Goal: Information Seeking & Learning: Learn about a topic

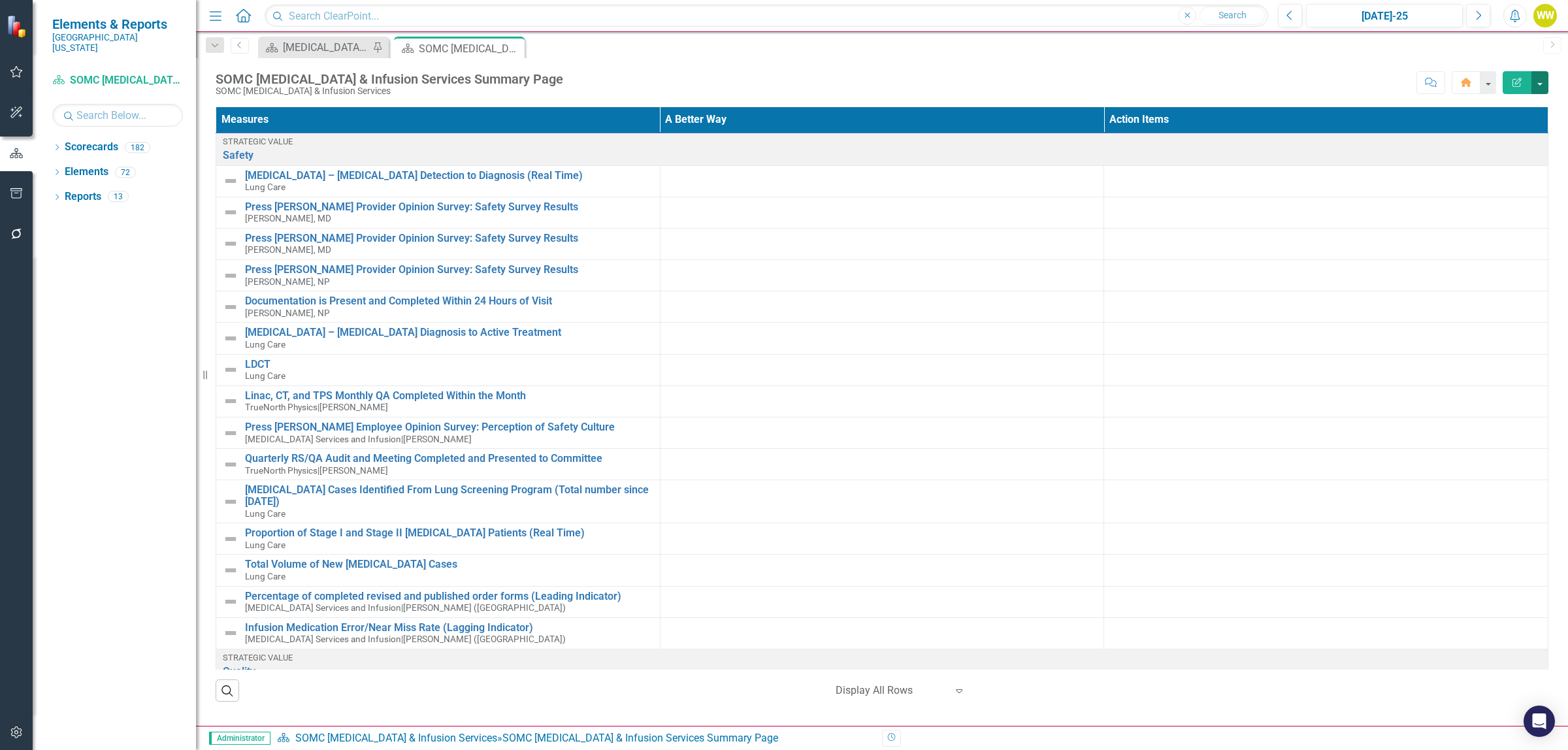
click at [1540, 82] on button "button" at bounding box center [1540, 82] width 17 height 23
click at [1465, 180] on link "PDF Export to PDF" at bounding box center [1495, 183] width 106 height 24
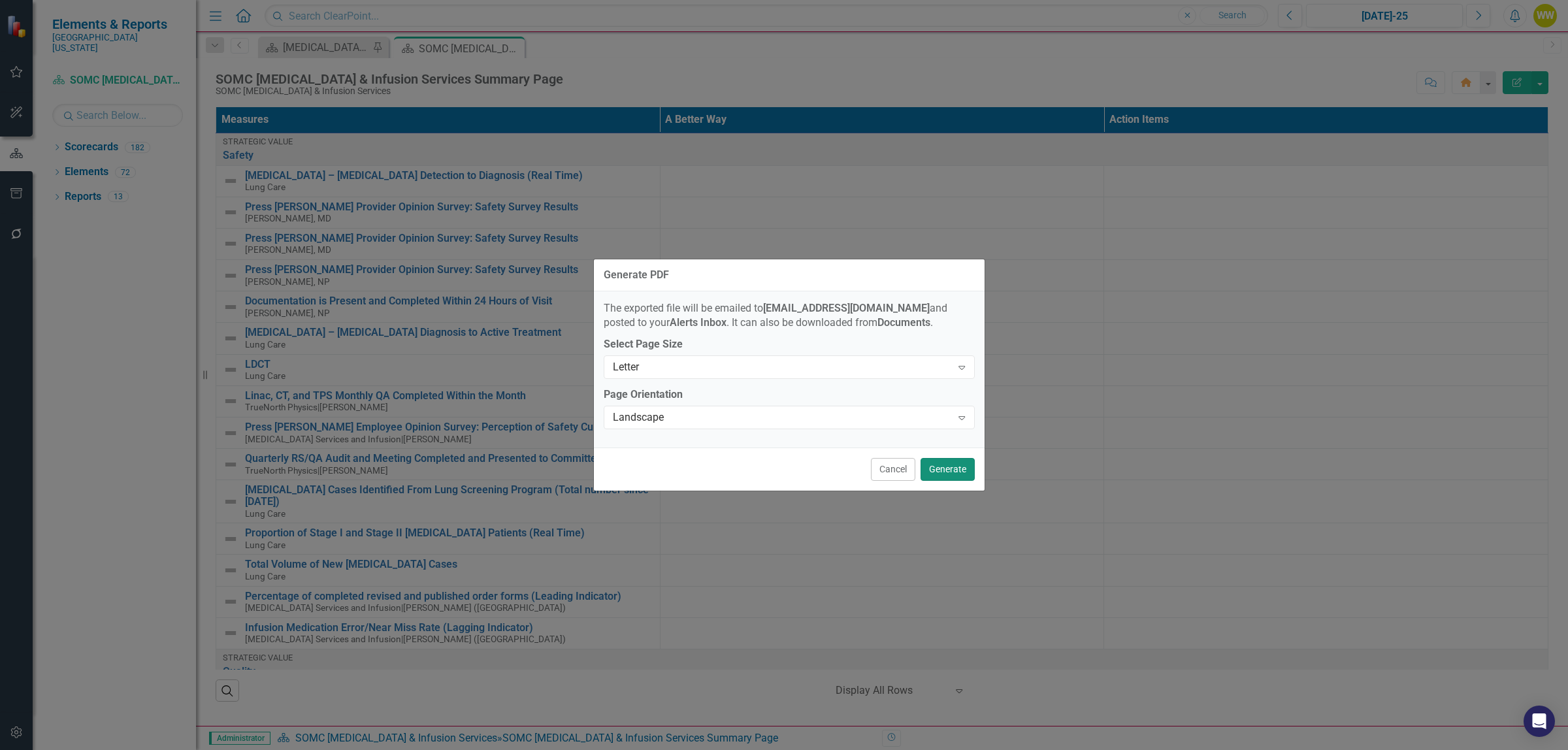
click at [945, 469] on button "Generate" at bounding box center [948, 469] width 54 height 23
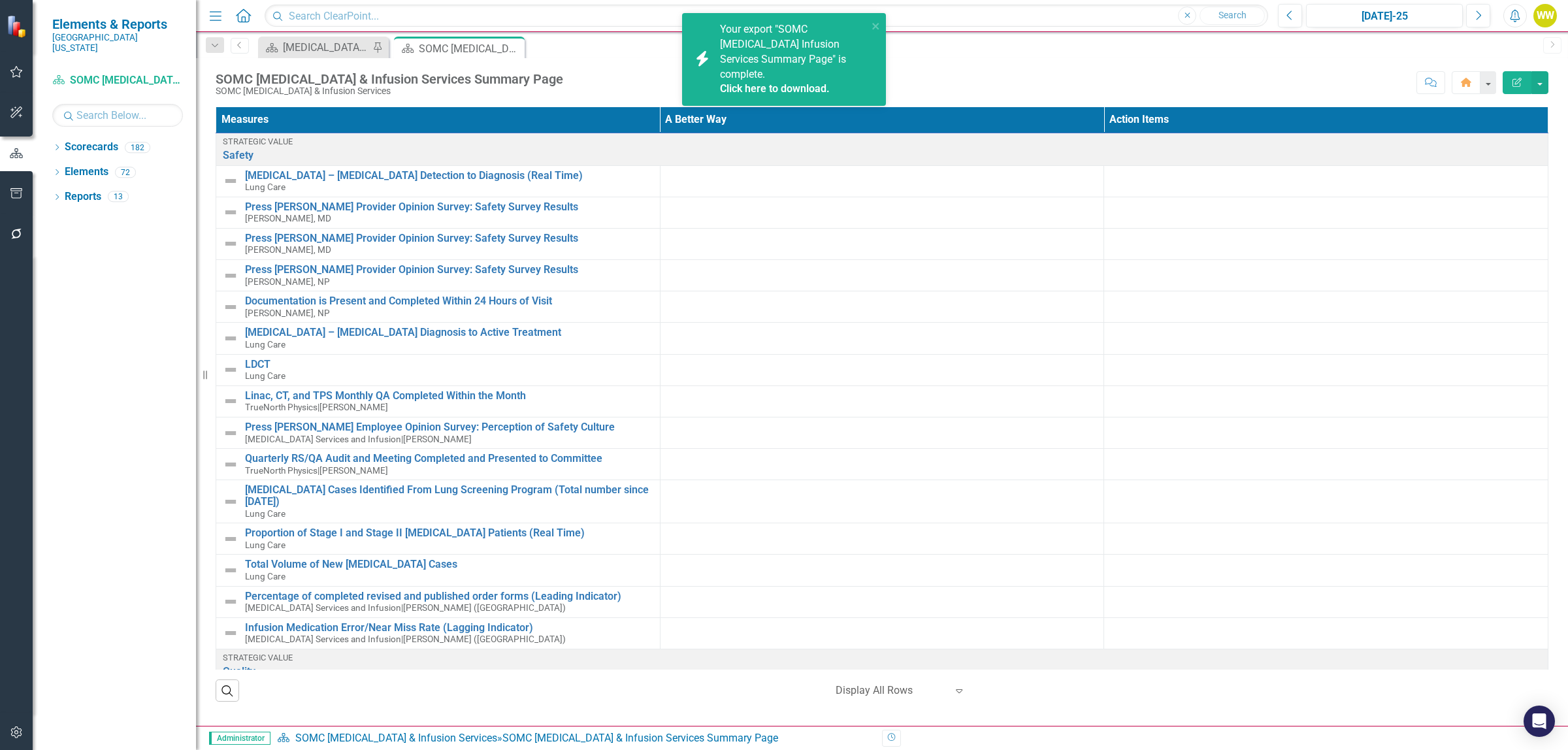
click at [834, 51] on div "Your export "SOMC [MEDICAL_DATA] Infusion Services Summary Page" is complete. C…" at bounding box center [794, 59] width 148 height 75
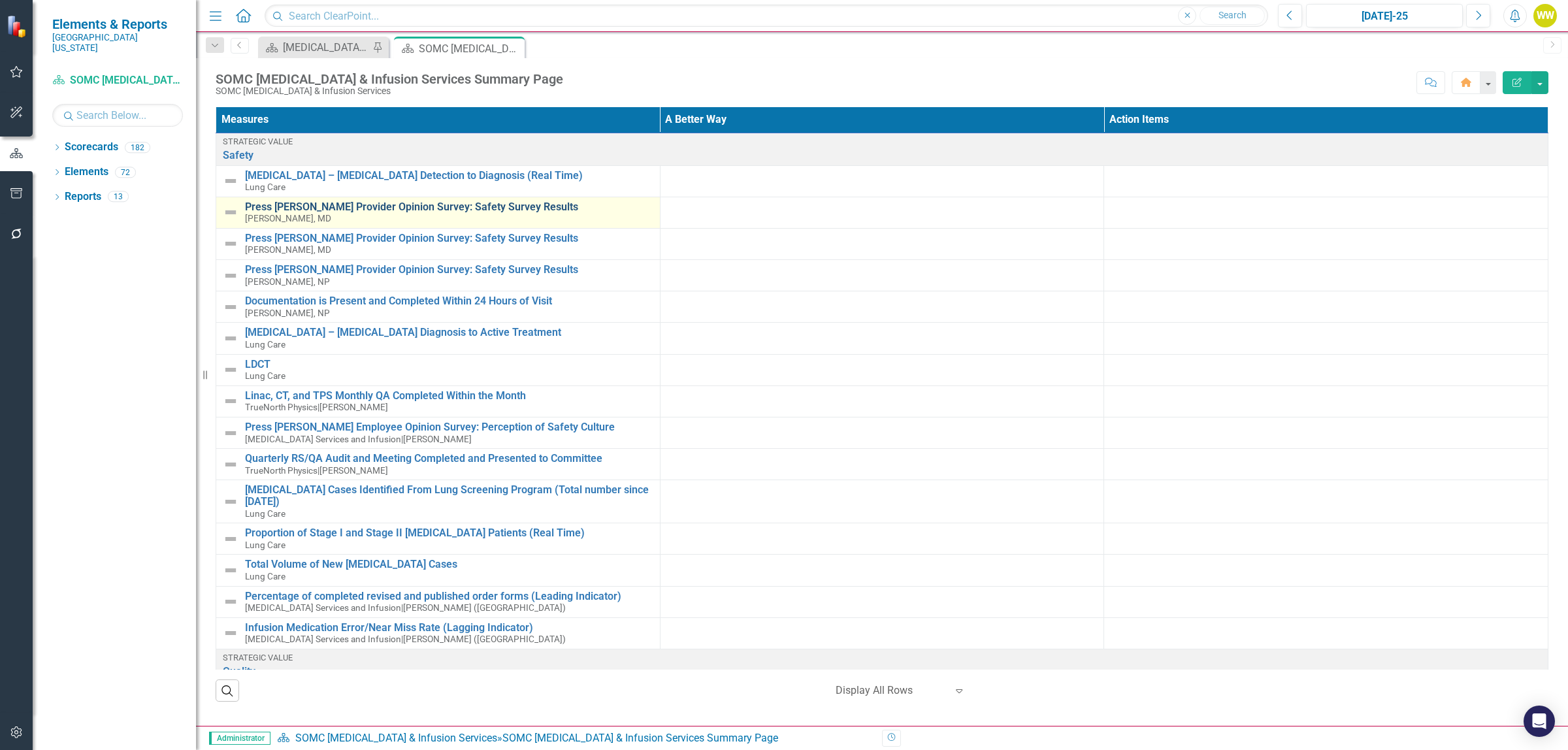
click at [343, 210] on link "Press [PERSON_NAME] Provider Opinion Survey: Safety Survey Results" at bounding box center [448, 207] width 409 height 12
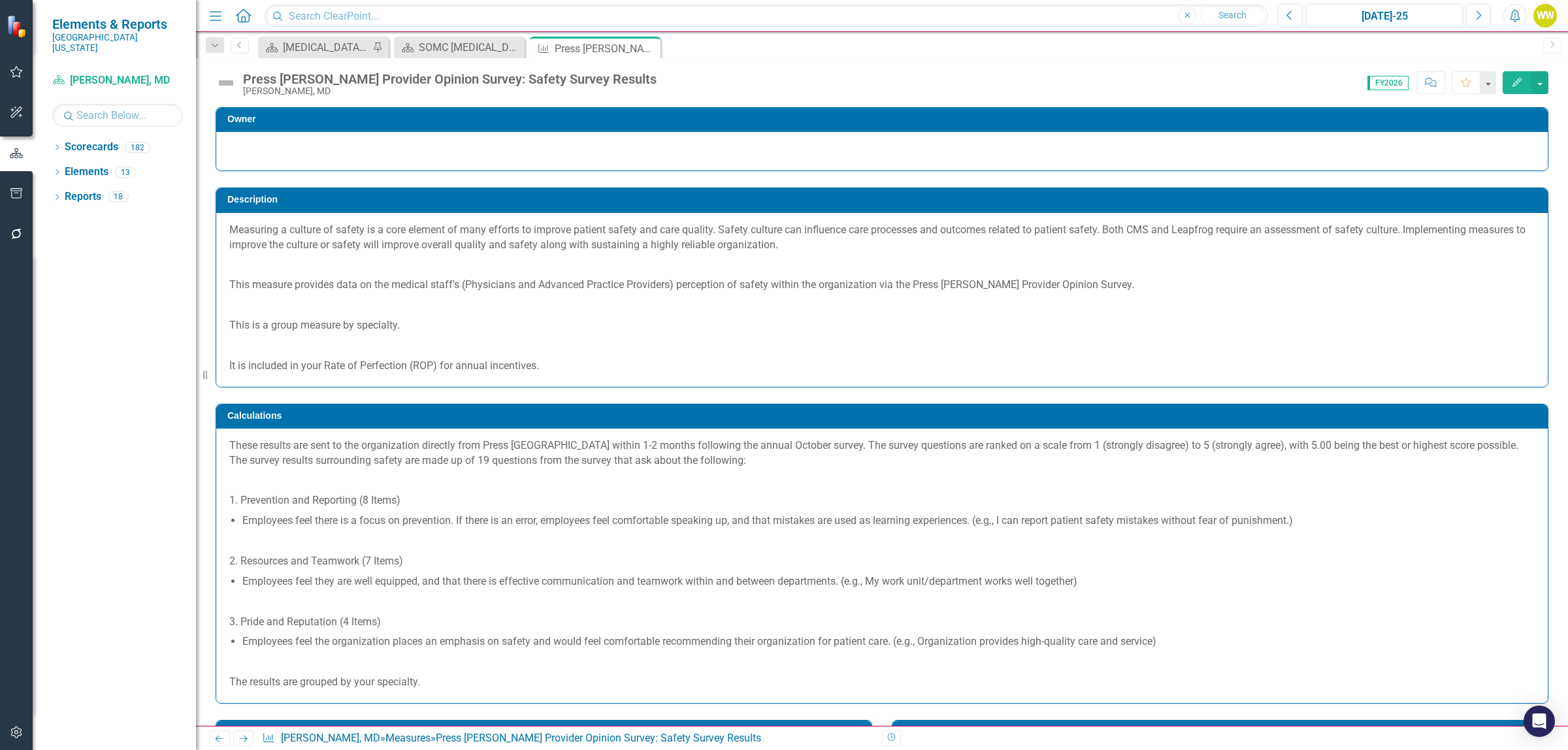
scroll to position [245, 0]
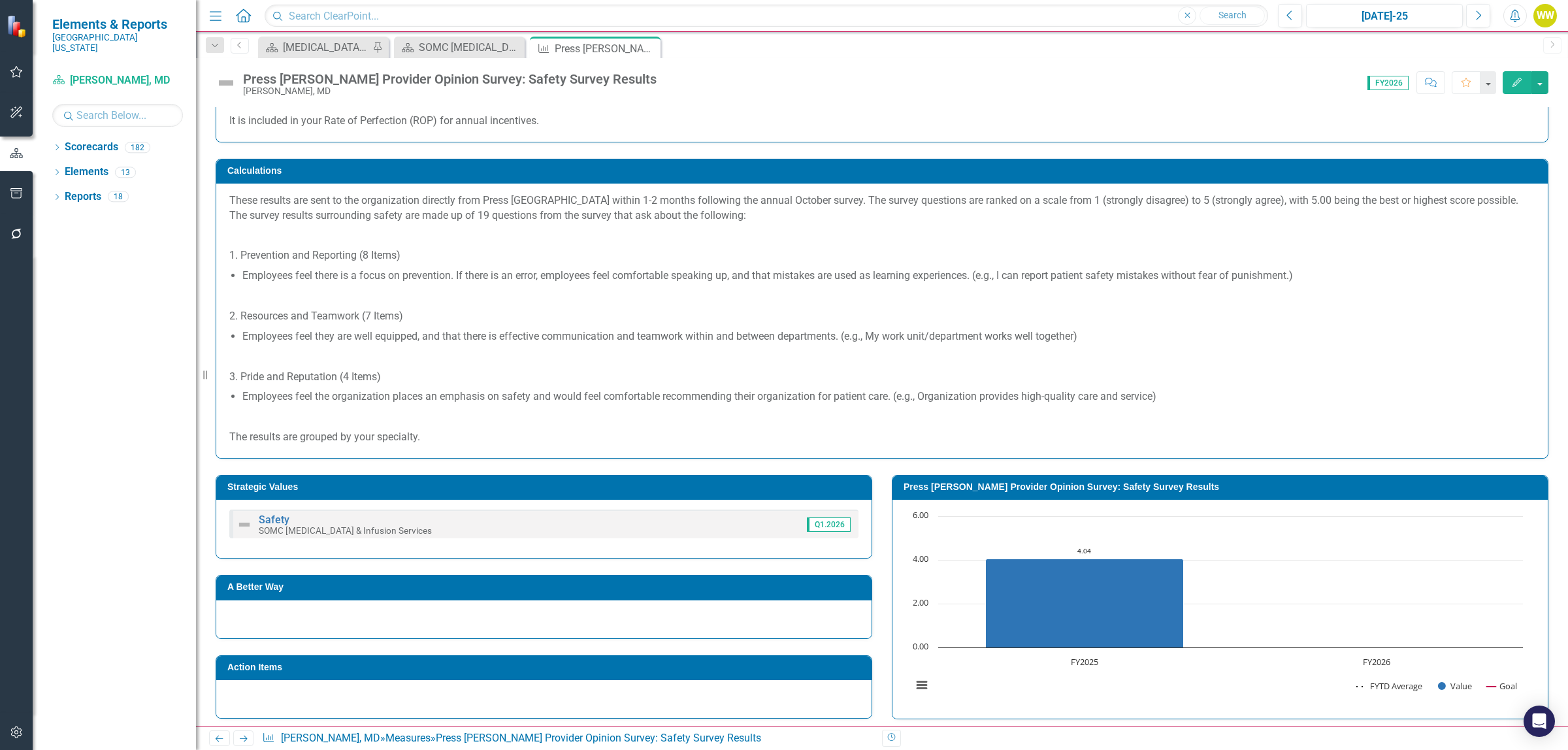
drag, startPoint x: 647, startPoint y: 47, endPoint x: 554, endPoint y: 49, distance: 93.0
click at [0, 0] on icon "Close" at bounding box center [0, 0] width 0 height 0
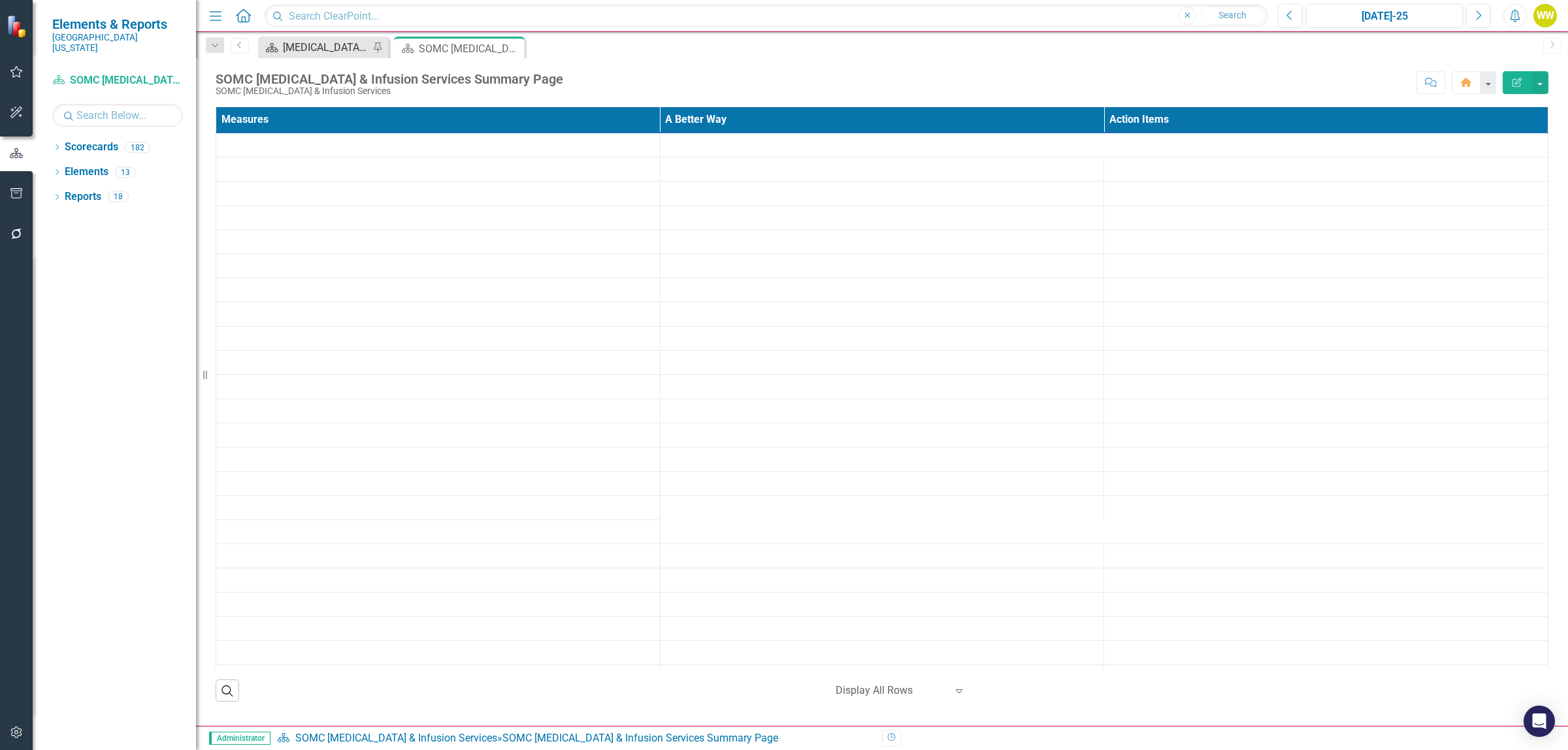
click at [347, 44] on div "[MEDICAL_DATA] Services and Infusion Dashboard" at bounding box center [326, 47] width 87 height 16
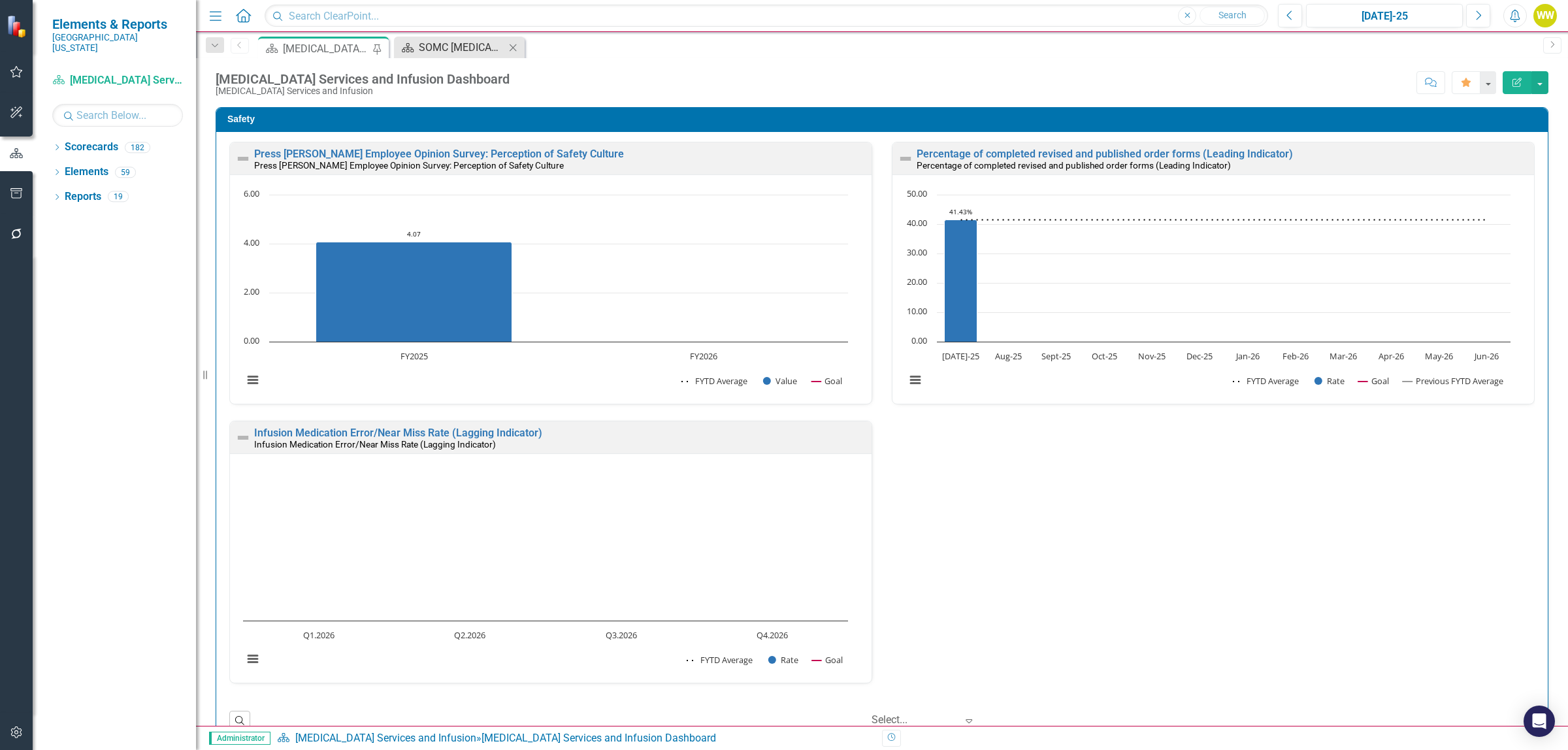
click at [469, 47] on div "SOMC [MEDICAL_DATA] & Infusion Services Summary Page" at bounding box center [462, 47] width 87 height 16
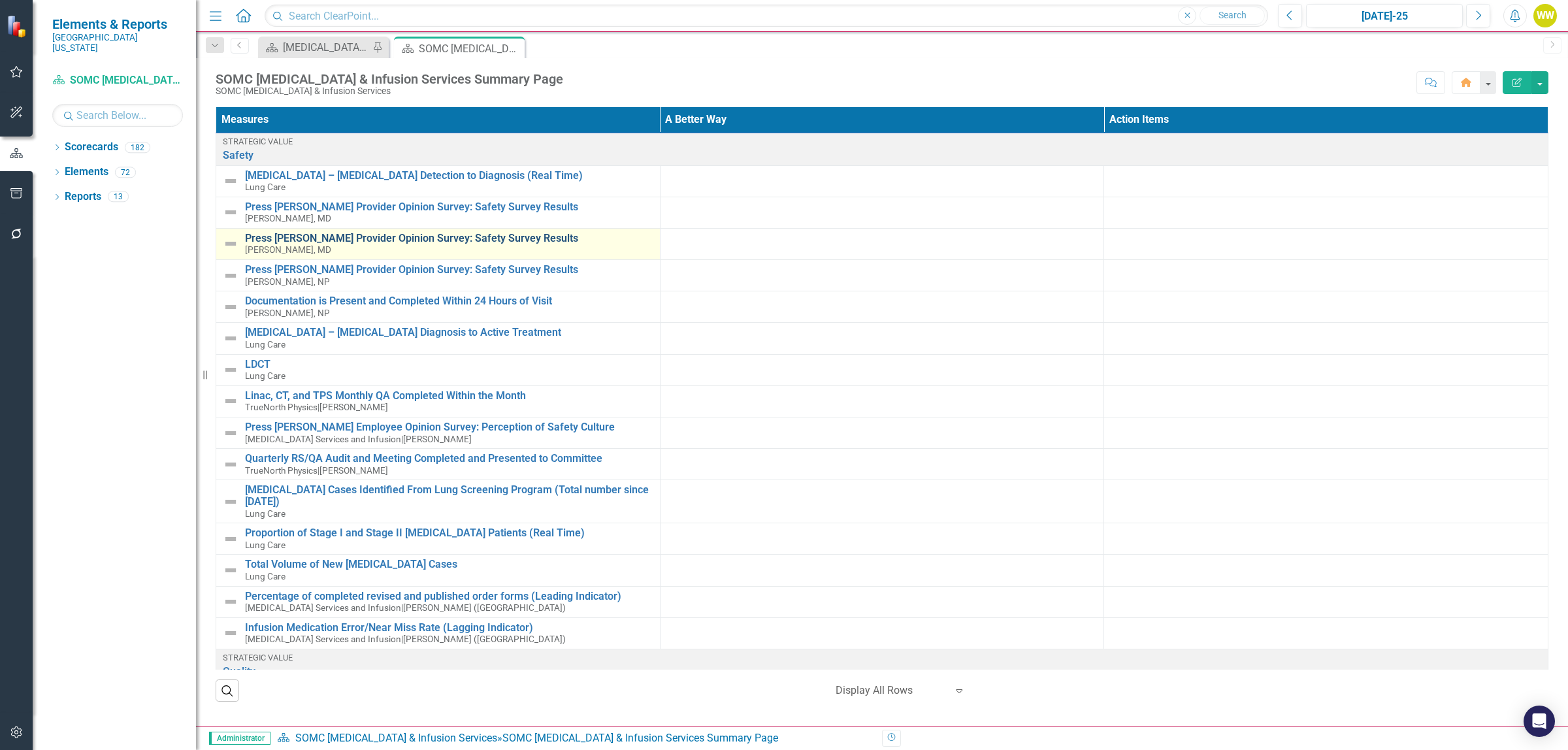
click at [380, 240] on link "Press [PERSON_NAME] Provider Opinion Survey: Safety Survey Results" at bounding box center [448, 239] width 409 height 12
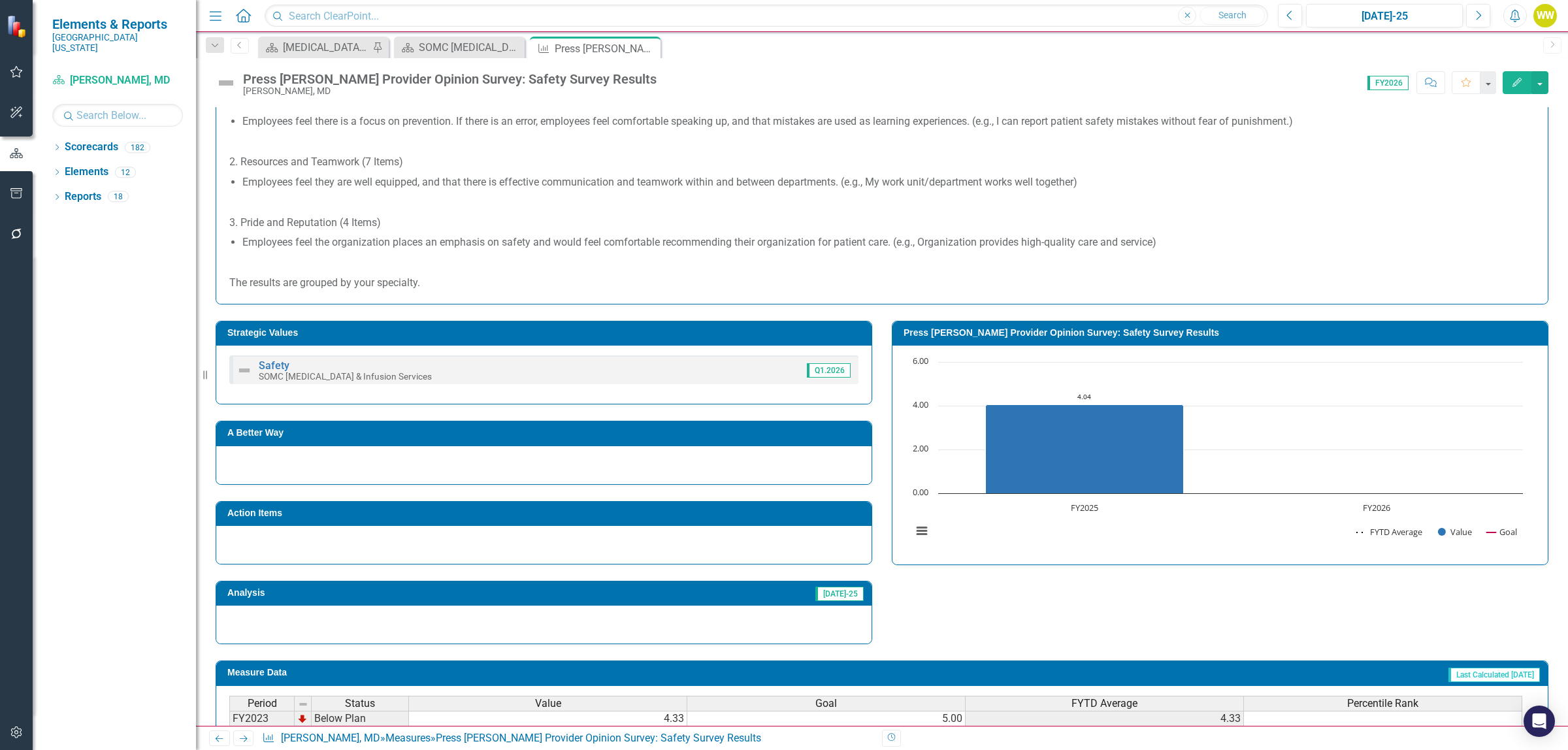
scroll to position [409, 0]
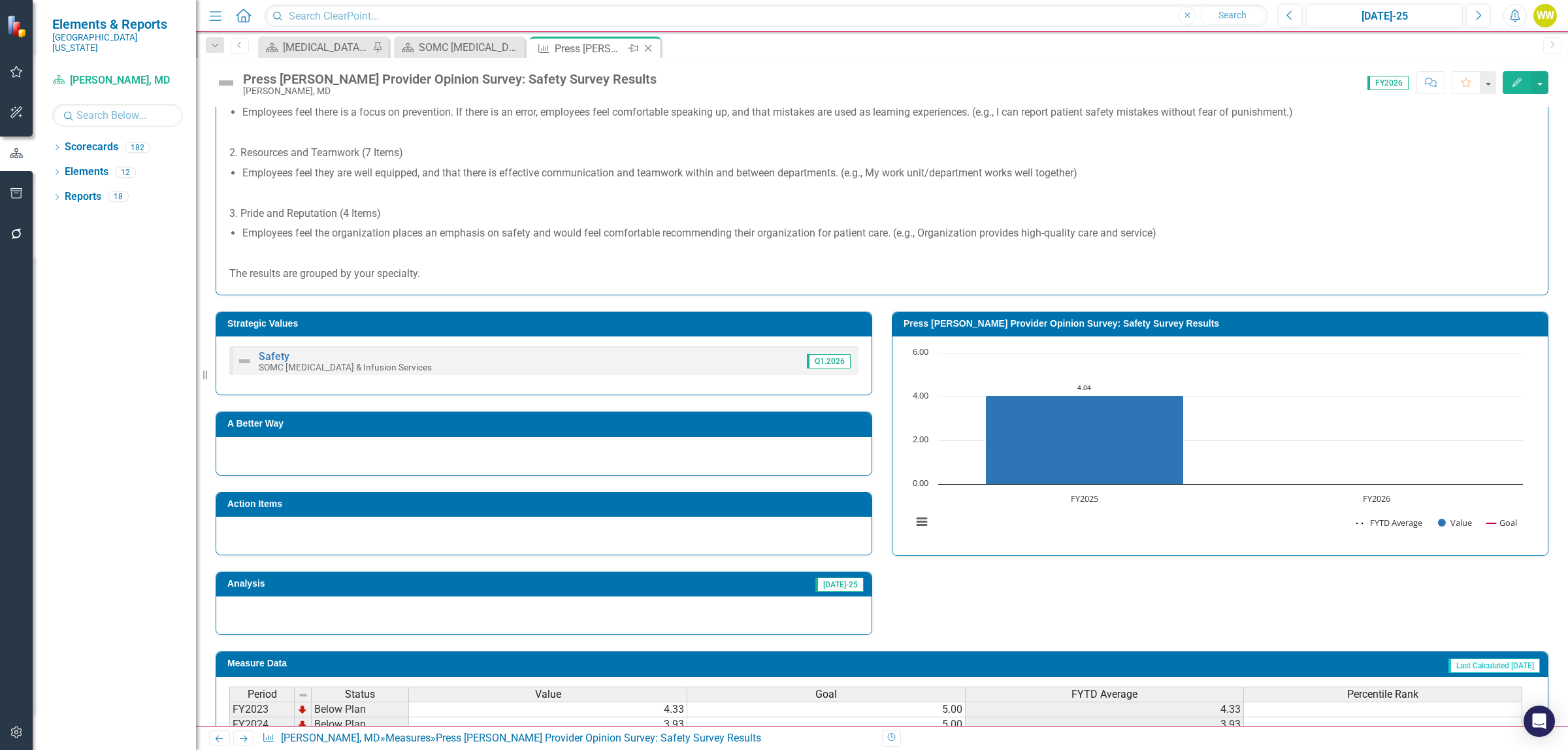
click at [650, 47] on icon at bounding box center [648, 48] width 7 height 7
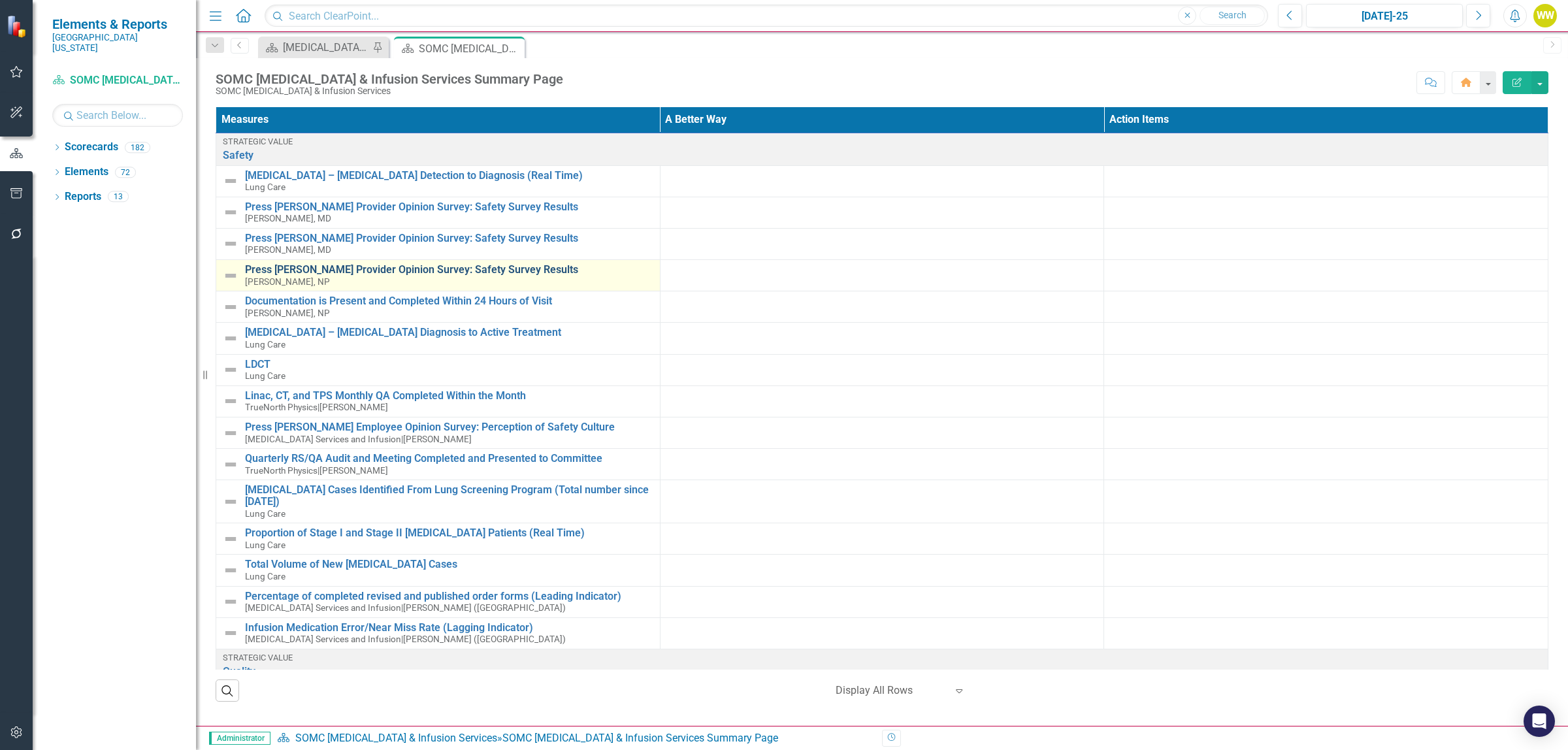
click at [398, 273] on link "Press [PERSON_NAME] Provider Opinion Survey: Safety Survey Results" at bounding box center [448, 270] width 409 height 12
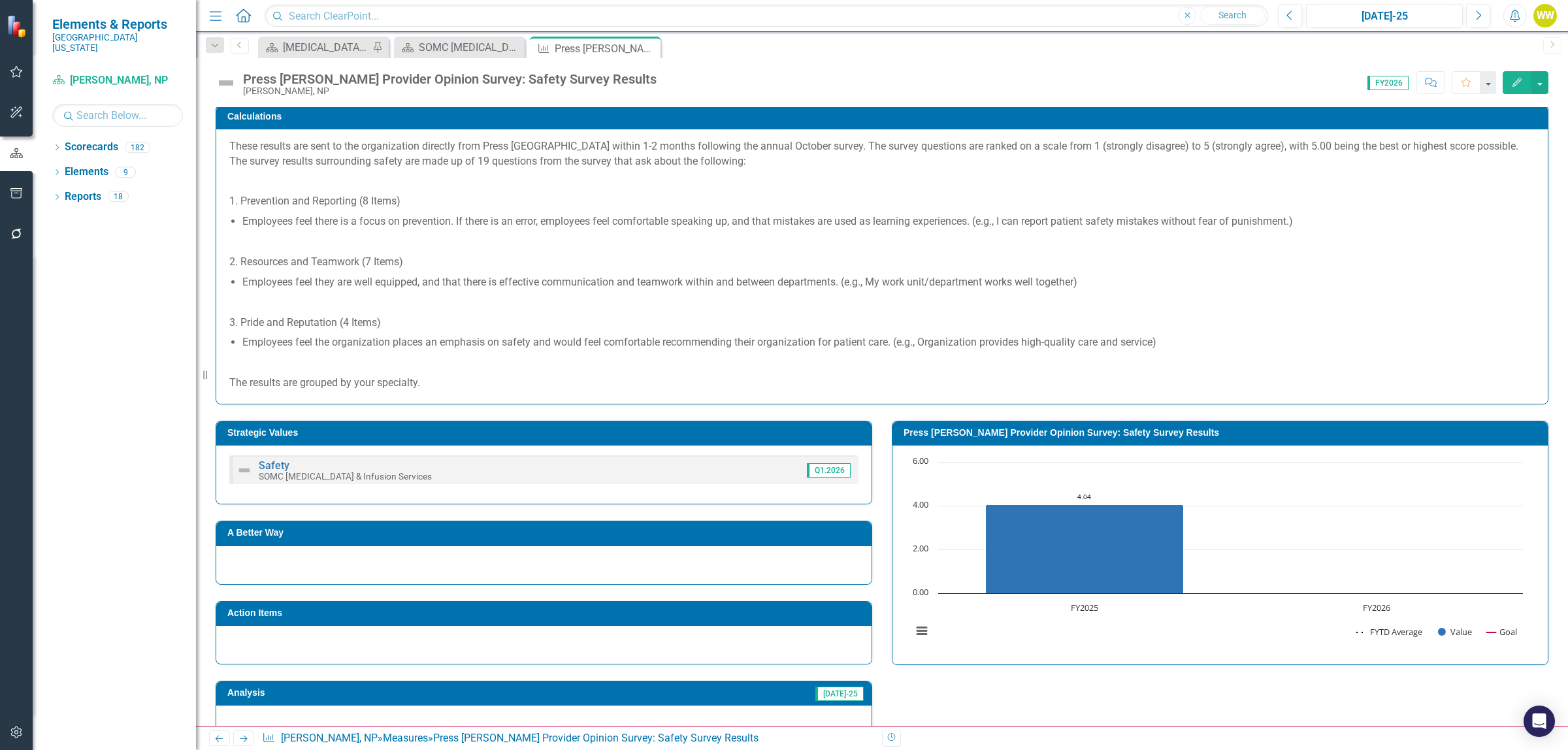
scroll to position [490, 0]
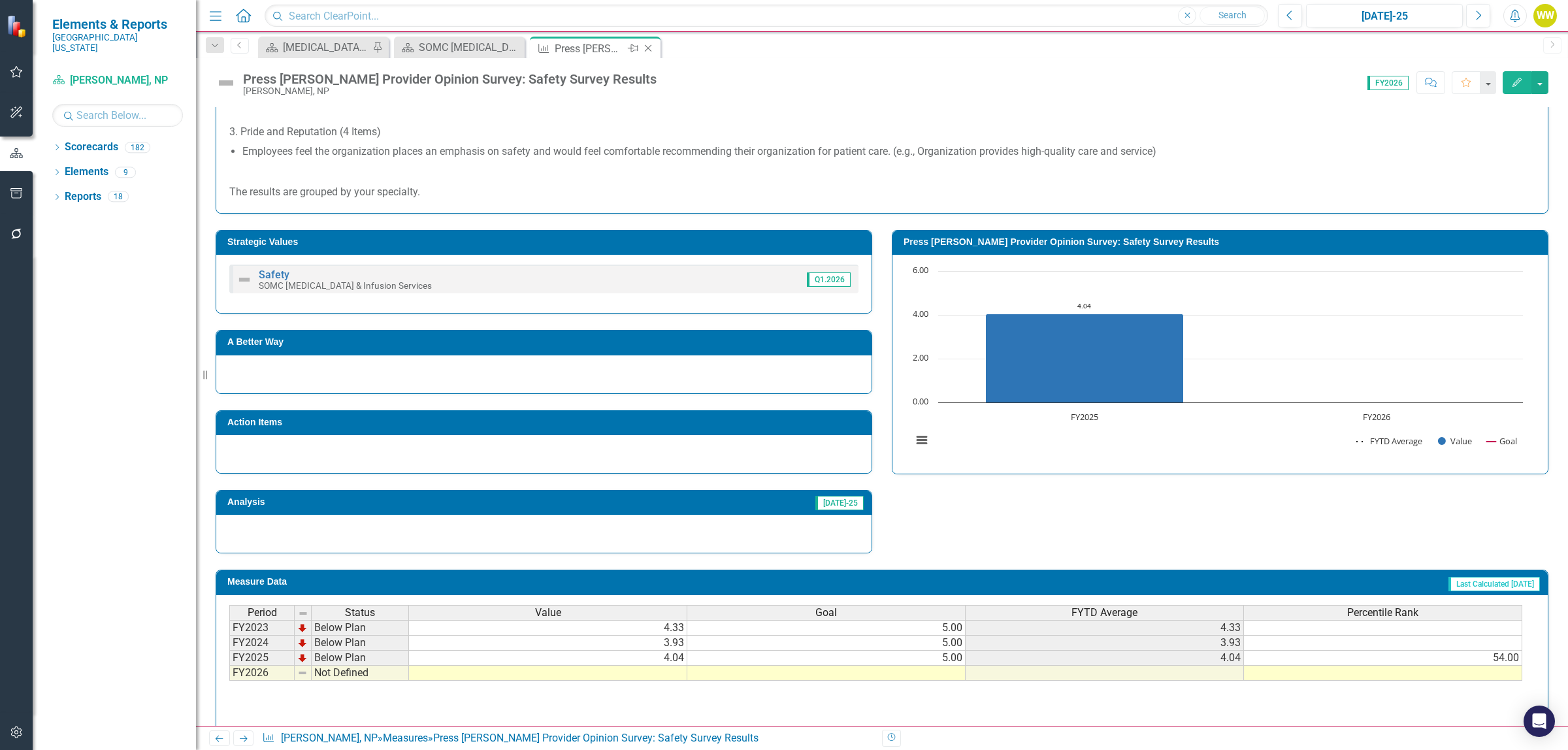
click at [647, 47] on icon "Close" at bounding box center [647, 48] width 13 height 10
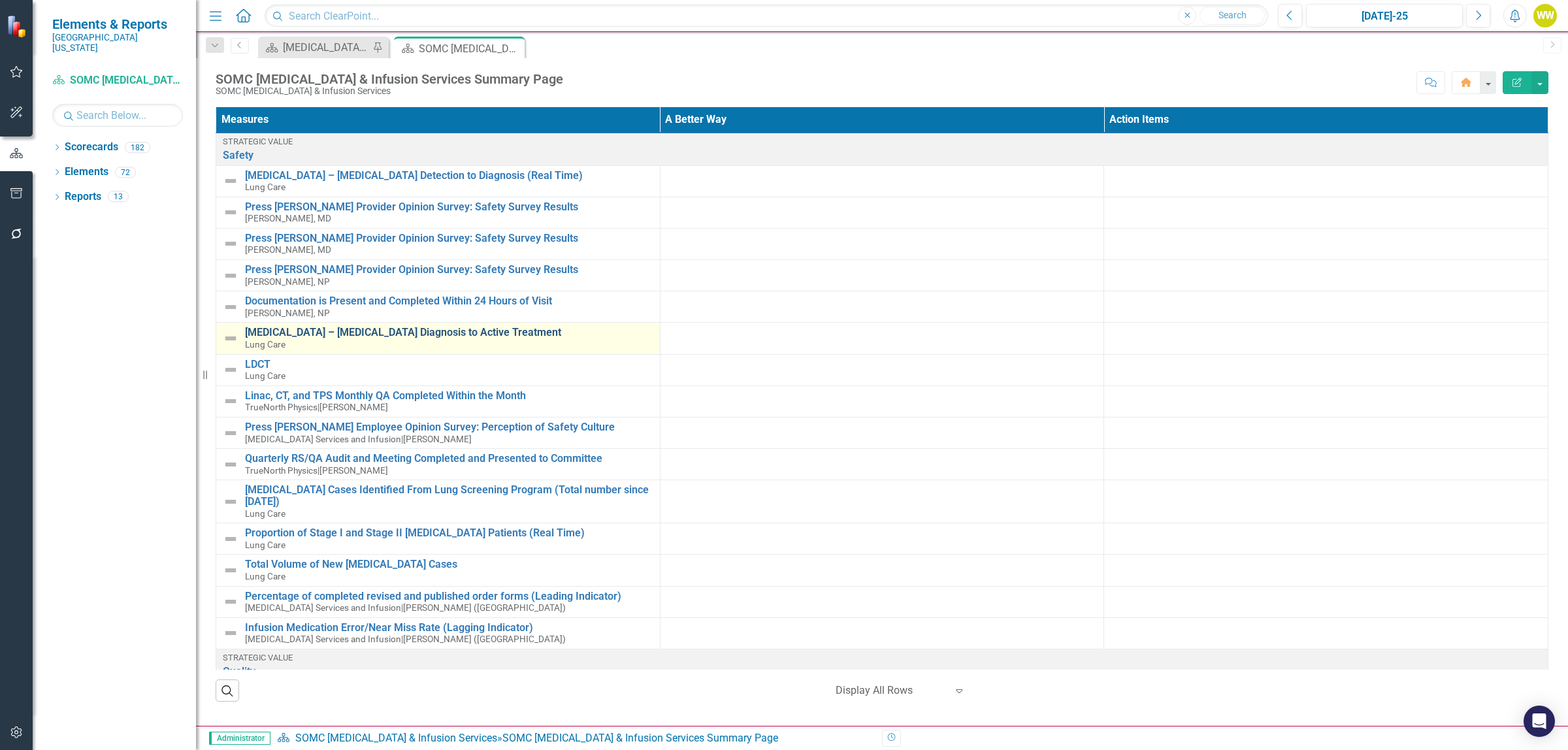
click at [372, 337] on link "[MEDICAL_DATA] – [MEDICAL_DATA] Diagnosis to Active Treatment" at bounding box center [448, 333] width 409 height 12
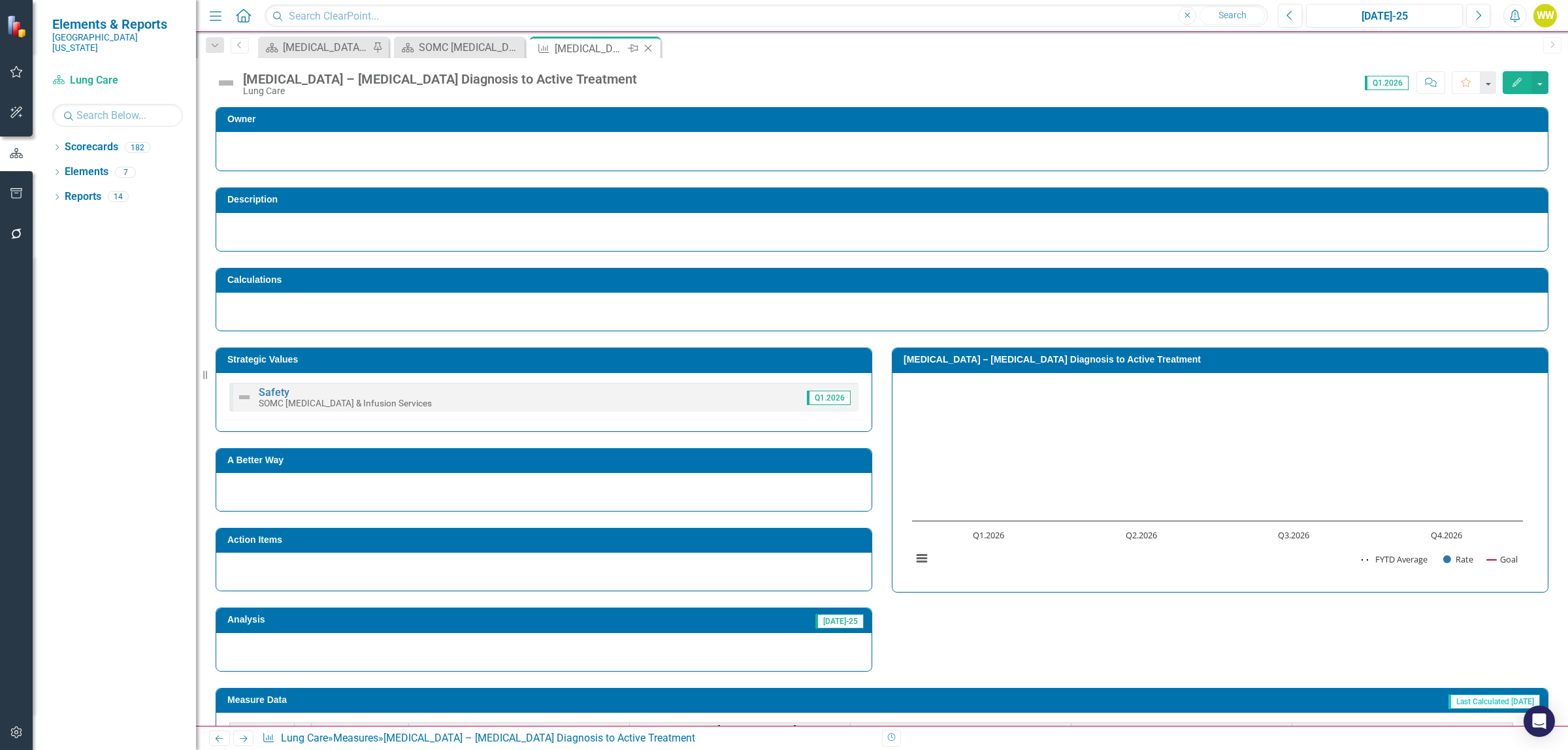
click at [648, 47] on icon "Close" at bounding box center [647, 48] width 13 height 10
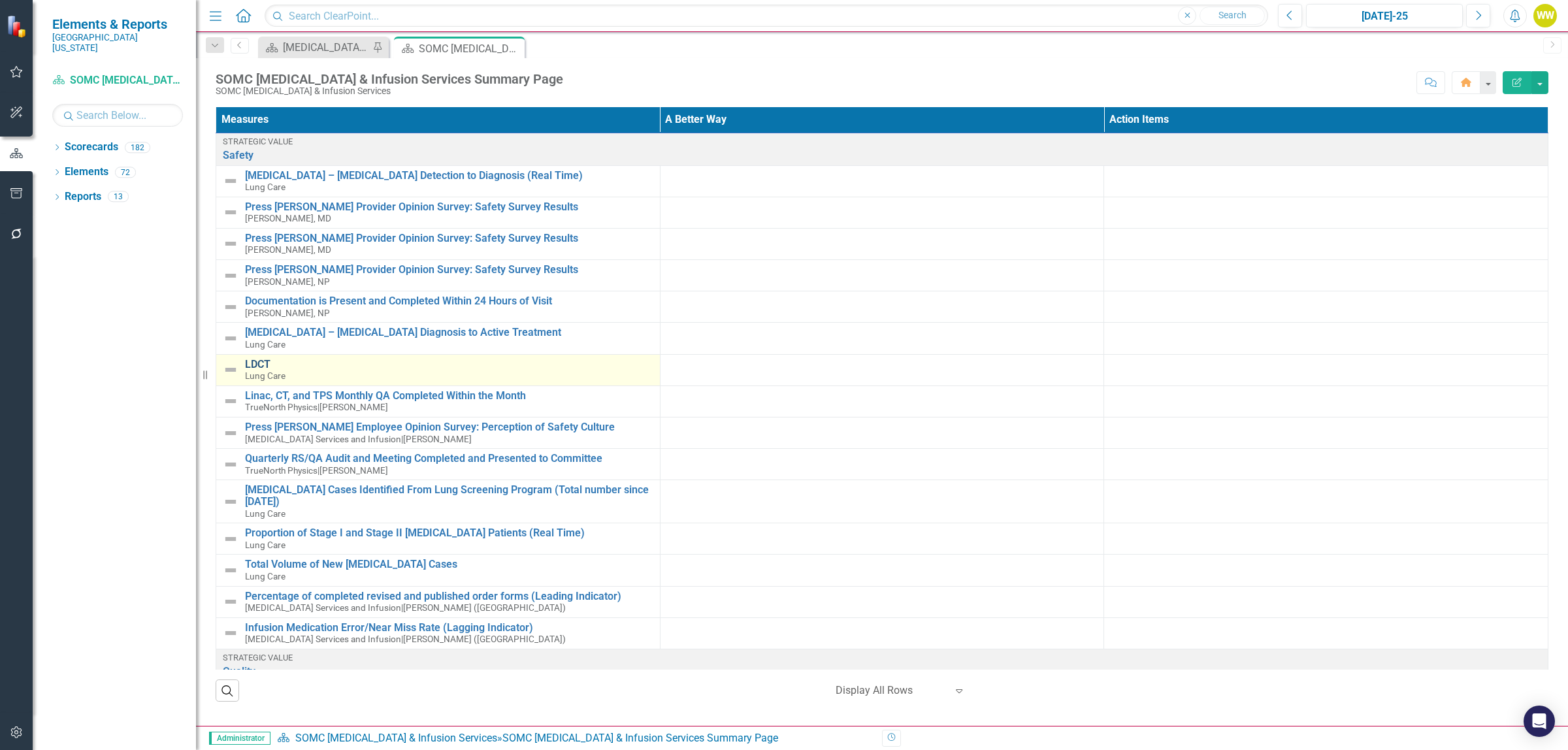
click at [256, 366] on link "LDCT" at bounding box center [448, 364] width 409 height 12
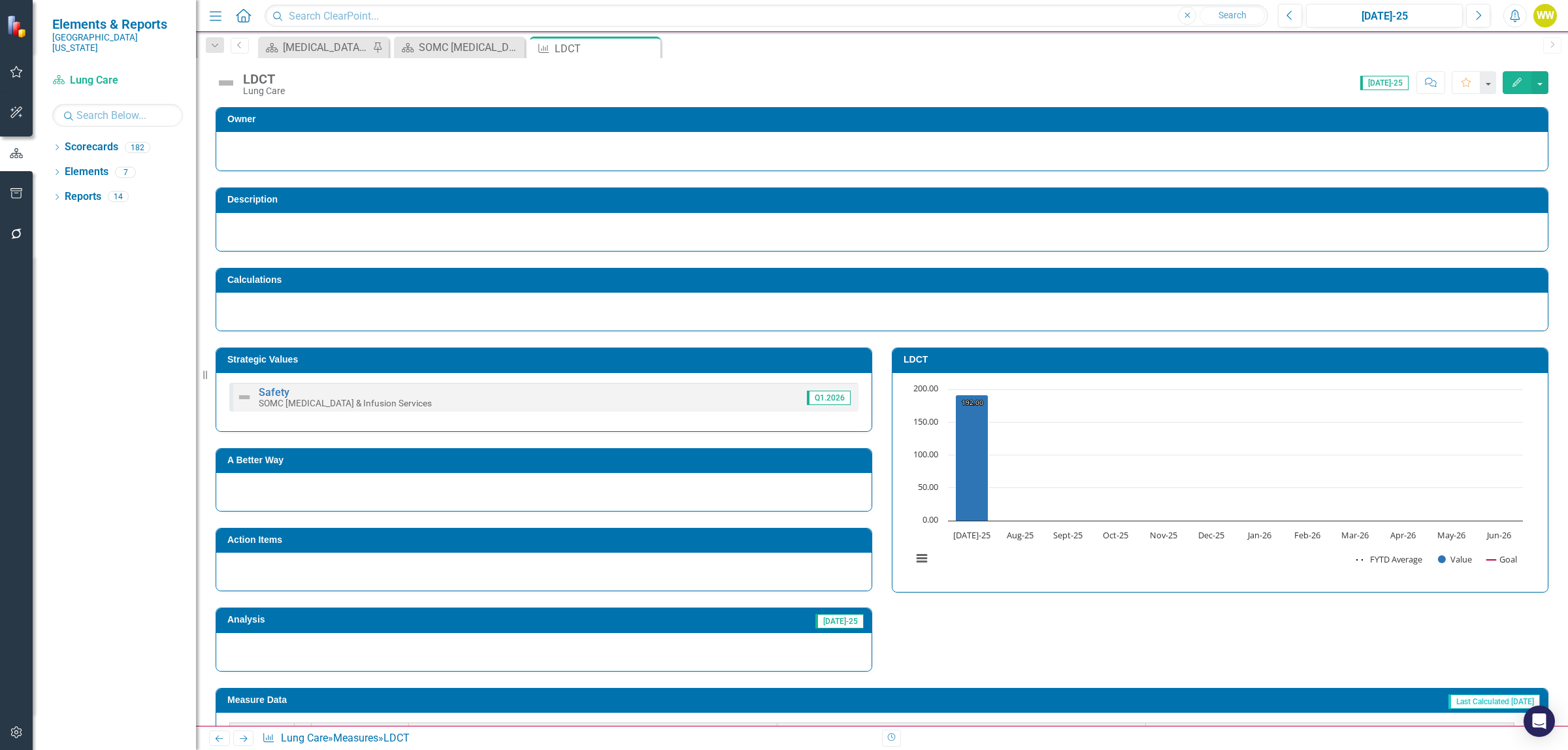
drag, startPoint x: 646, startPoint y: 48, endPoint x: 564, endPoint y: 48, distance: 82.0
click at [0, 0] on icon "Close" at bounding box center [0, 0] width 0 height 0
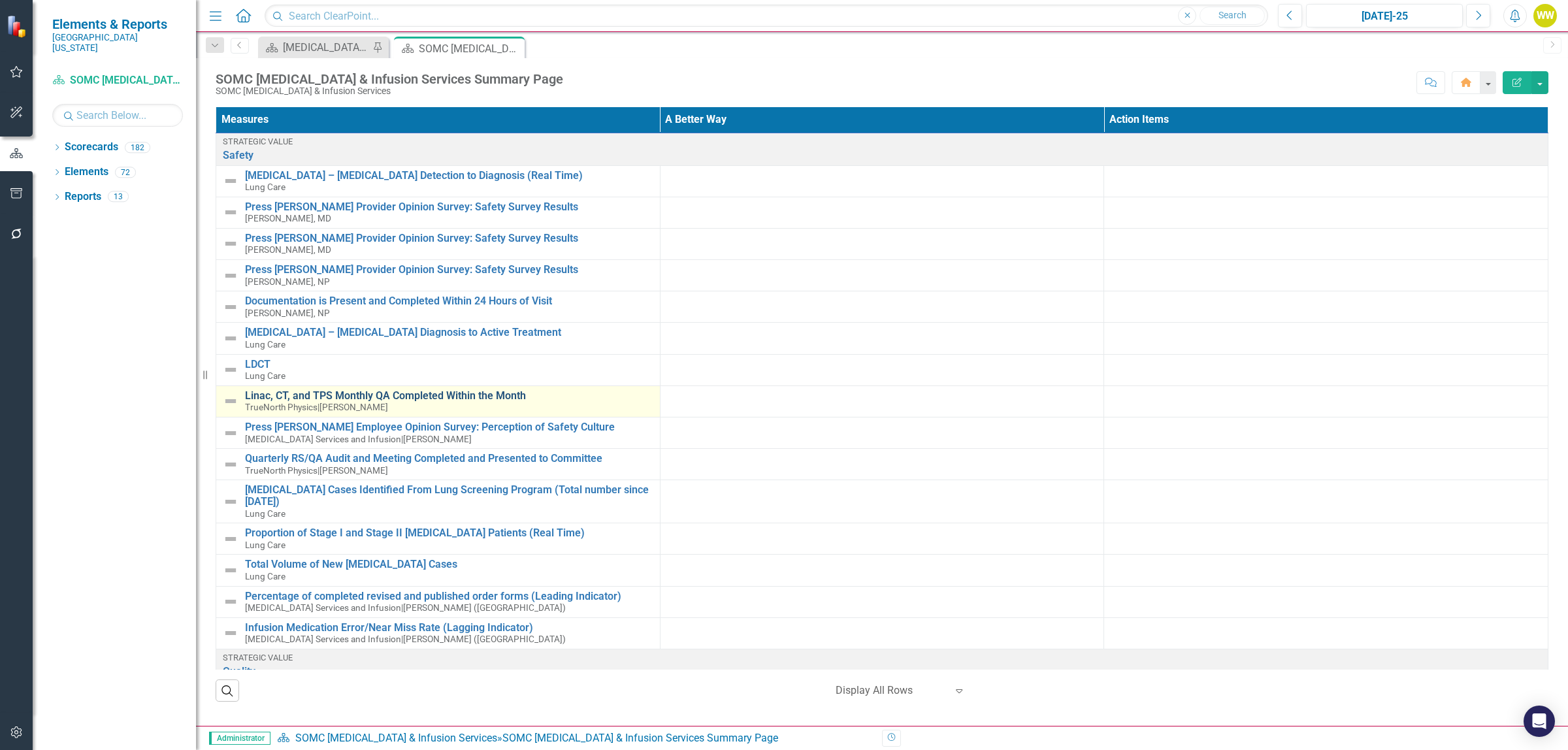
click at [356, 398] on link "Linac, CT, and TPS Monthly QA Completed Within the Month" at bounding box center [448, 396] width 409 height 12
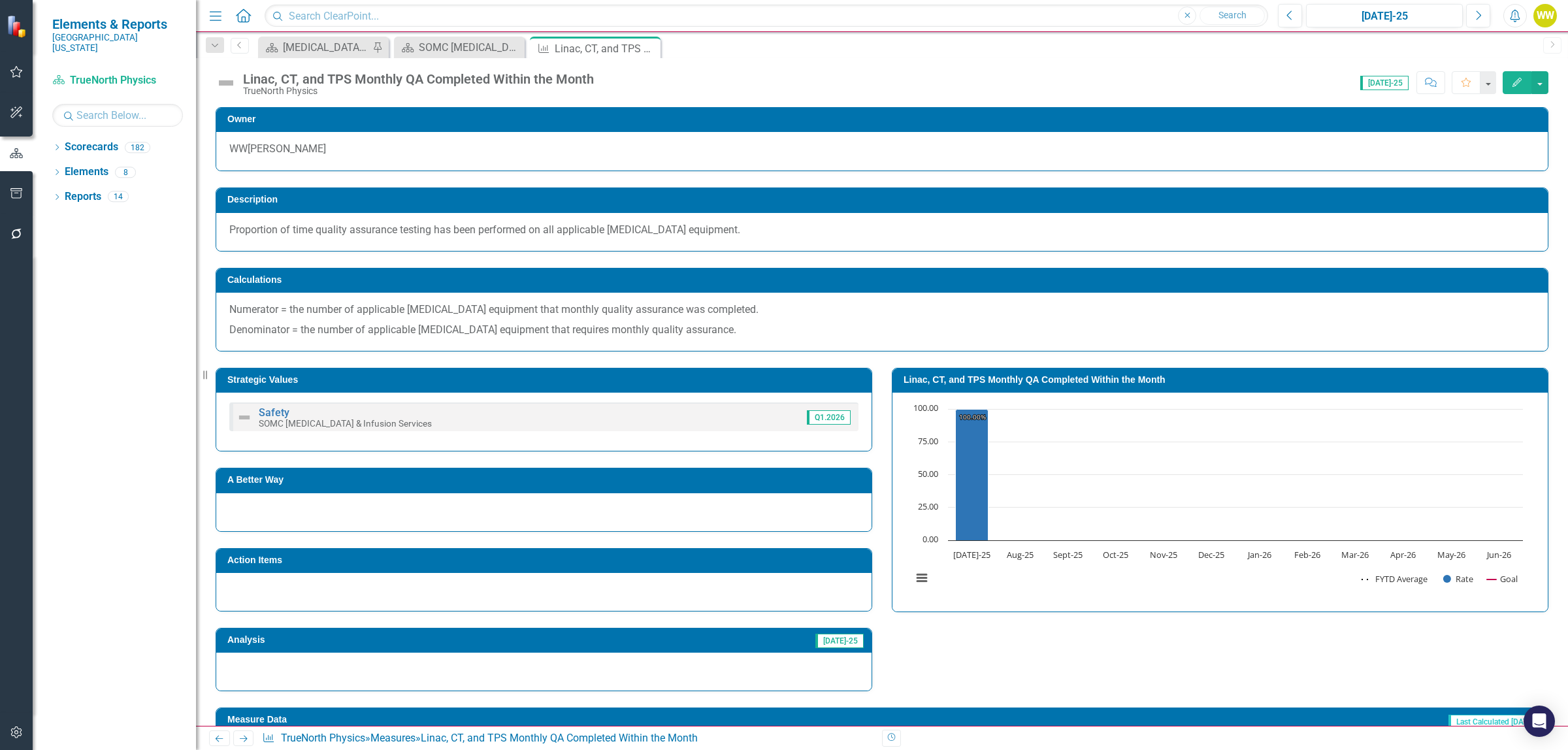
click at [0, 0] on icon "Close" at bounding box center [0, 0] width 0 height 0
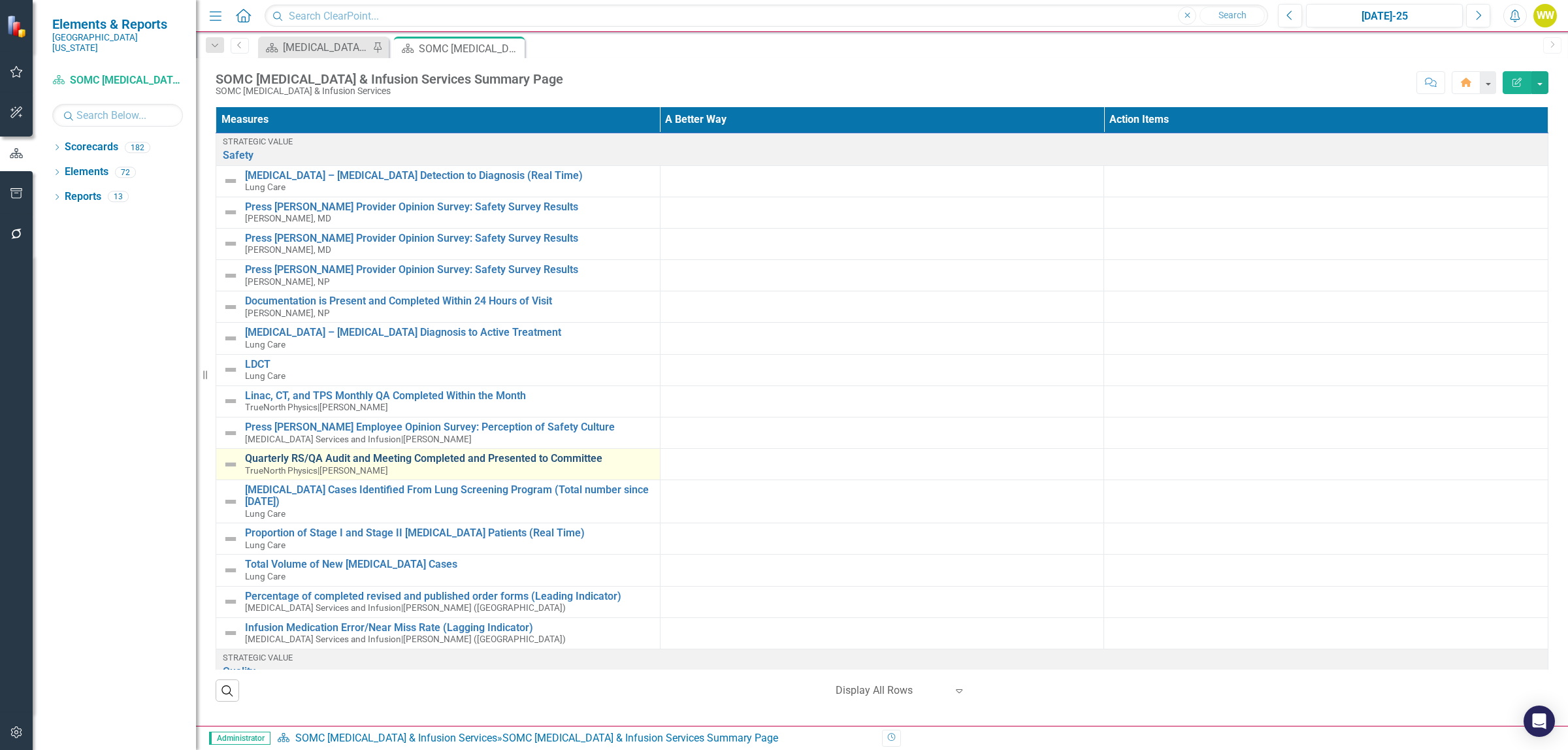
click at [406, 462] on link "Quarterly RS/QA Audit and Meeting Completed and Presented to Committee" at bounding box center [448, 459] width 409 height 12
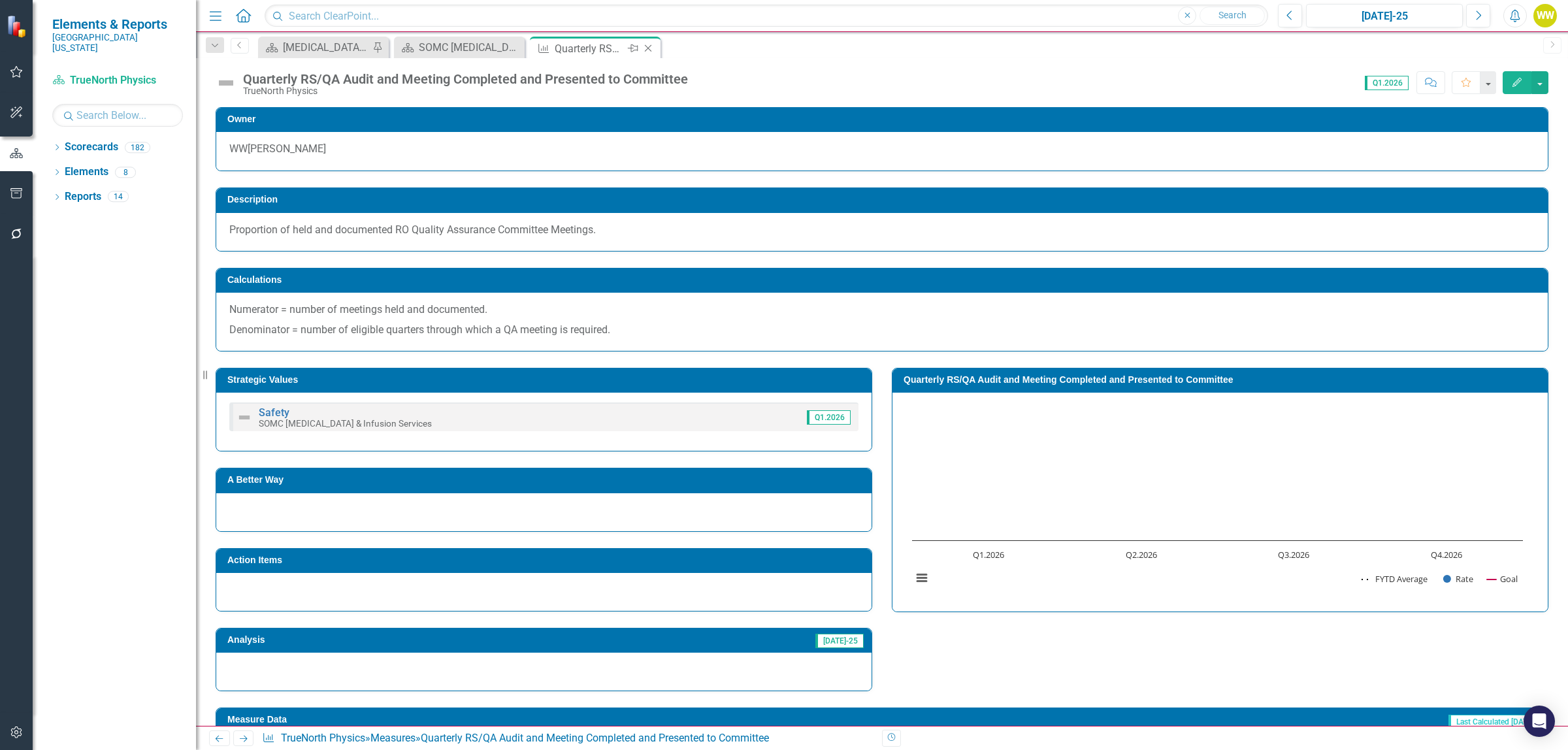
click at [651, 48] on icon "Close" at bounding box center [647, 48] width 13 height 10
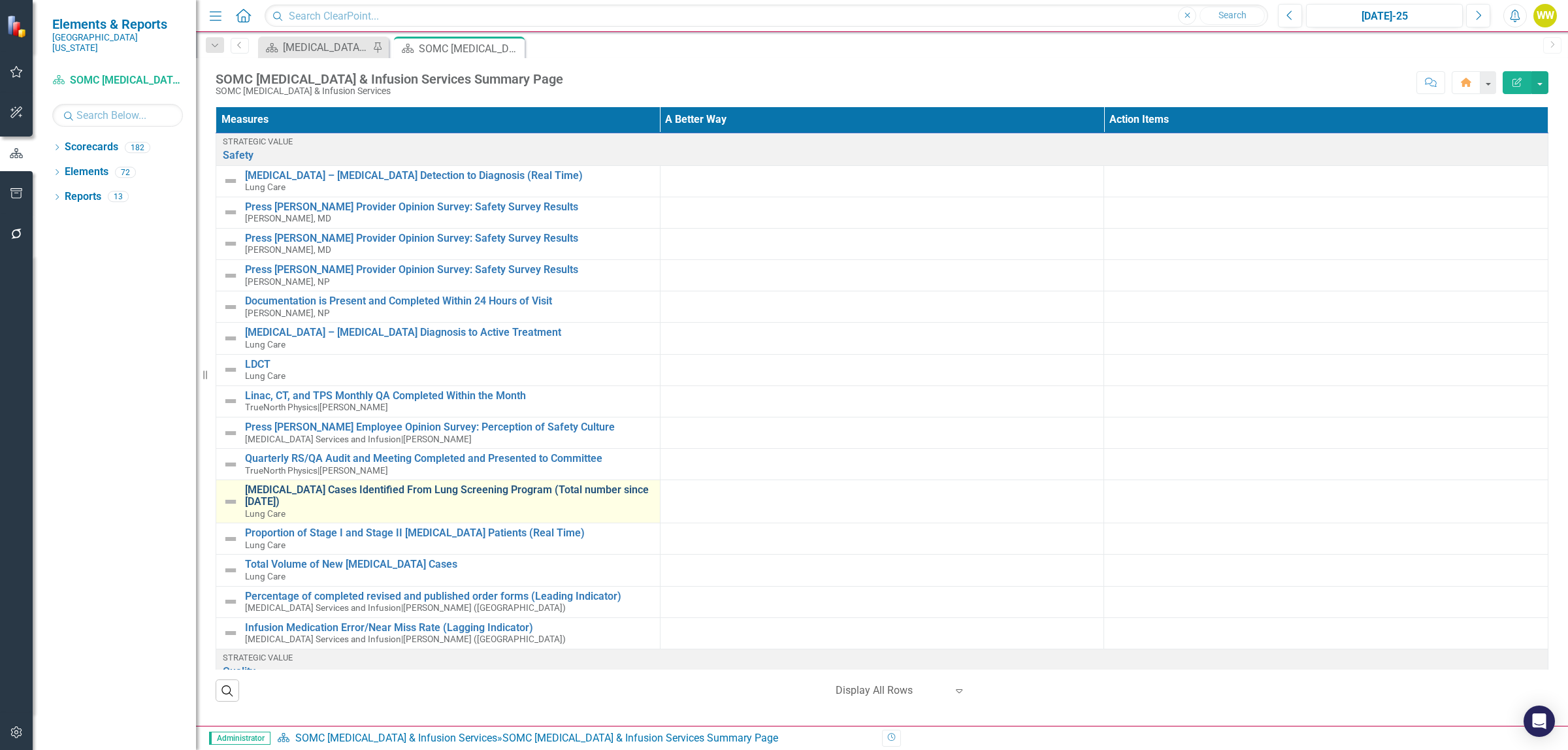
click at [453, 493] on link "[MEDICAL_DATA] Cases Identified From Lung Screening Program (Total number since…" at bounding box center [448, 495] width 409 height 23
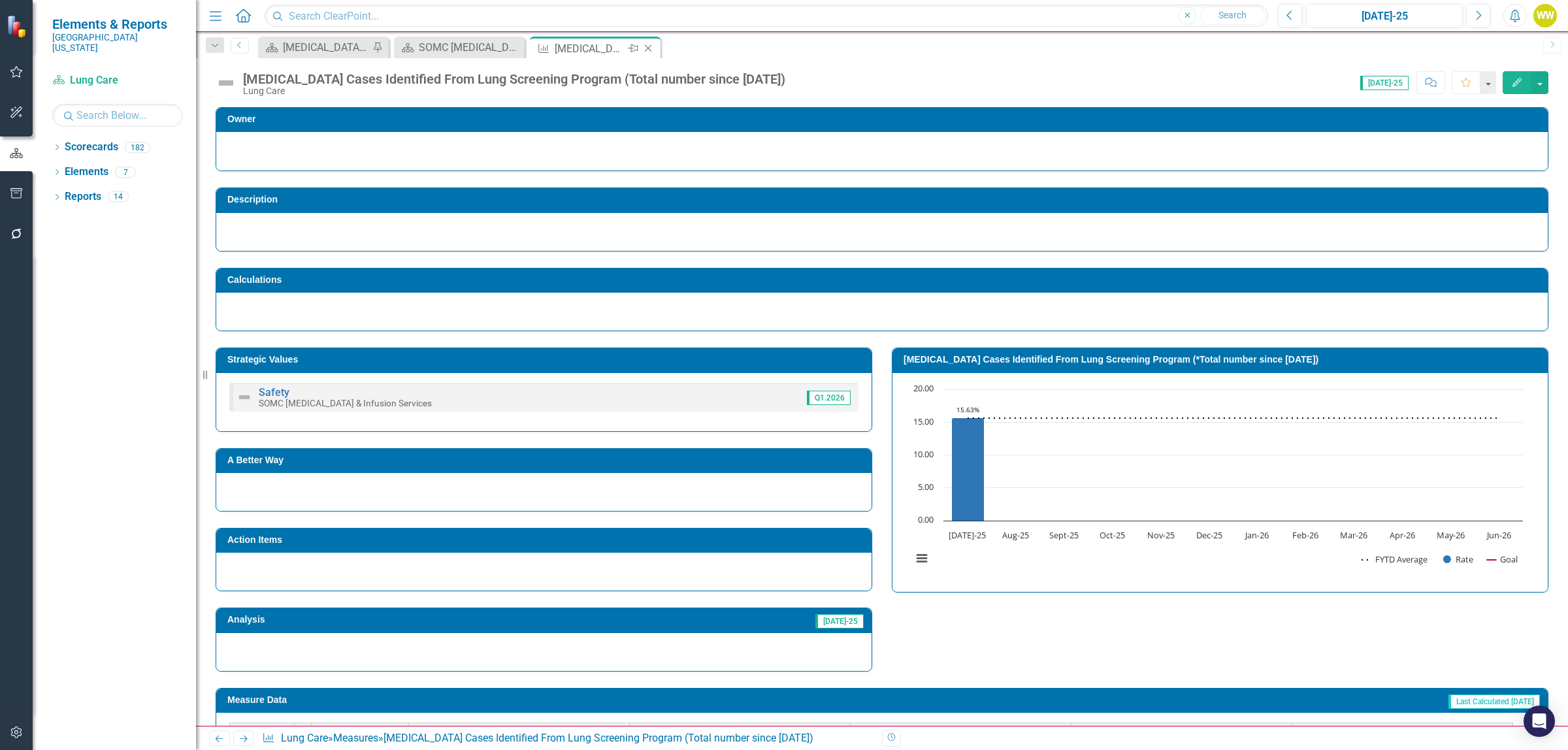
click at [647, 47] on icon "Close" at bounding box center [647, 48] width 13 height 10
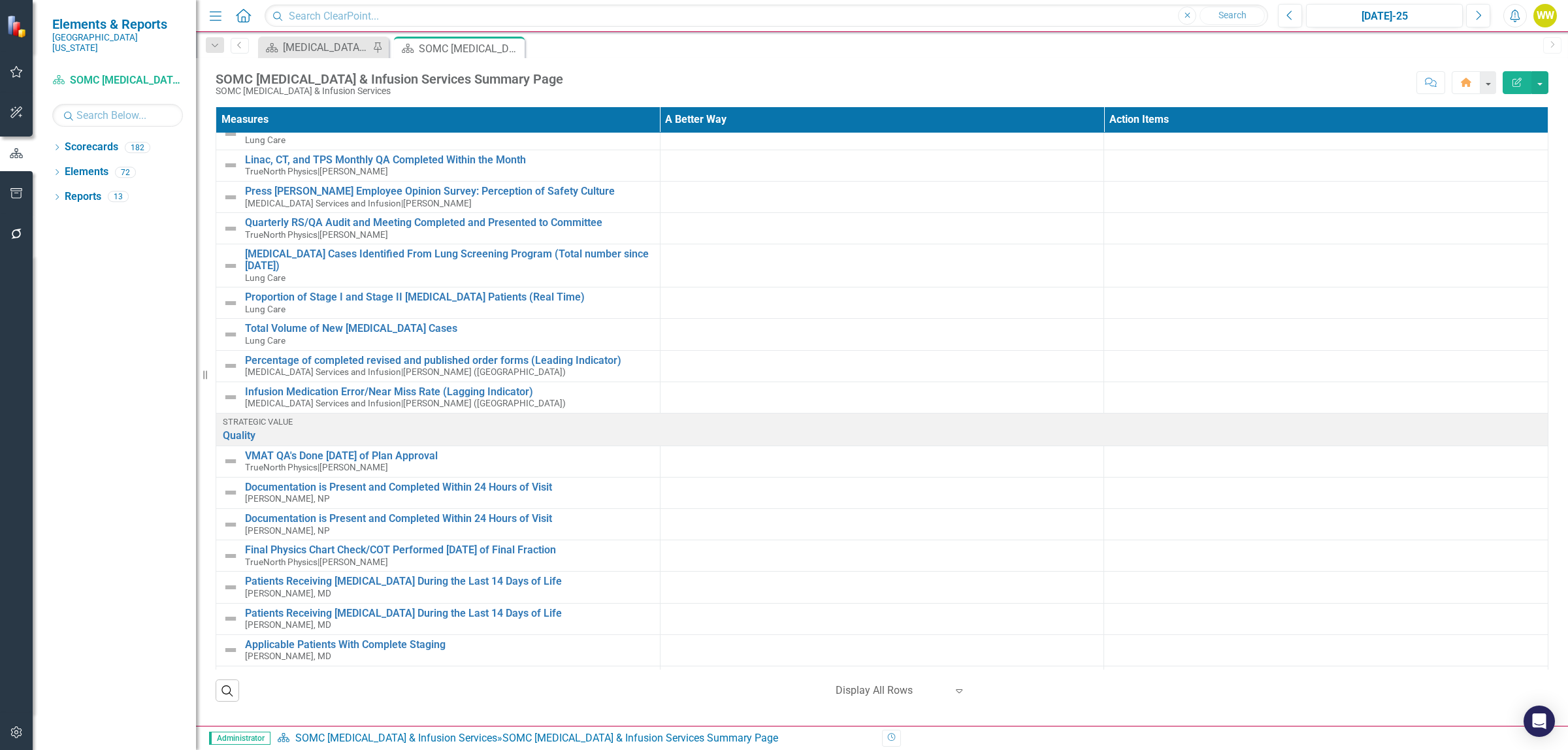
scroll to position [245, 0]
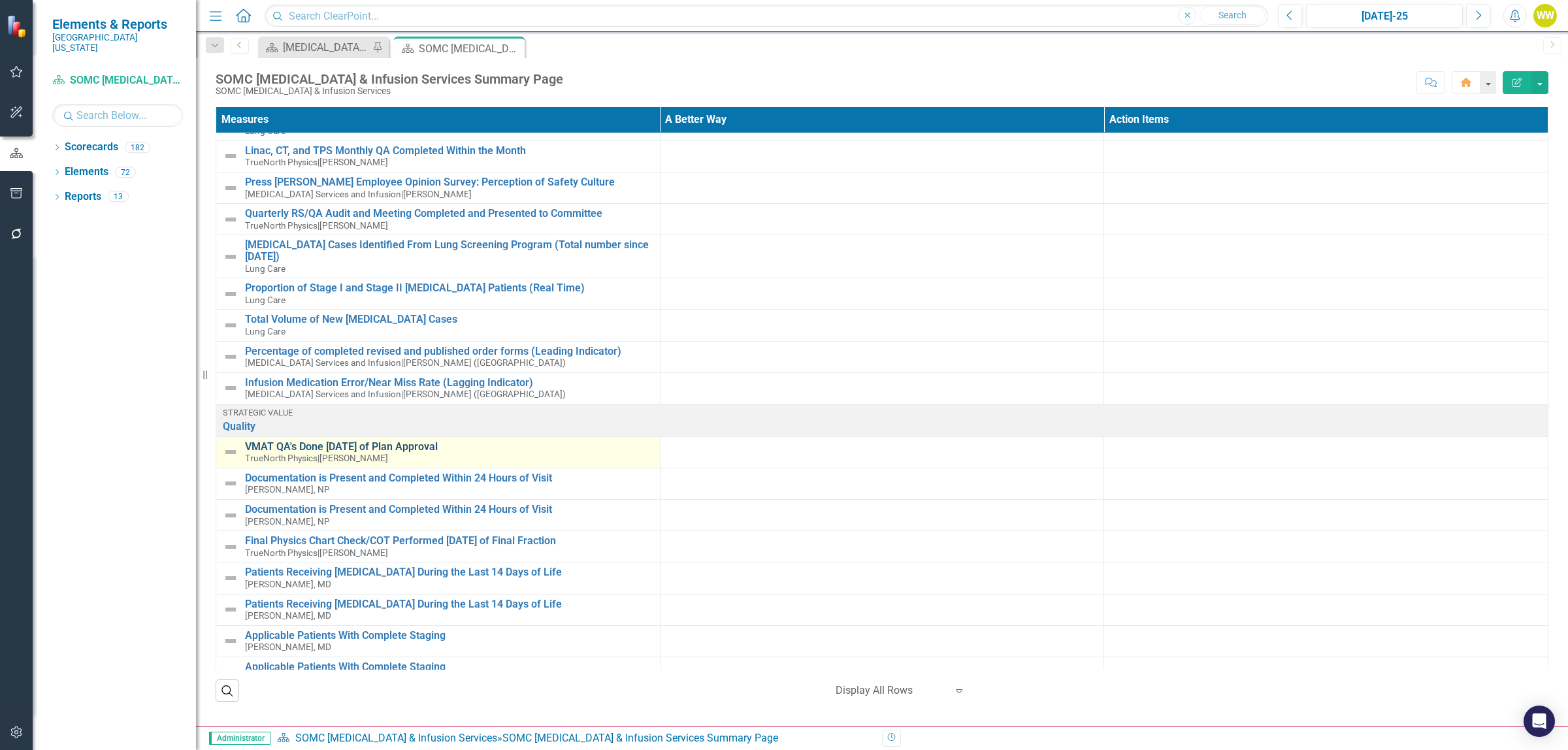
click at [378, 448] on link "VMAT QA's Done [DATE] of Plan Approval" at bounding box center [448, 447] width 409 height 12
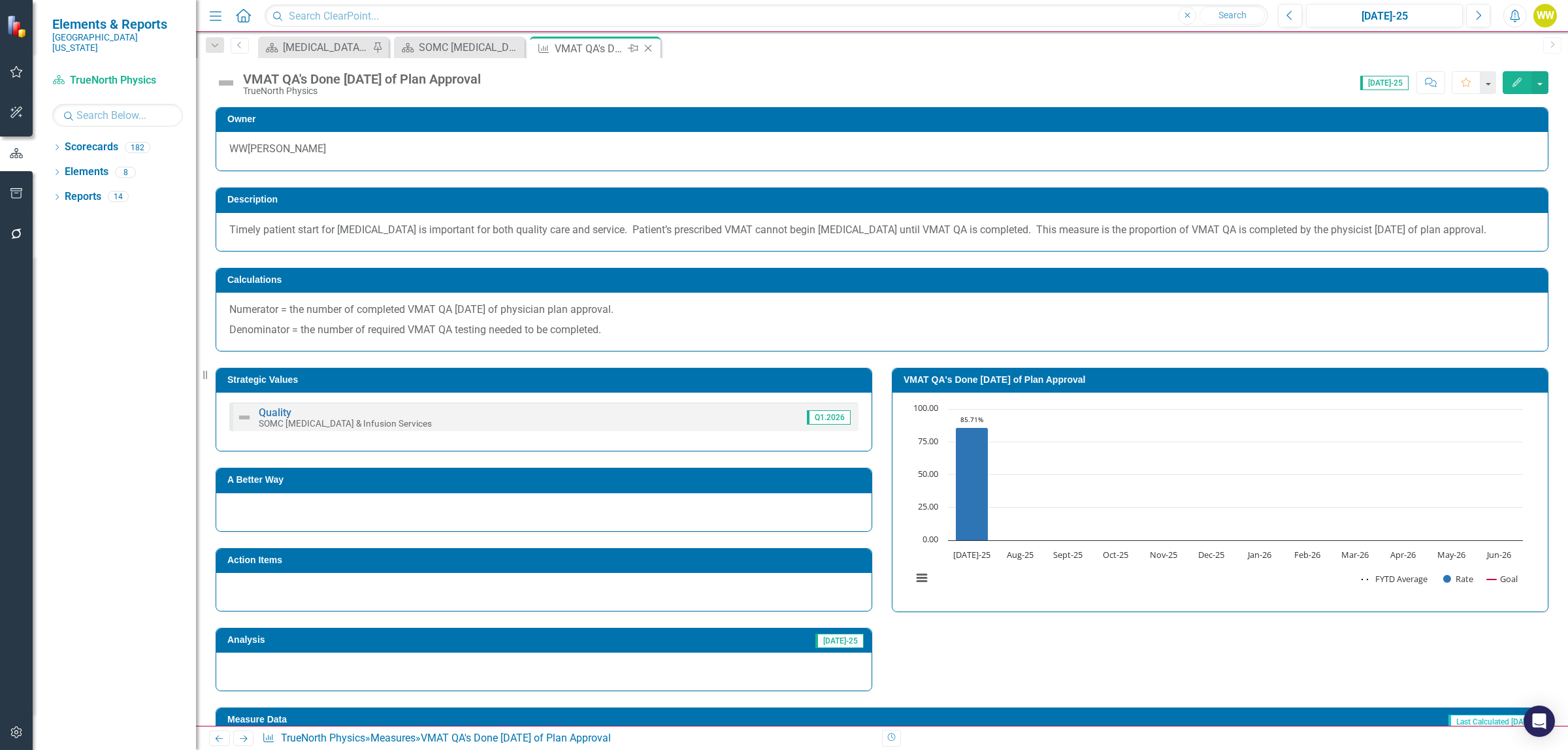
click at [647, 47] on icon "Close" at bounding box center [647, 48] width 13 height 10
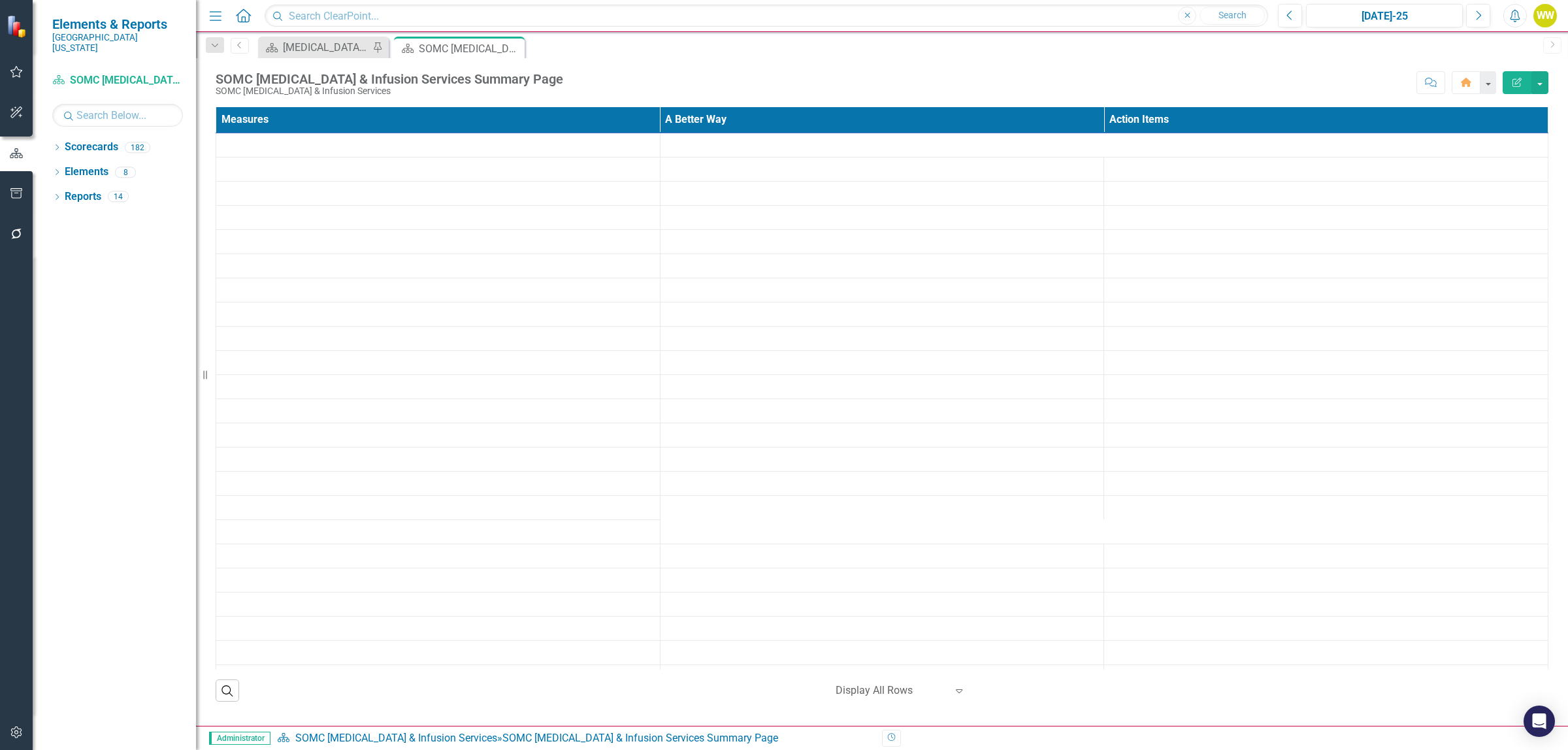
click at [459, 47] on div "SOMC [MEDICAL_DATA] & Infusion Services Summary Page" at bounding box center [470, 48] width 103 height 16
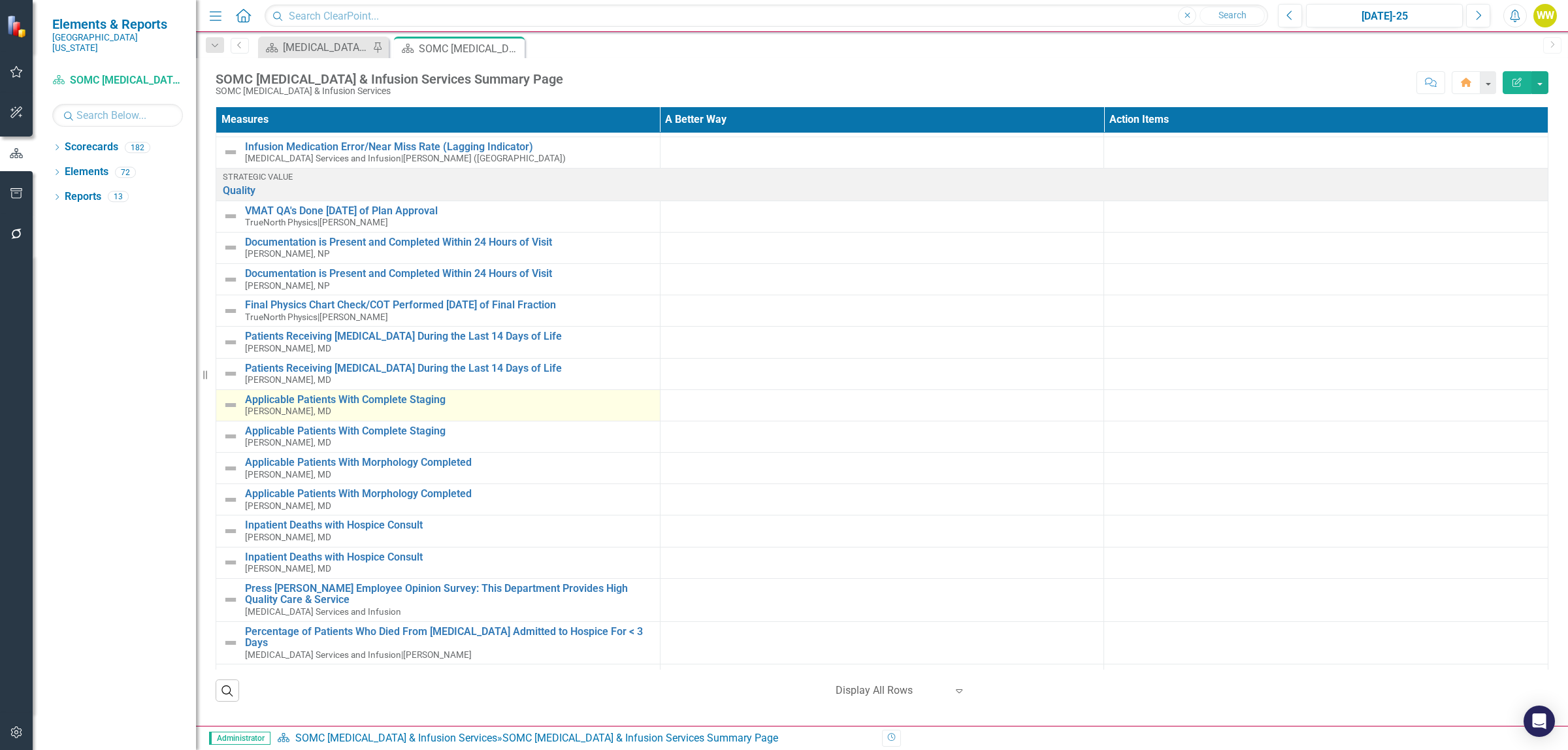
scroll to position [490, 0]
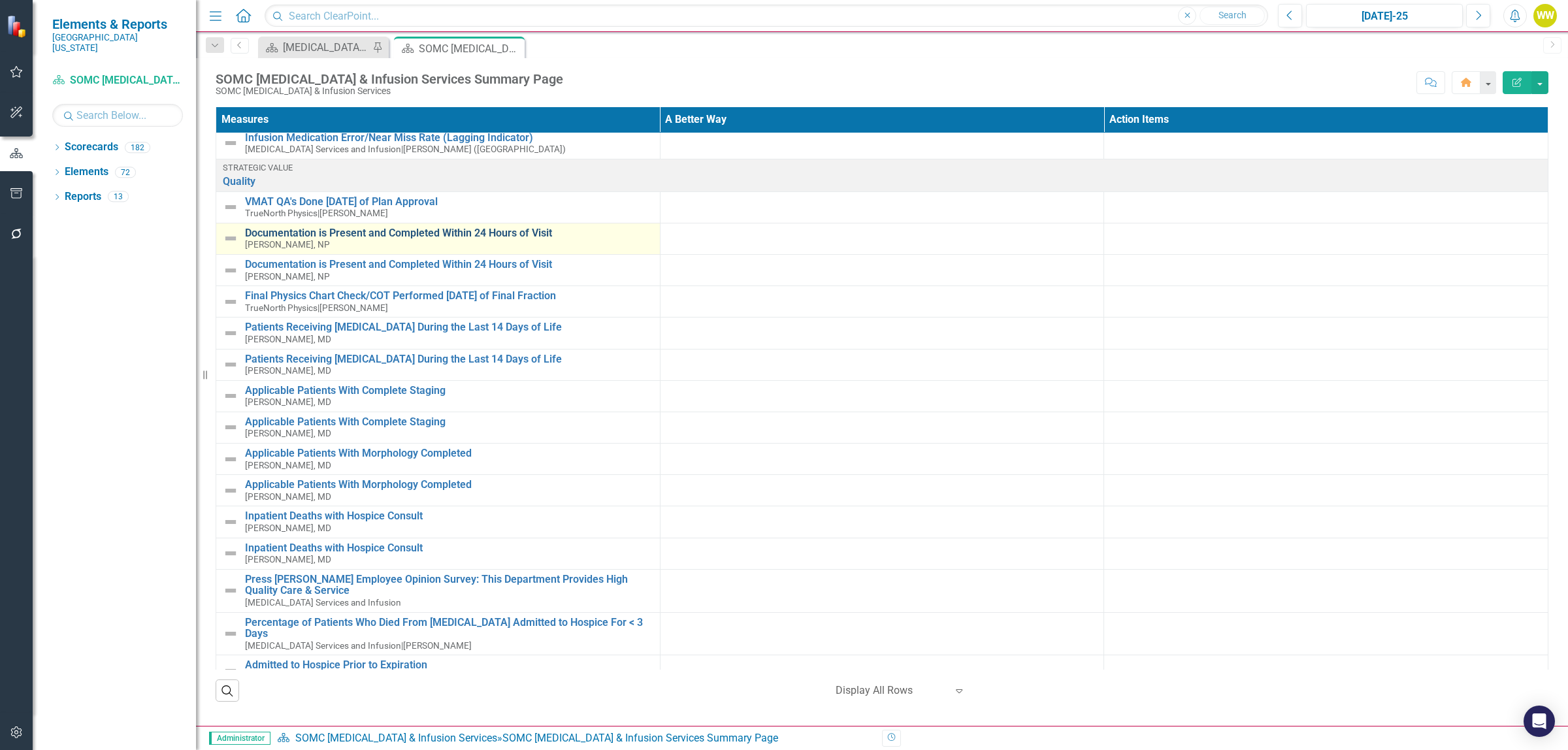
click at [455, 232] on link "Documentation is Present and Completed Within 24 Hours of Visit" at bounding box center [448, 234] width 409 height 12
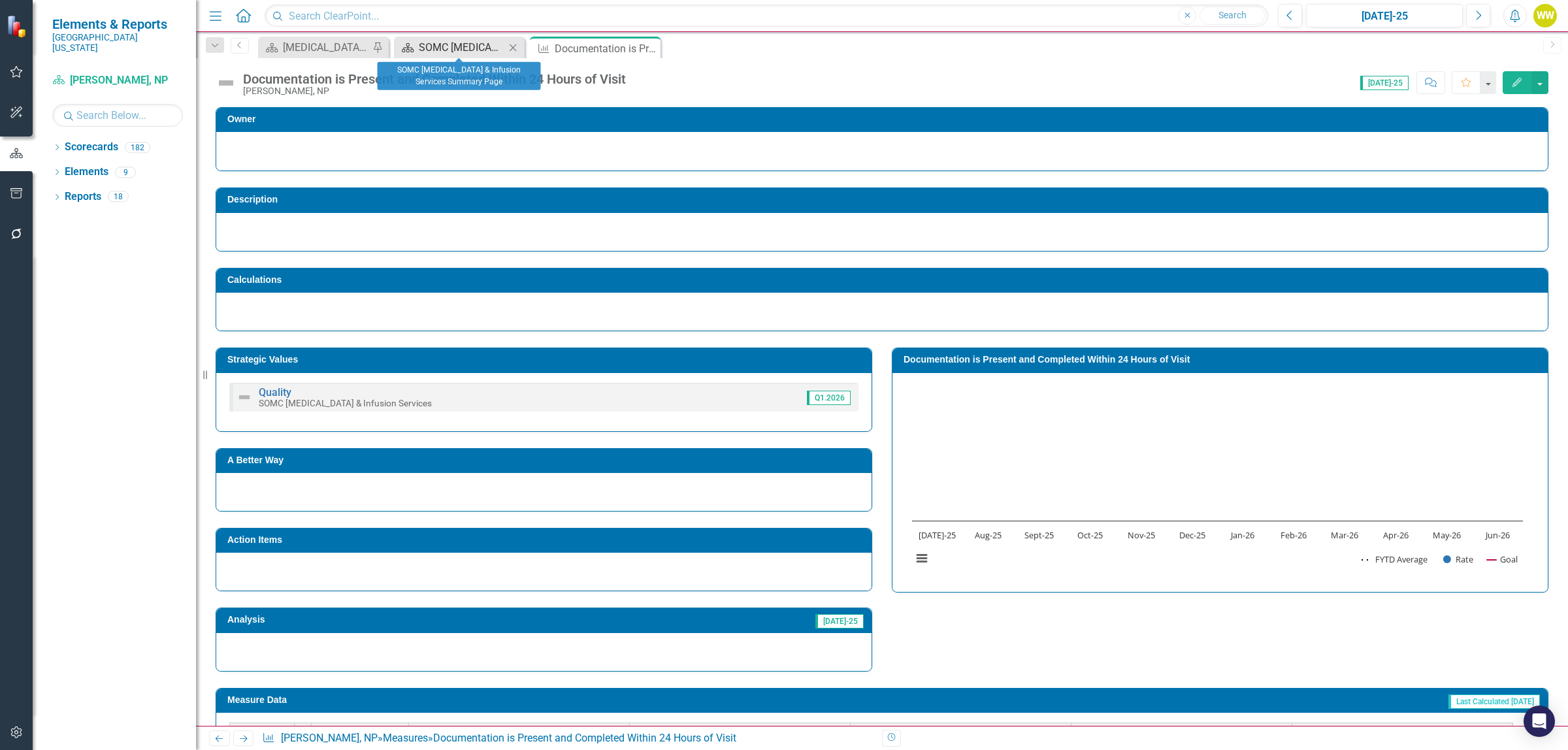
click at [477, 43] on div "SOMC [MEDICAL_DATA] & Infusion Services Summary Page" at bounding box center [462, 47] width 87 height 16
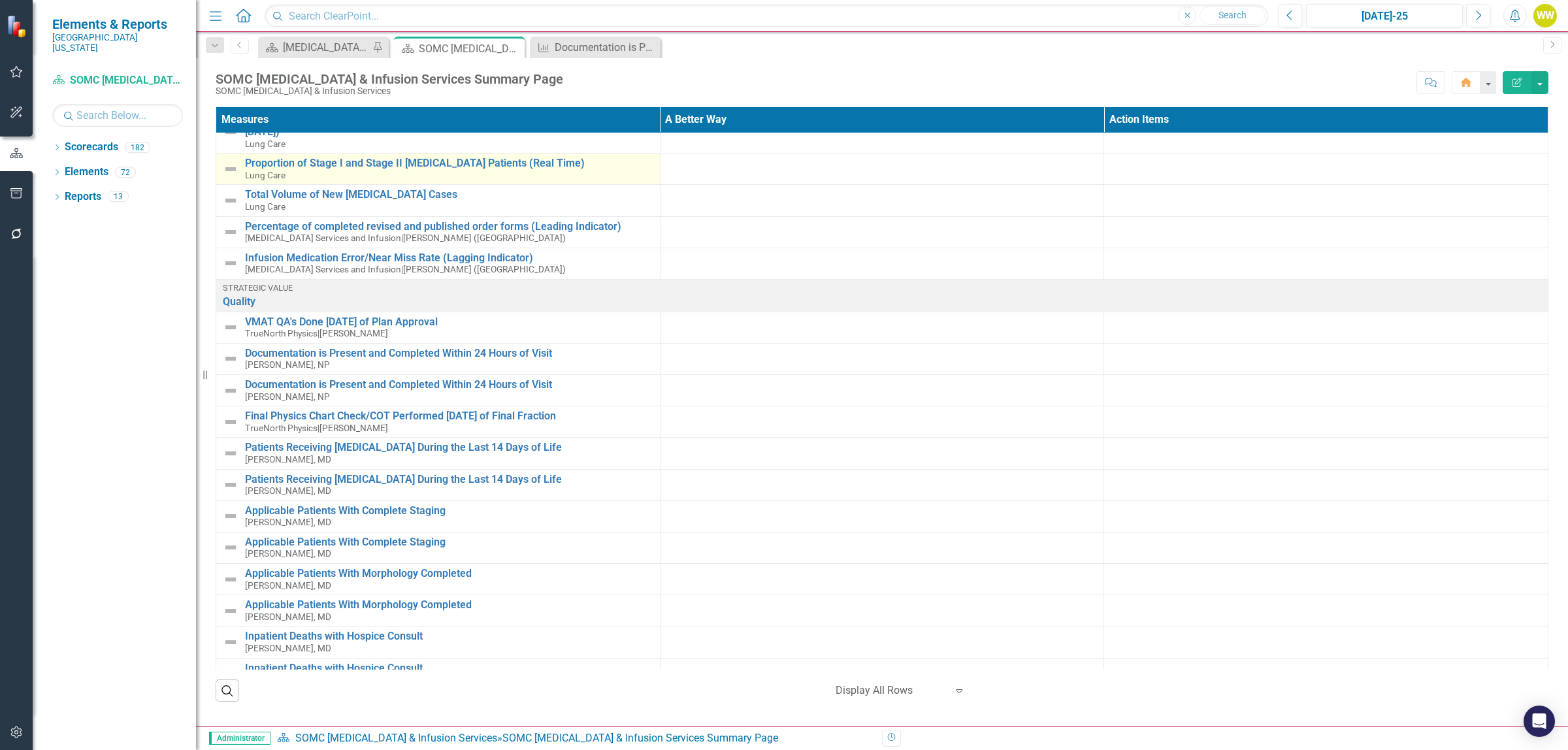
scroll to position [409, 0]
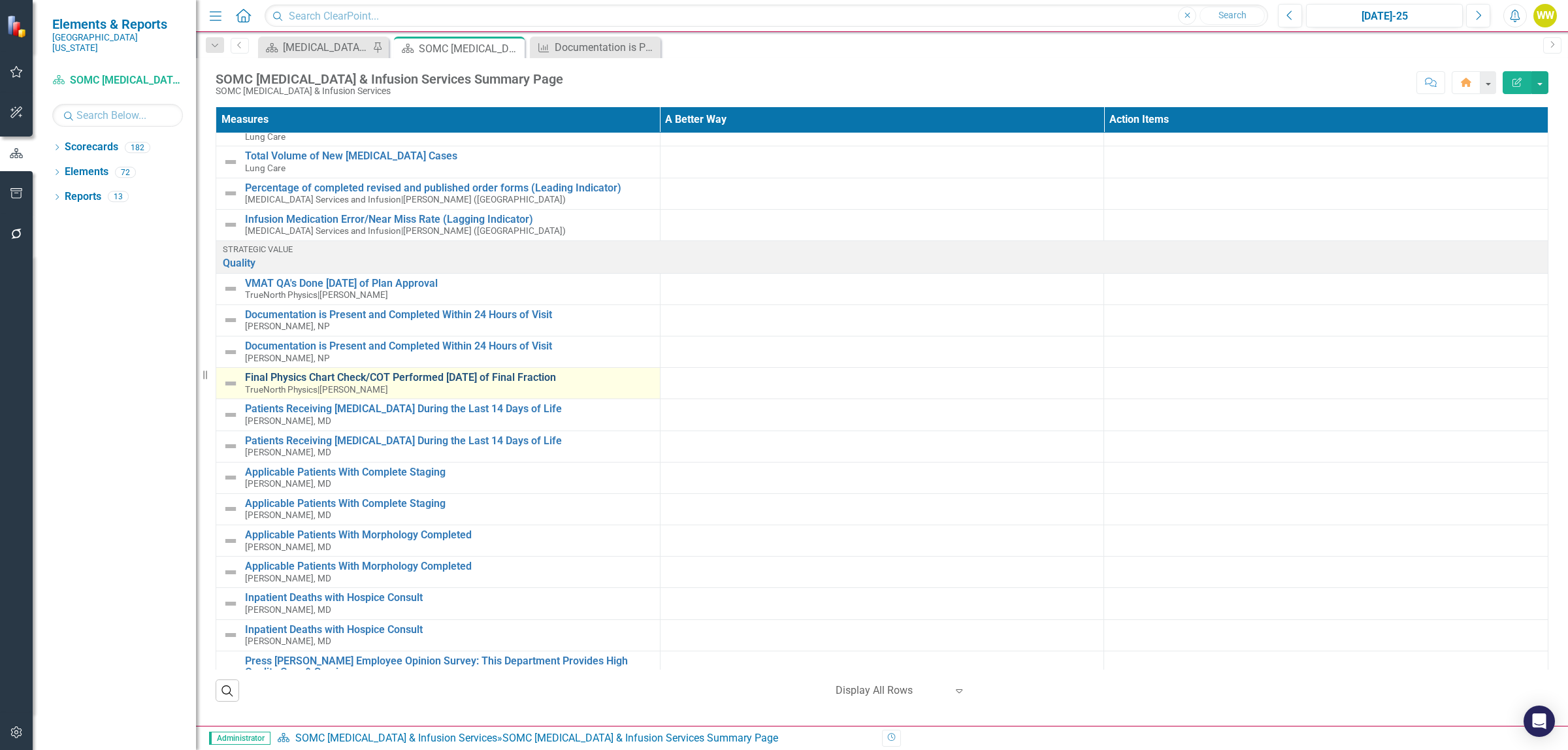
click at [378, 376] on link "Final Physics Chart Check/COT Performed [DATE] of Final Fraction" at bounding box center [448, 378] width 409 height 12
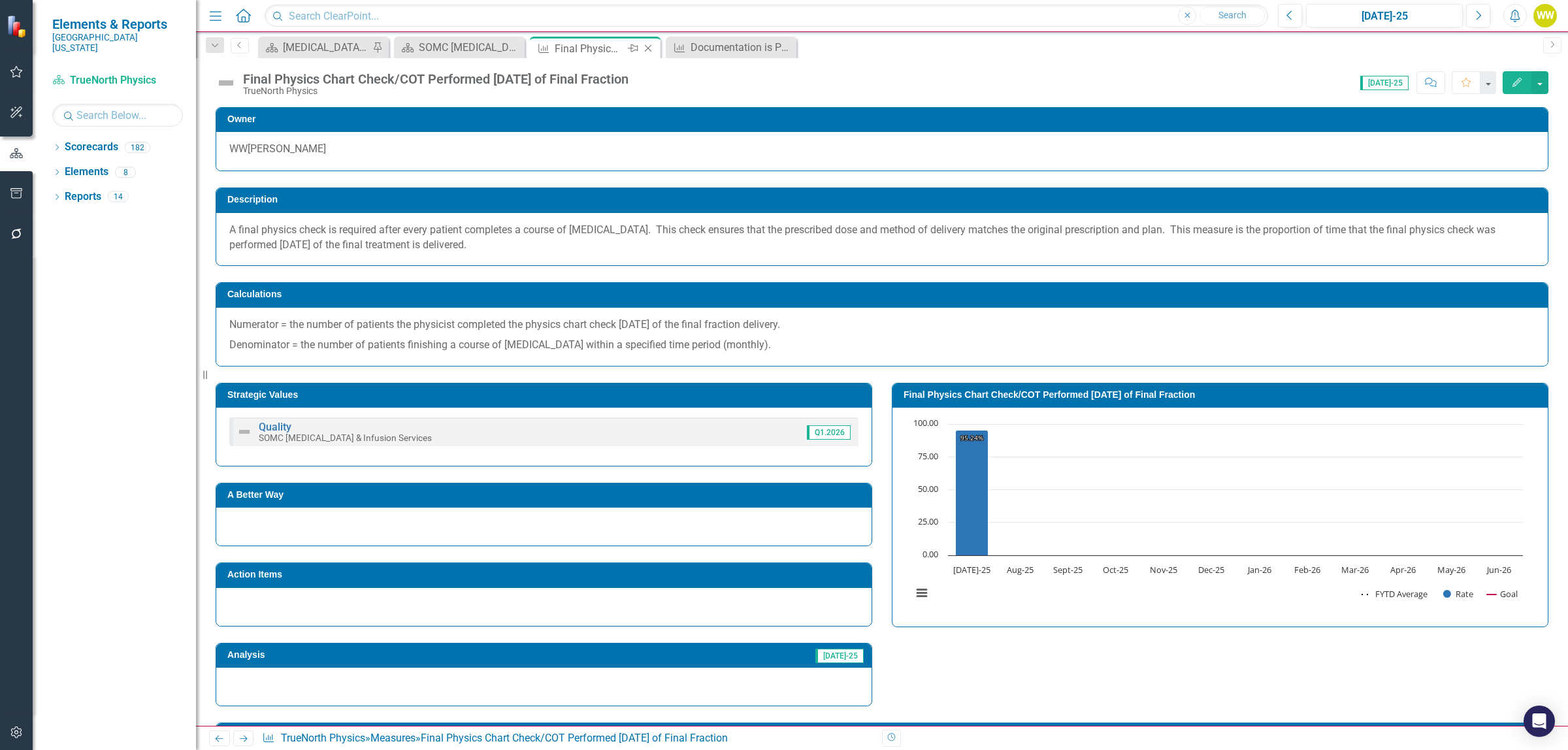
click at [641, 46] on icon "Close" at bounding box center [647, 48] width 13 height 10
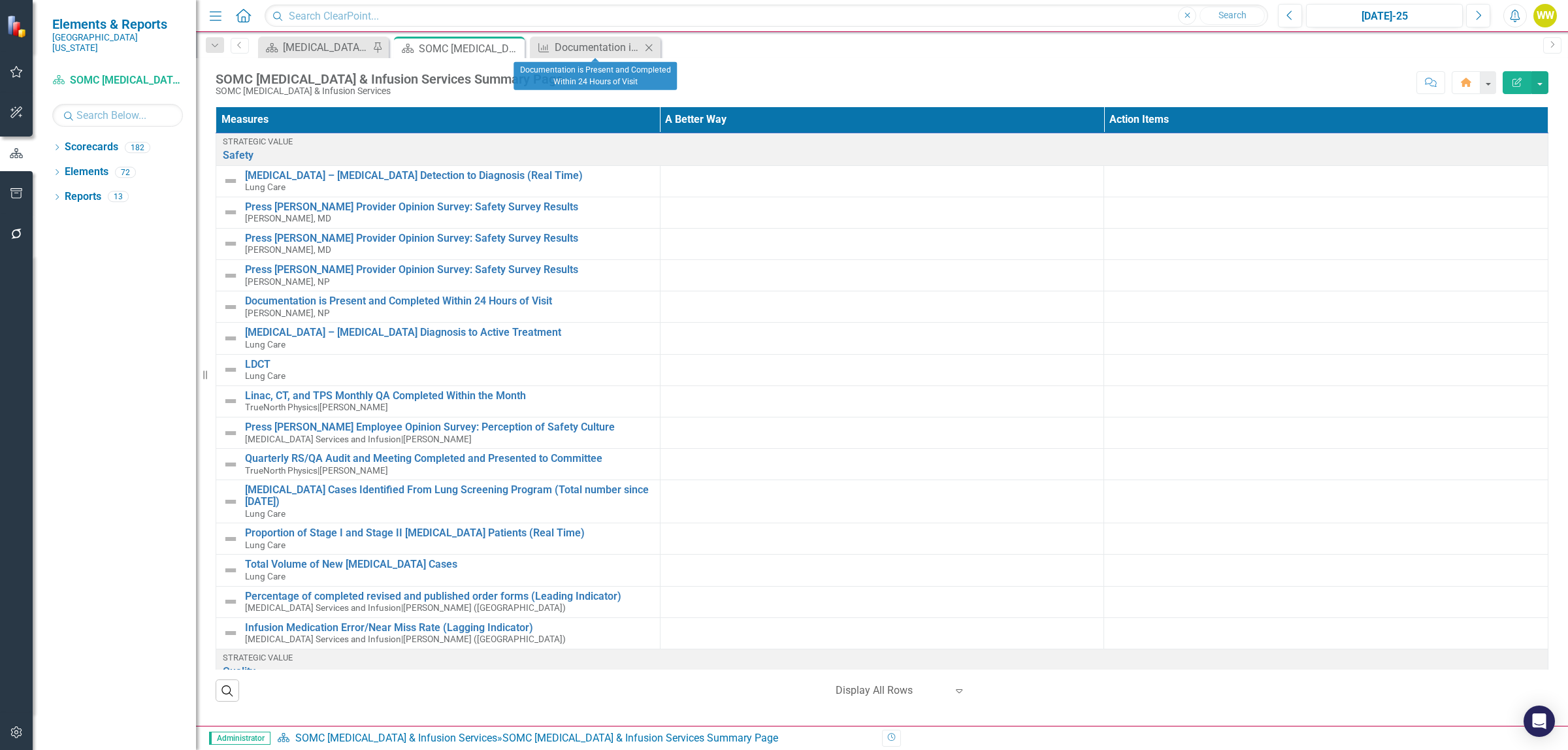
click at [650, 46] on icon "Close" at bounding box center [648, 48] width 13 height 10
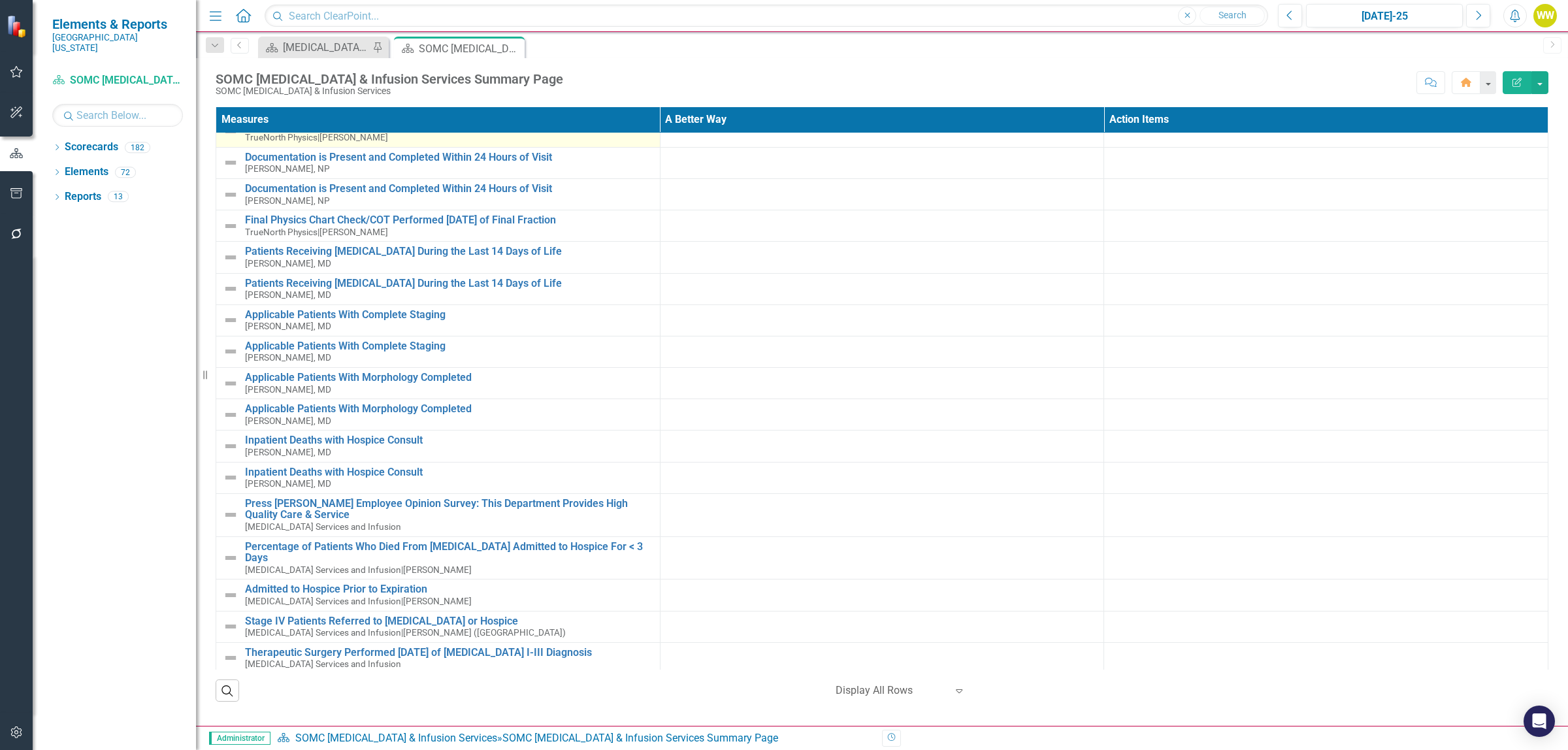
scroll to position [572, 0]
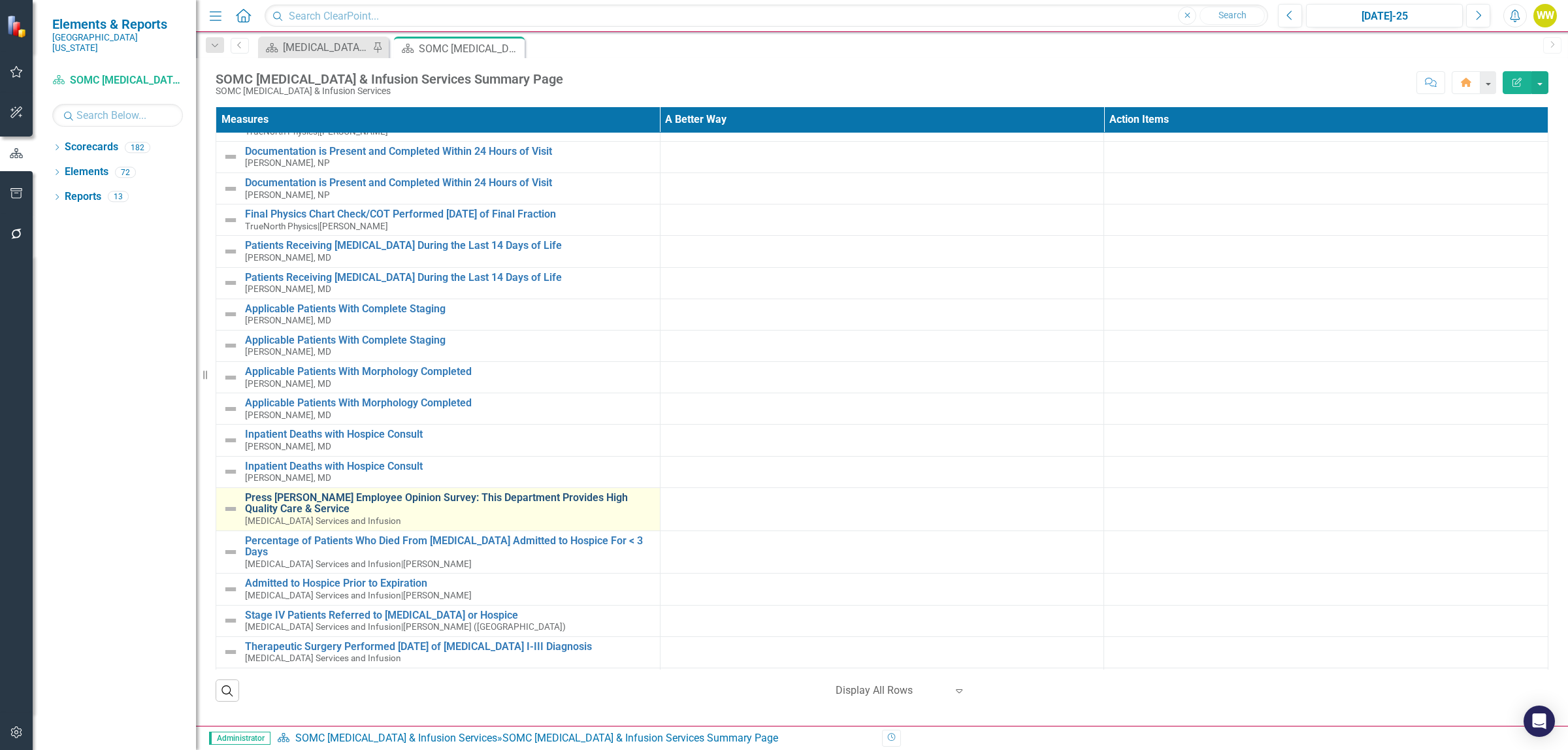
click at [415, 500] on link "Press [PERSON_NAME] Employee Opinion Survey: This Department Provides High Qual…" at bounding box center [448, 503] width 409 height 23
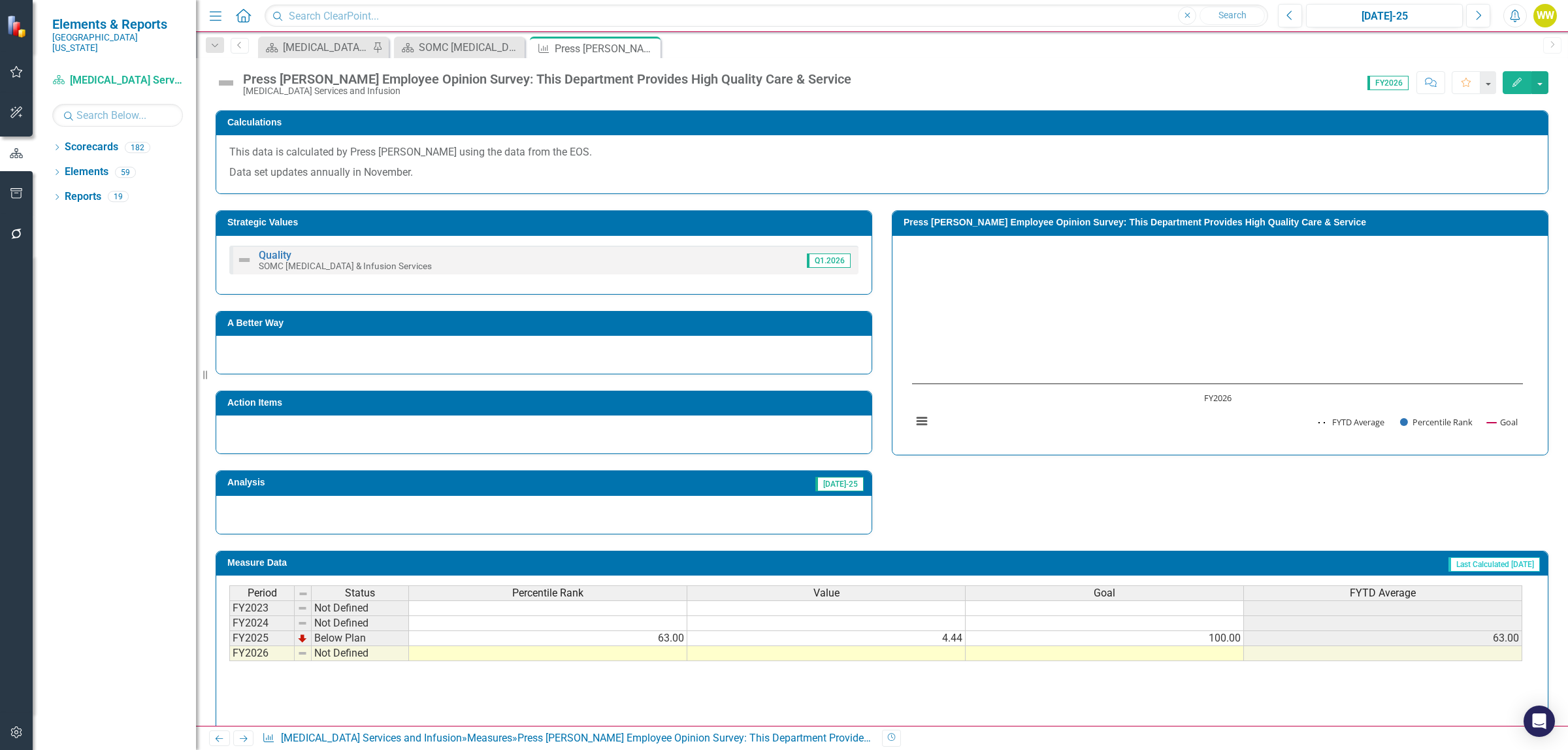
scroll to position [366, 0]
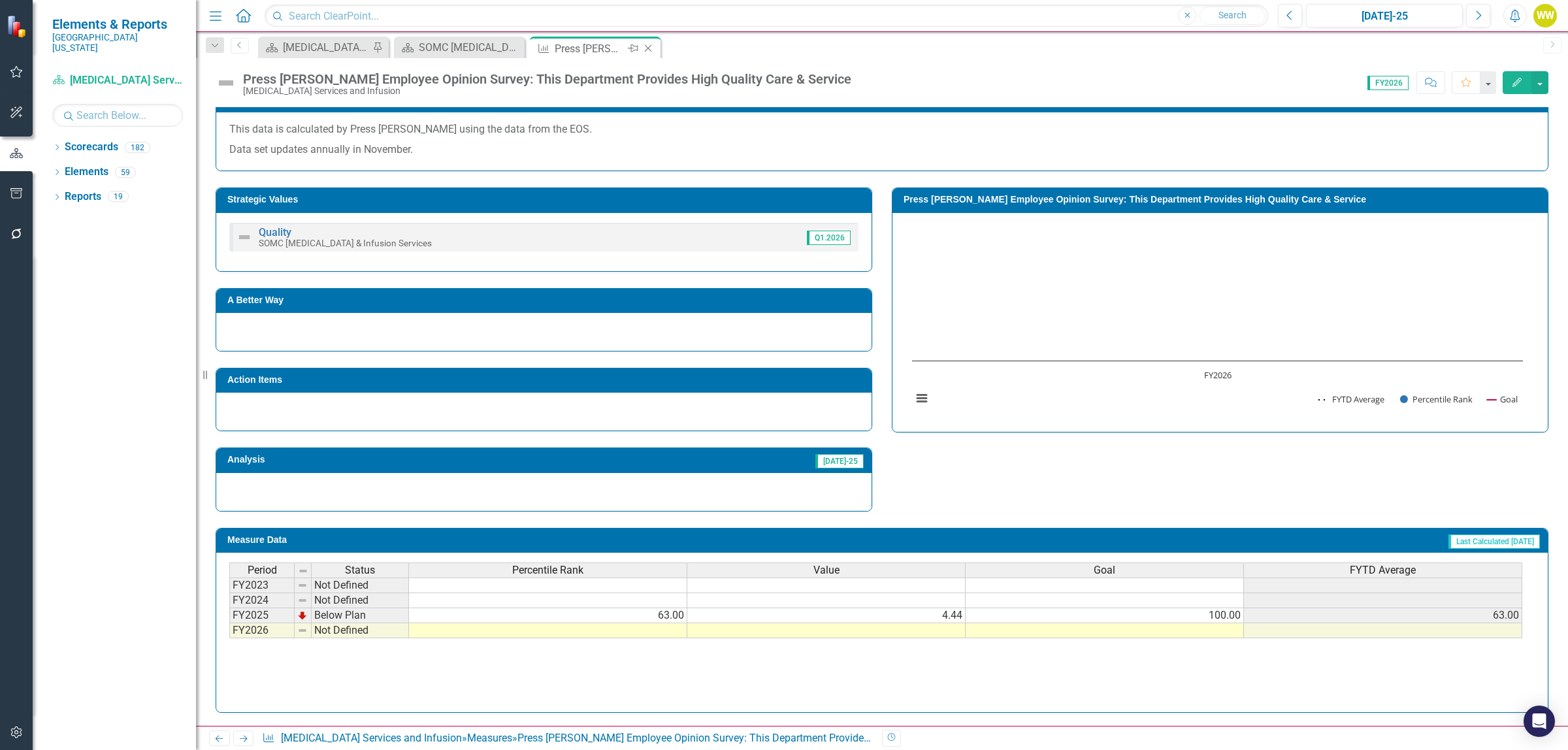
click at [650, 48] on icon "Close" at bounding box center [647, 48] width 13 height 10
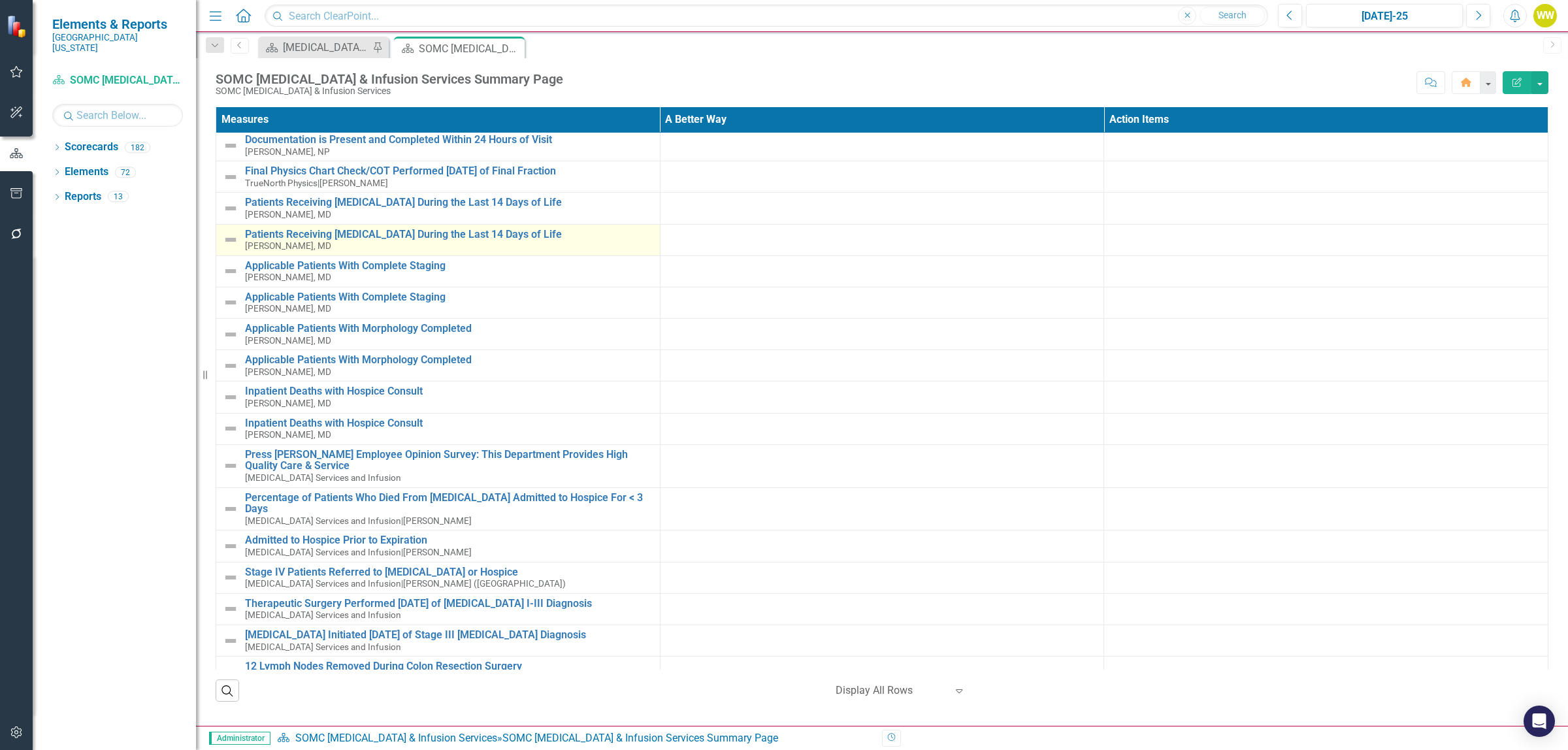
scroll to position [653, 0]
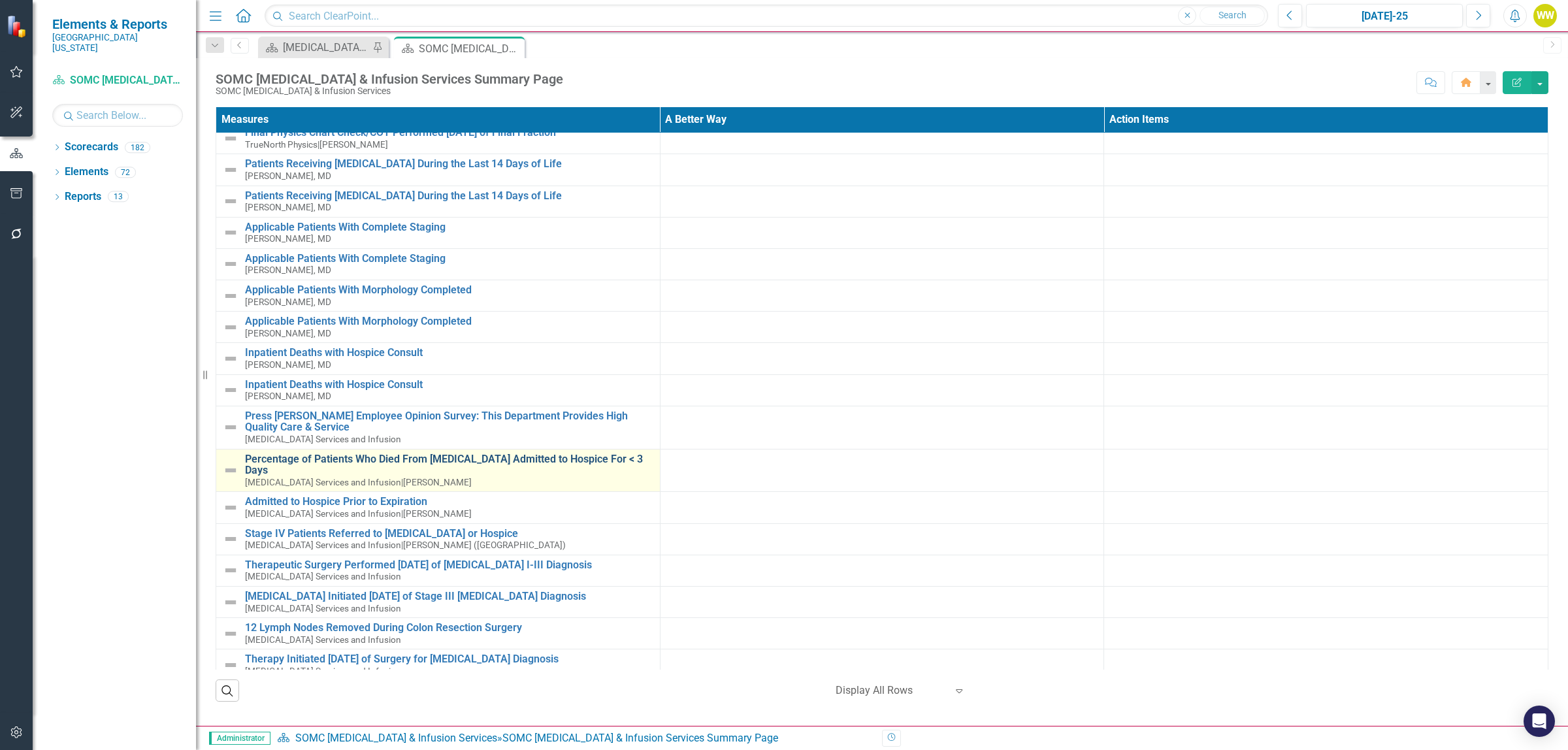
click at [471, 463] on link "Percentage of Patients Who Died From [MEDICAL_DATA] Admitted to Hospice For < 3…" at bounding box center [448, 465] width 409 height 23
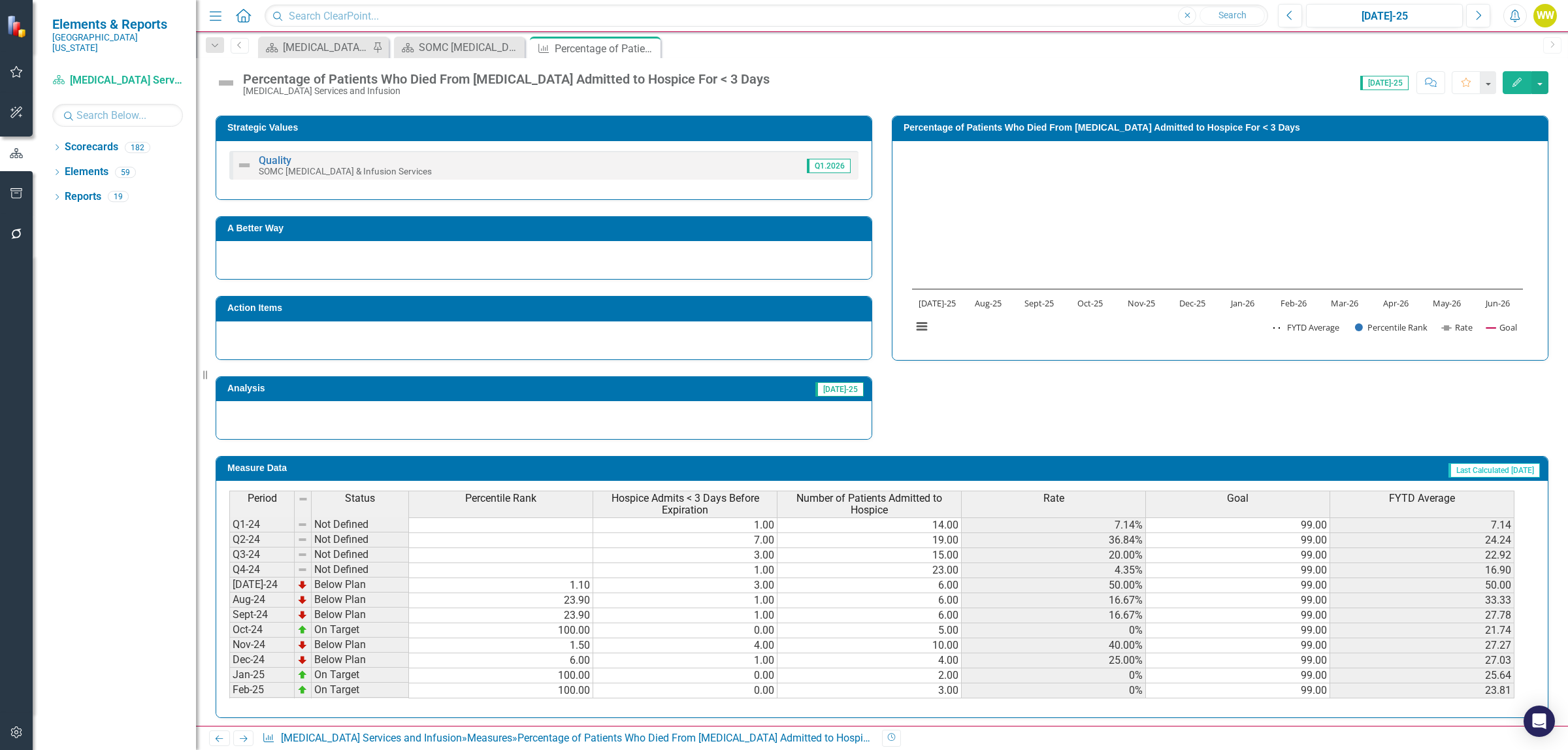
scroll to position [322, 0]
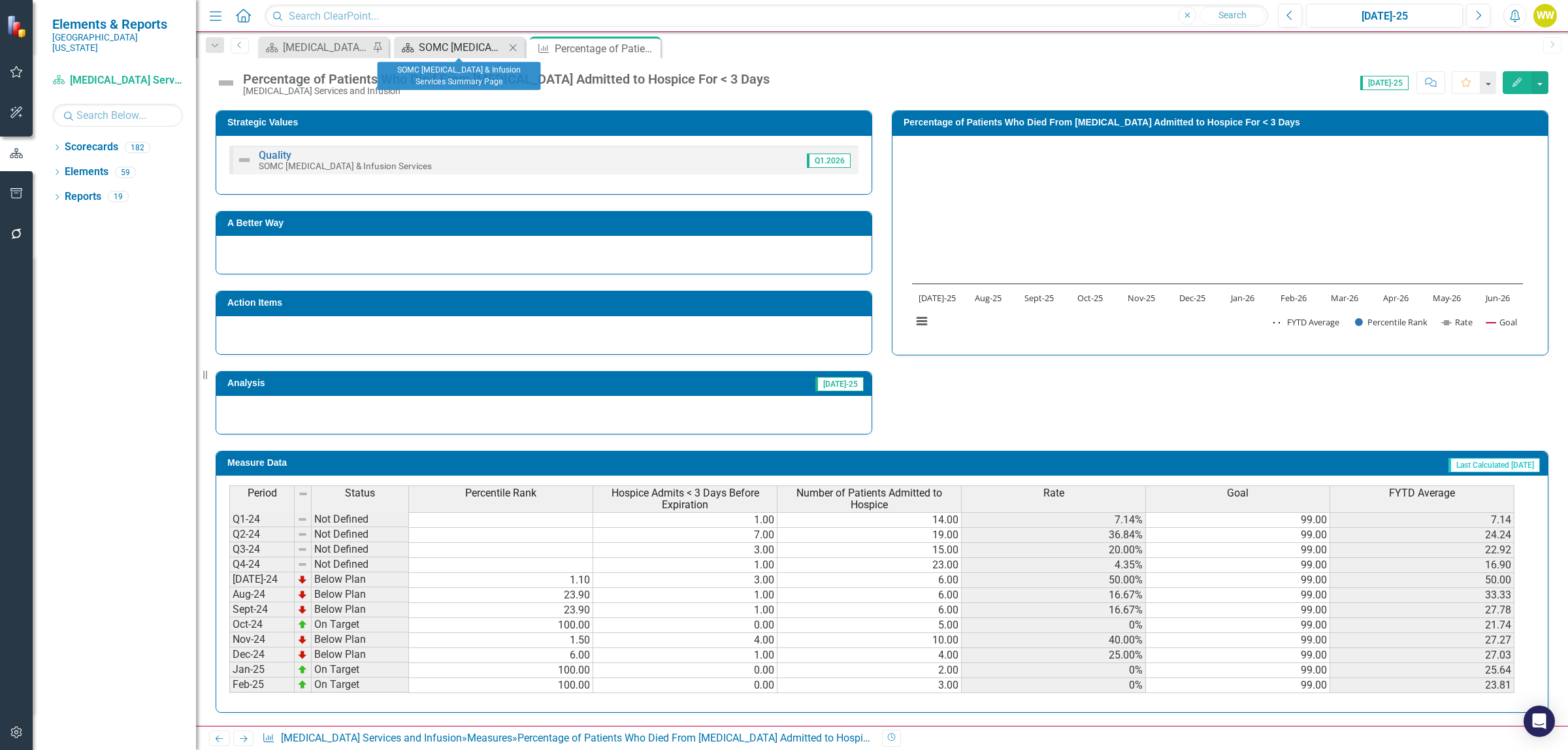
click at [474, 49] on div "SOMC [MEDICAL_DATA] & Infusion Services Summary Page" at bounding box center [462, 47] width 87 height 16
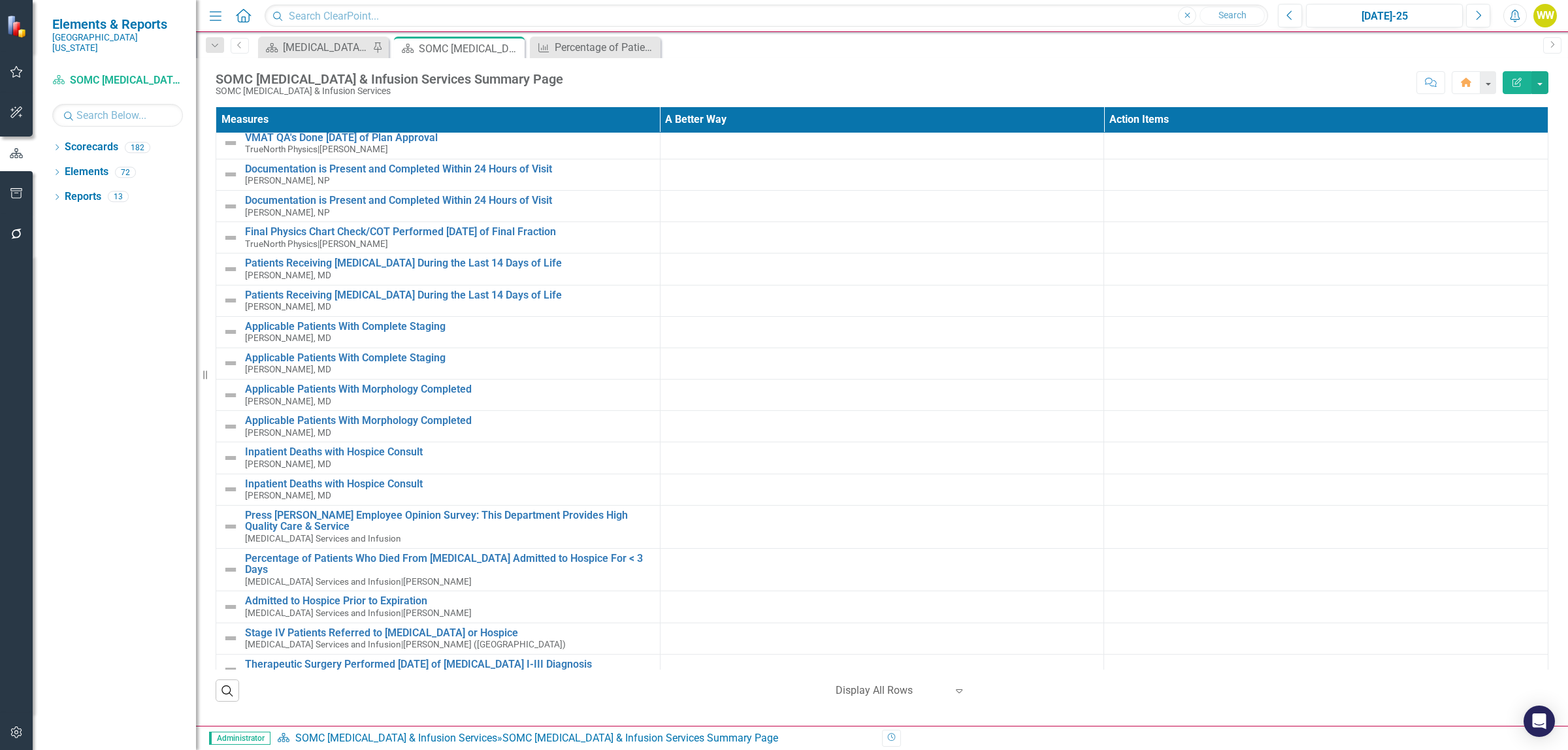
scroll to position [653, 0]
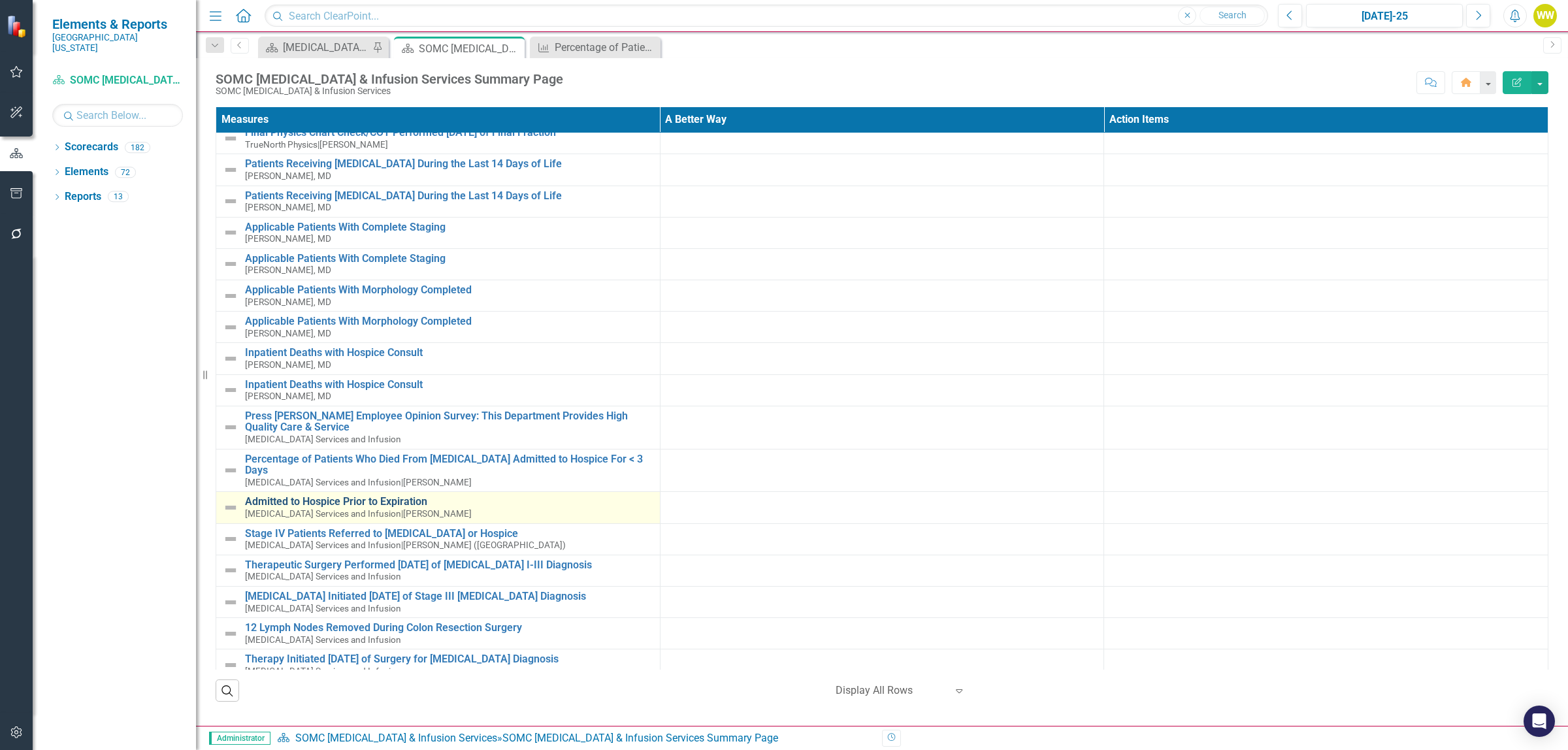
click at [378, 499] on link "Admitted to Hospice Prior to Expiration" at bounding box center [448, 502] width 409 height 12
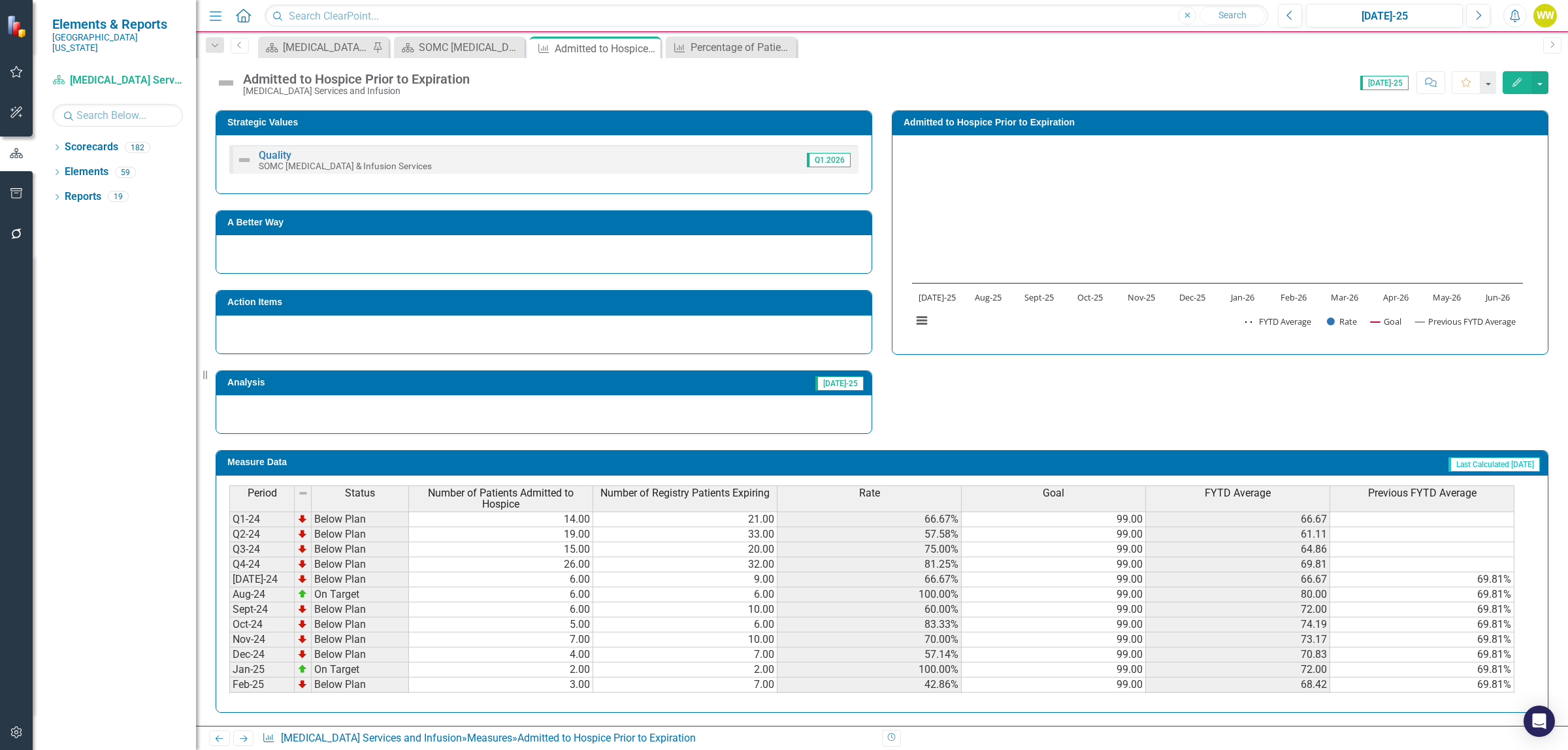
scroll to position [200, 0]
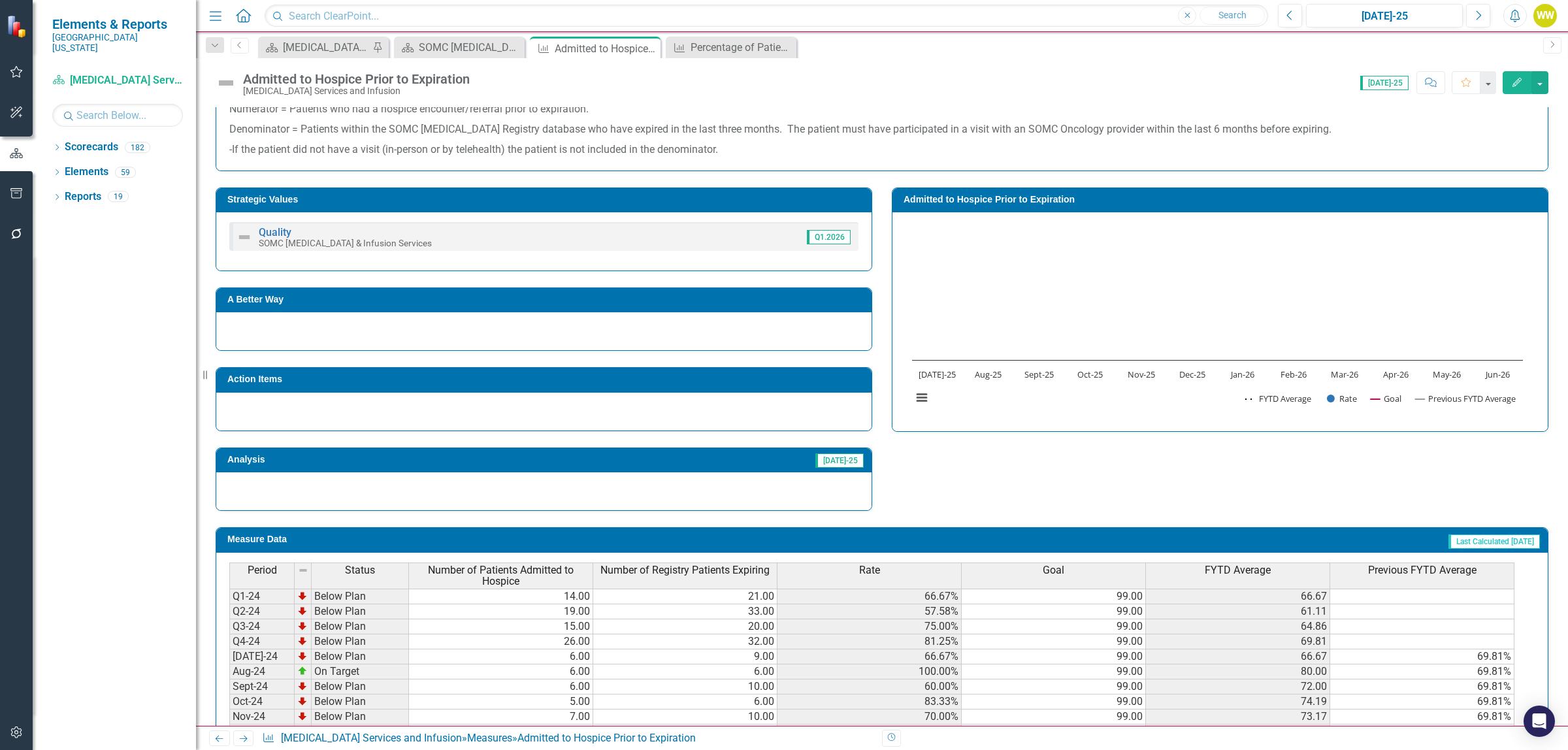
drag, startPoint x: 644, startPoint y: 44, endPoint x: 684, endPoint y: 50, distance: 40.4
click at [0, 0] on icon "Close" at bounding box center [0, 0] width 0 height 0
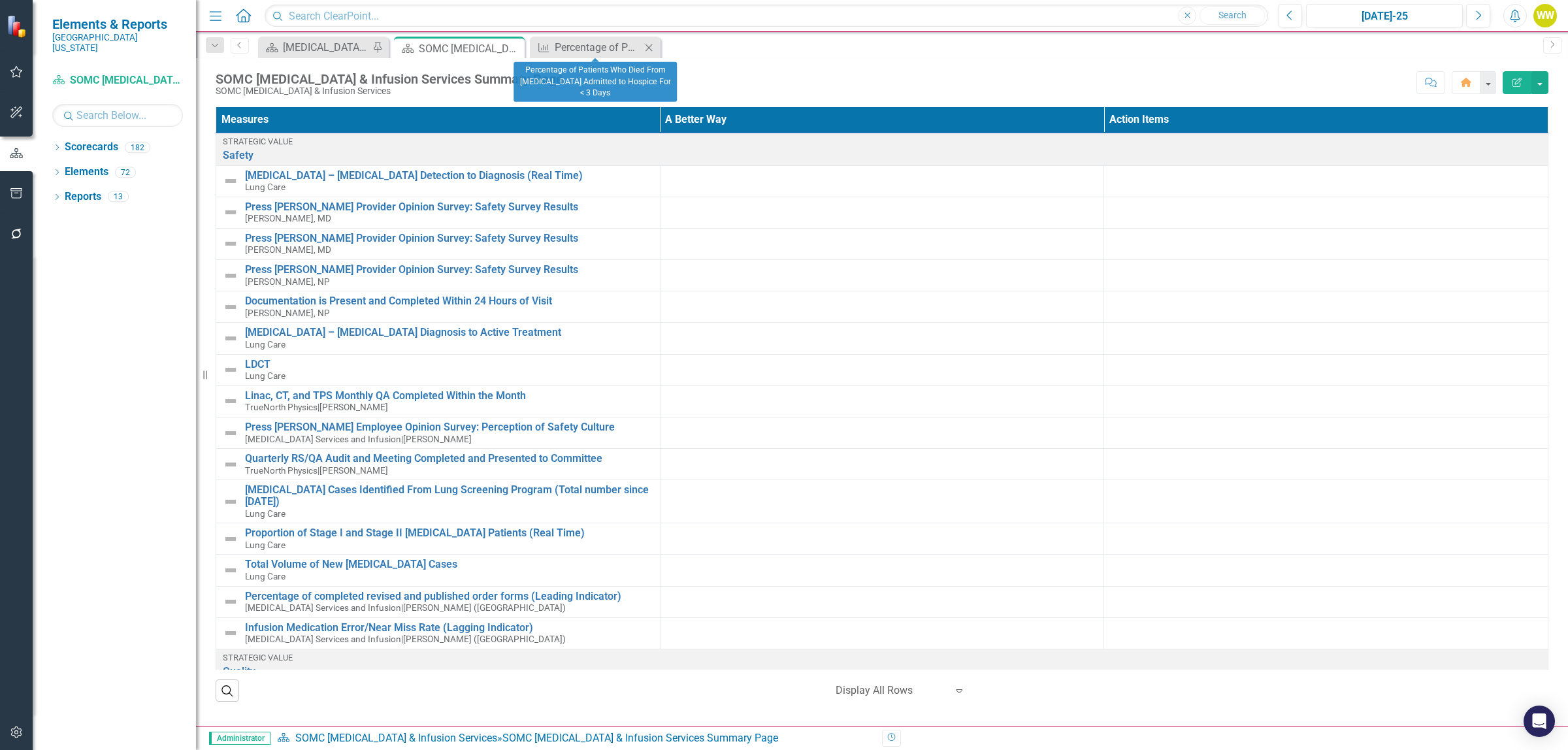
click at [649, 48] on icon at bounding box center [649, 48] width 7 height 7
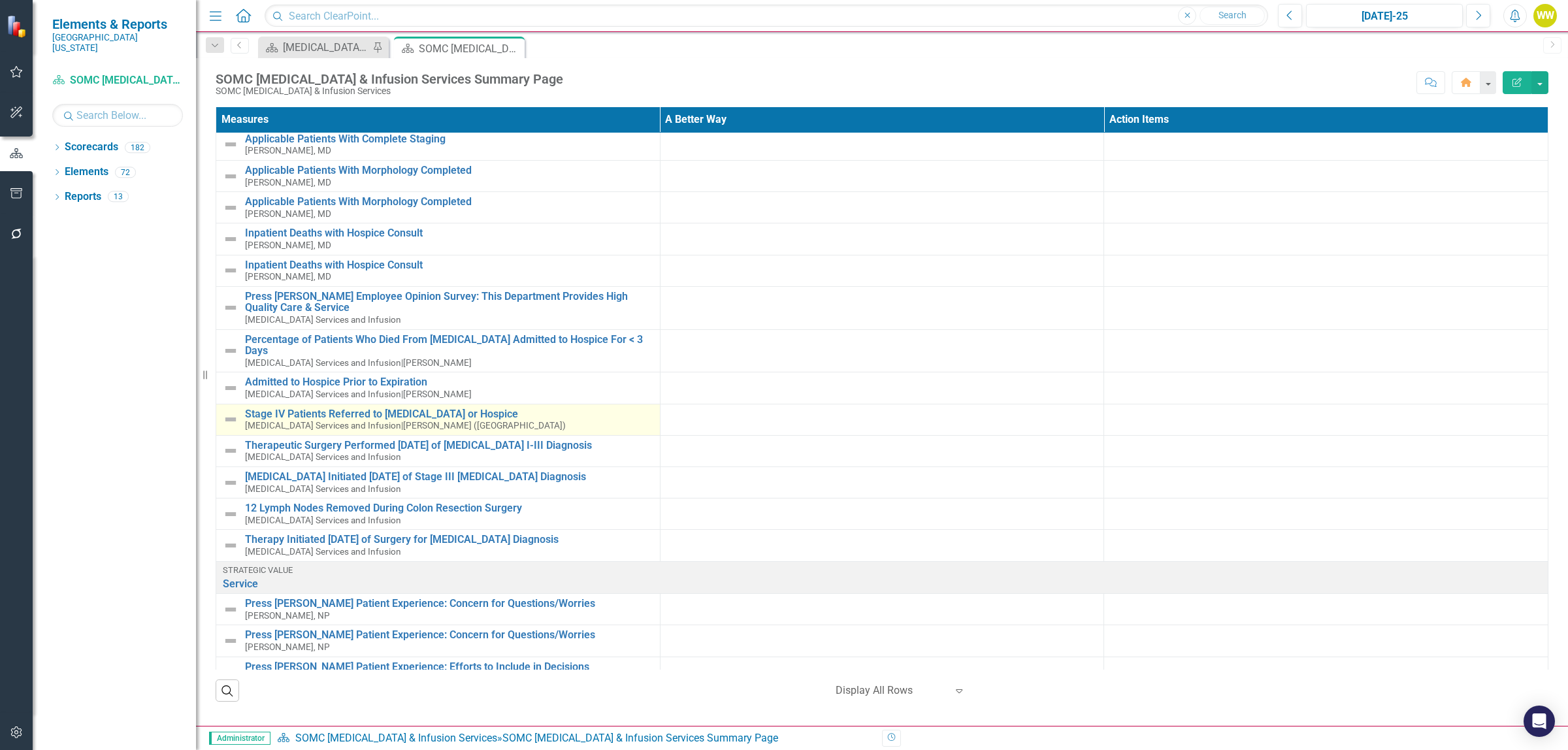
scroll to position [735, 0]
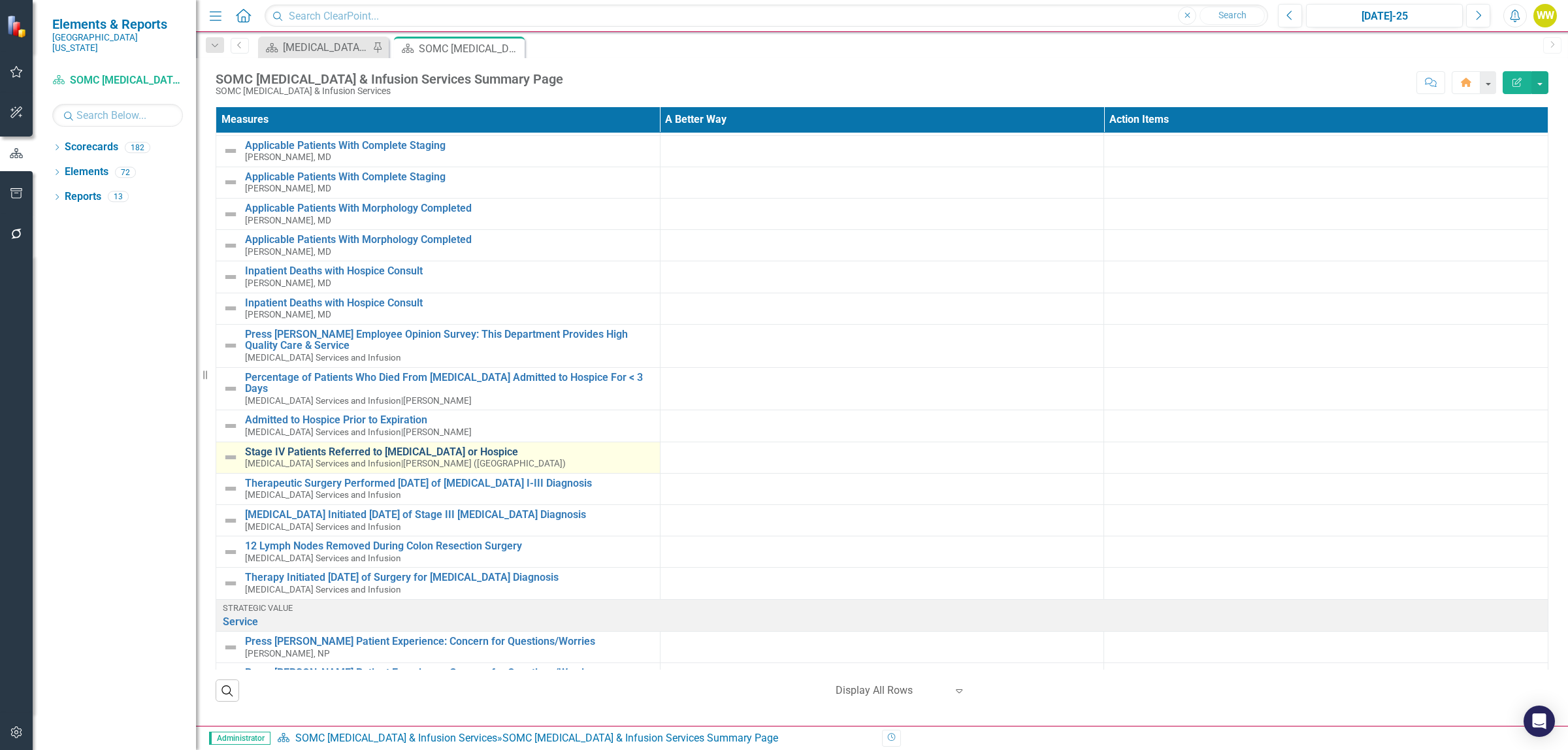
click at [421, 446] on link "Stage IV Patients Referred to [MEDICAL_DATA] or Hospice" at bounding box center [448, 452] width 409 height 12
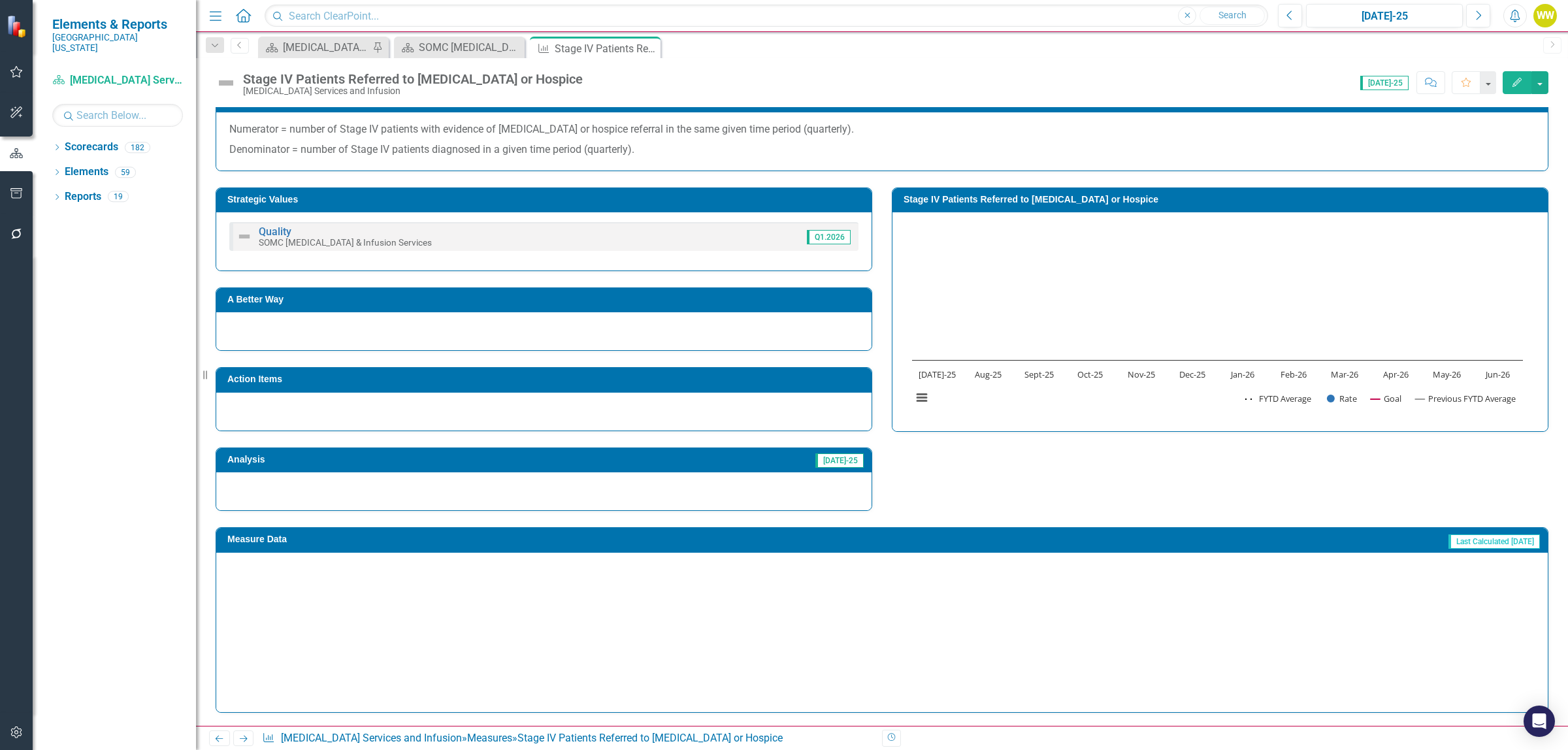
scroll to position [200, 0]
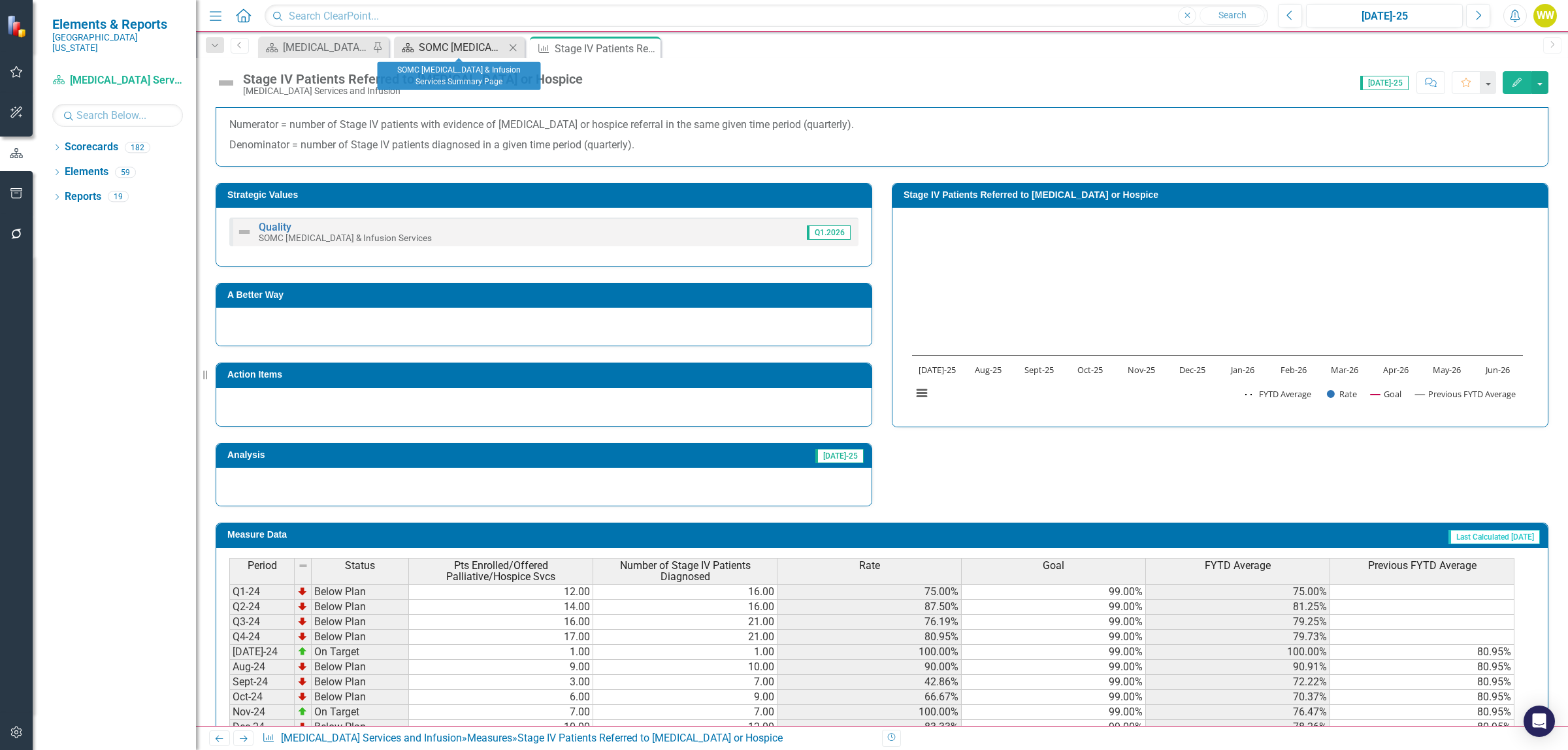
click at [487, 49] on div "SOMC [MEDICAL_DATA] & Infusion Services Summary Page" at bounding box center [462, 47] width 87 height 16
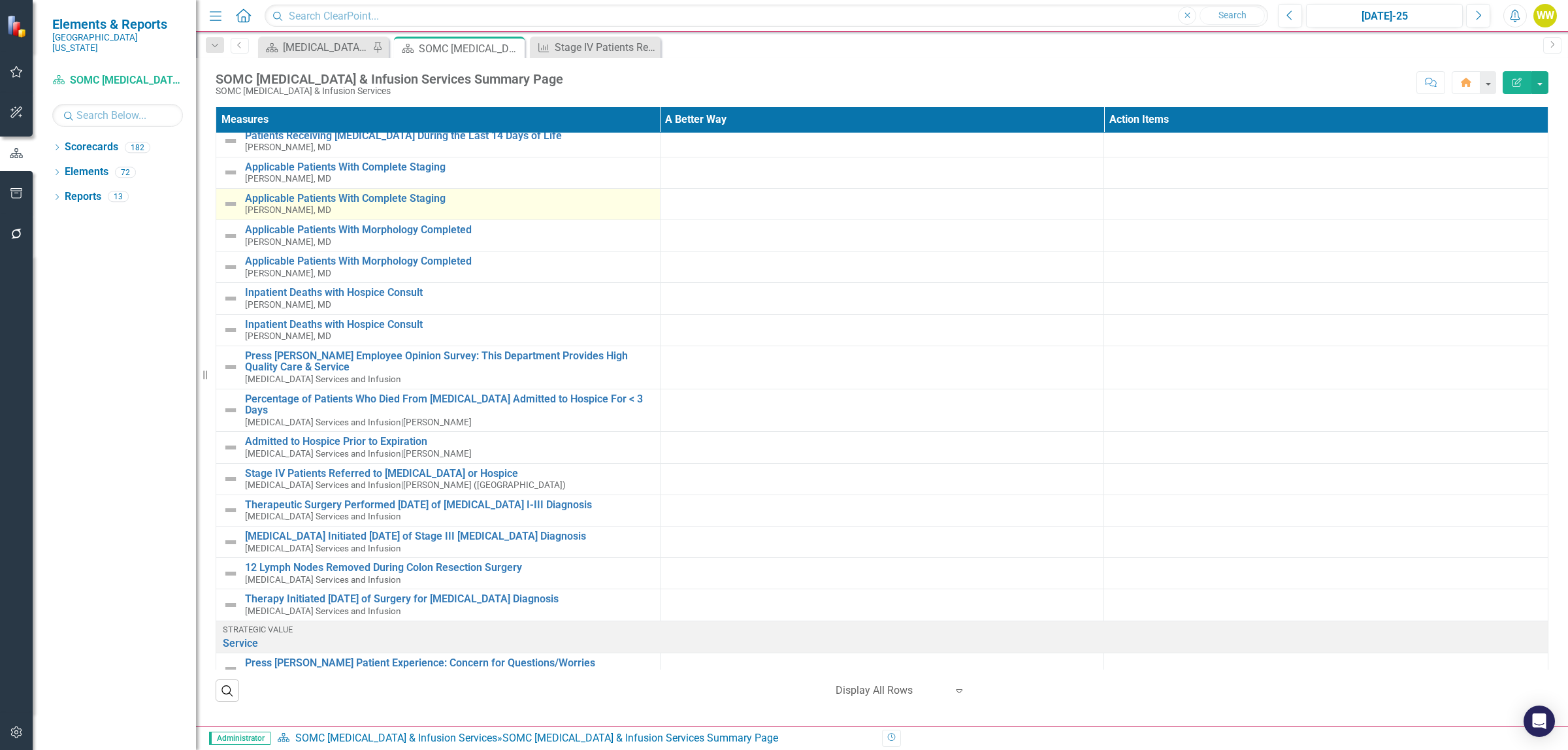
scroll to position [735, 0]
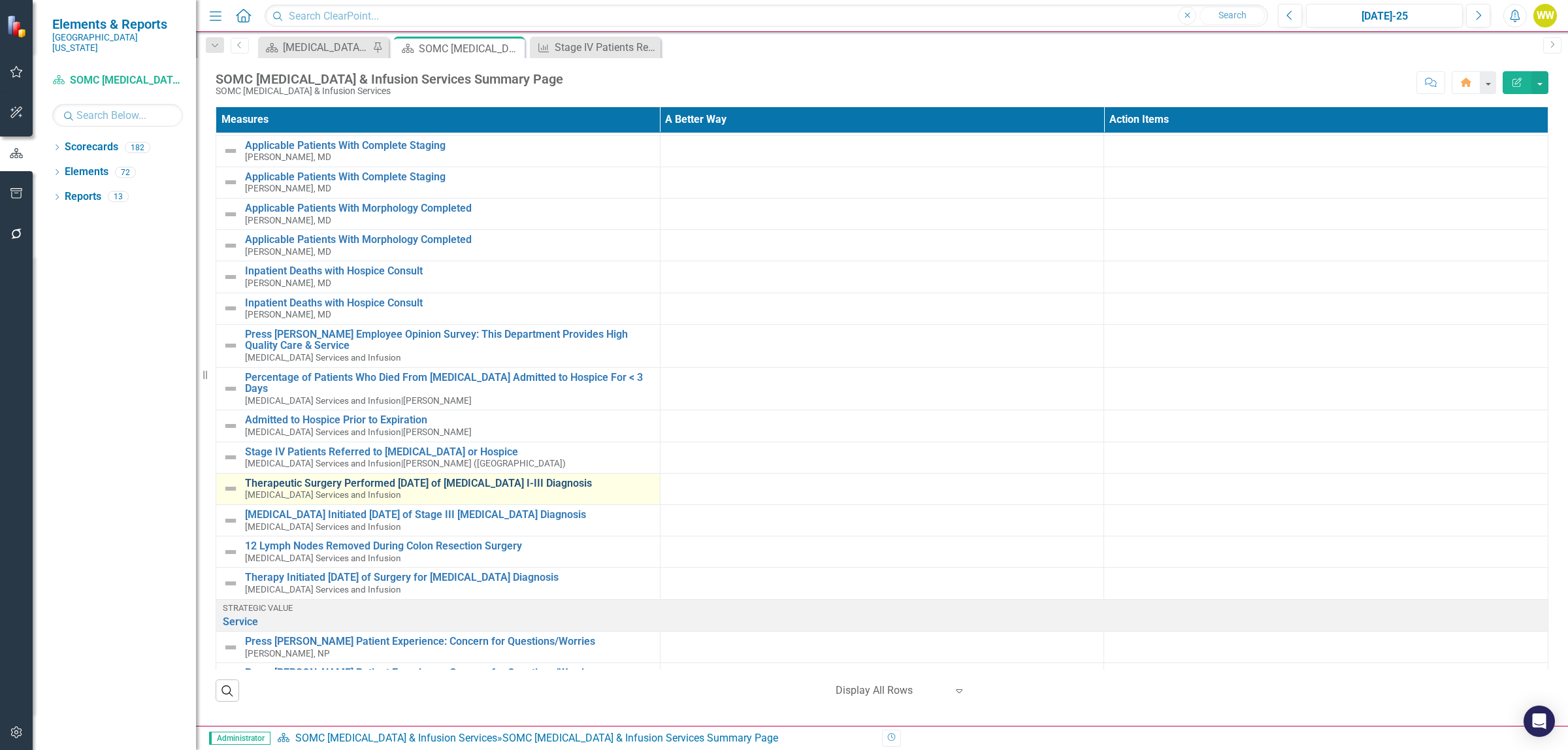
click at [389, 477] on link "Therapeutic Surgery Performed [DATE] of [MEDICAL_DATA] I-III Diagnosis" at bounding box center [448, 483] width 409 height 12
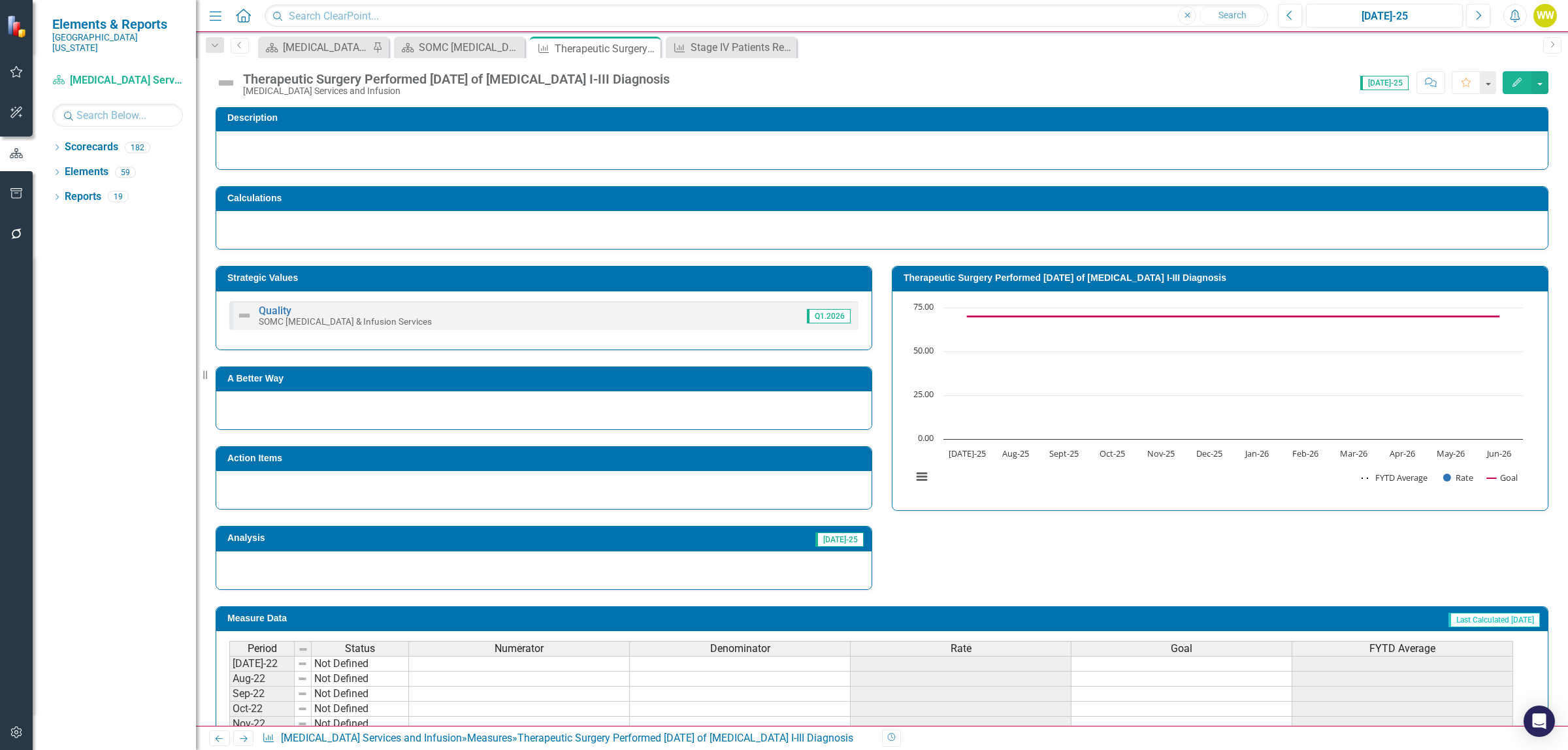
scroll to position [163, 0]
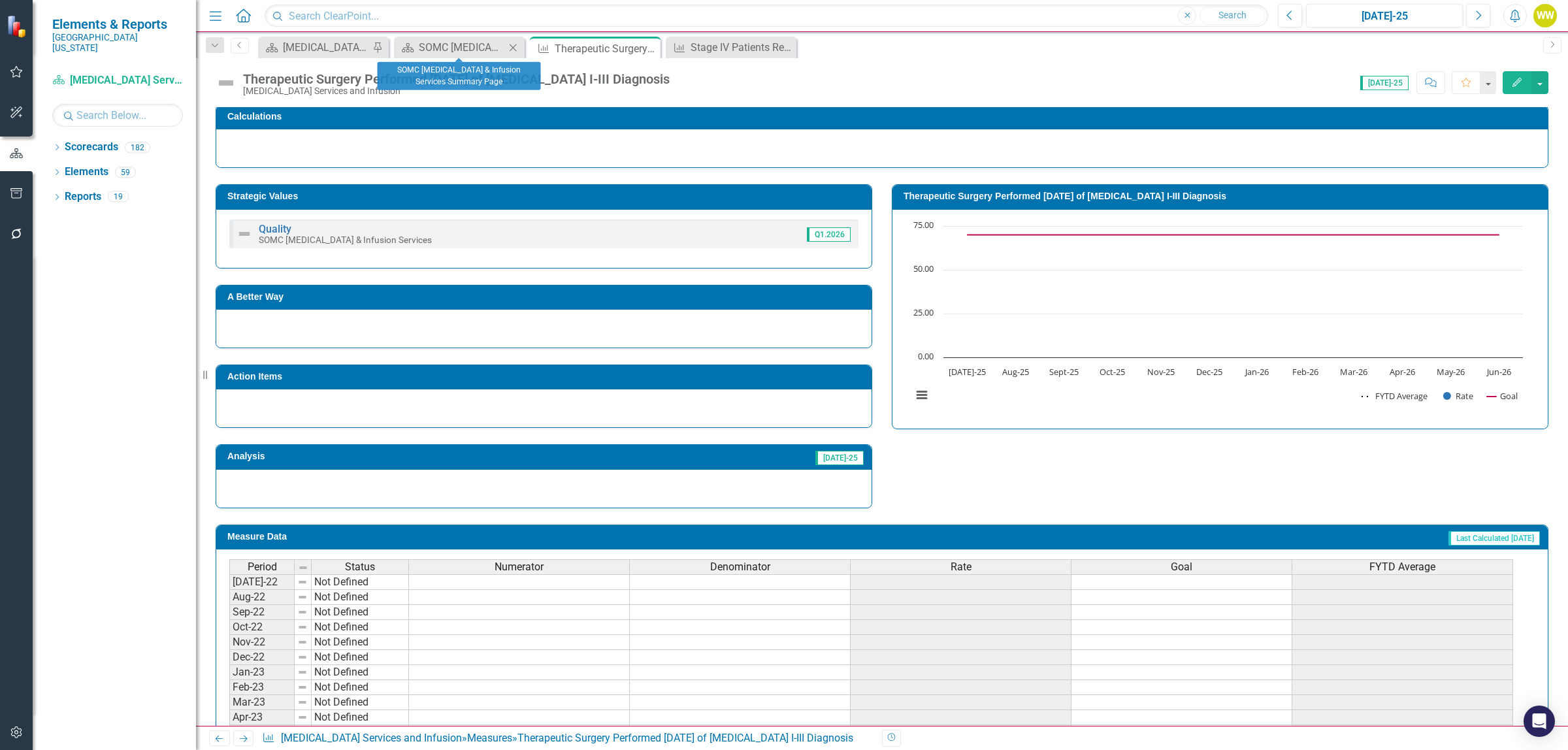
click at [449, 37] on div "Scorecard SOMC [MEDICAL_DATA] & Infusion Services Summary Page Close" at bounding box center [460, 47] width 131 height 21
click at [449, 49] on div "SOMC [MEDICAL_DATA] & Infusion Services Summary Page" at bounding box center [462, 47] width 87 height 16
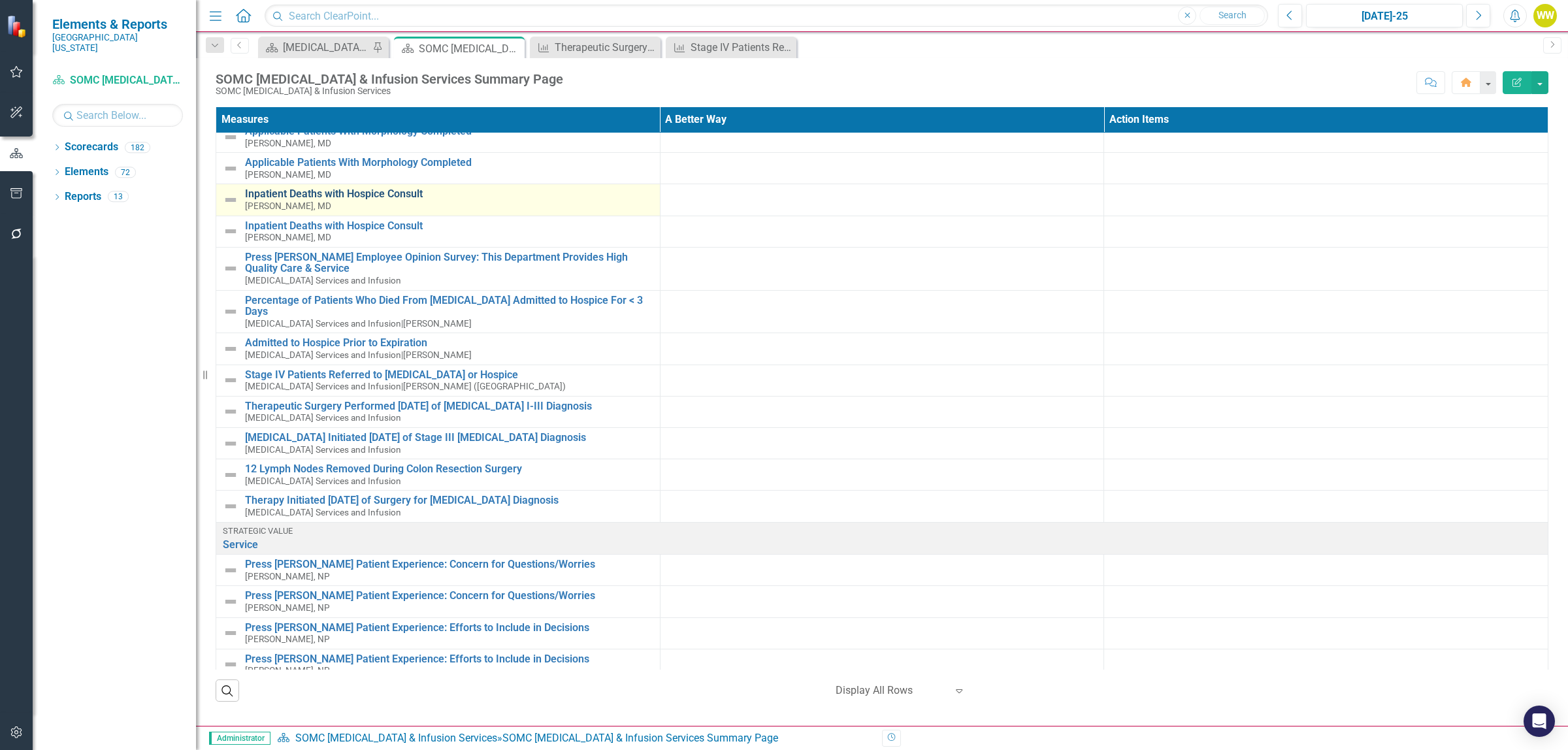
scroll to position [817, 0]
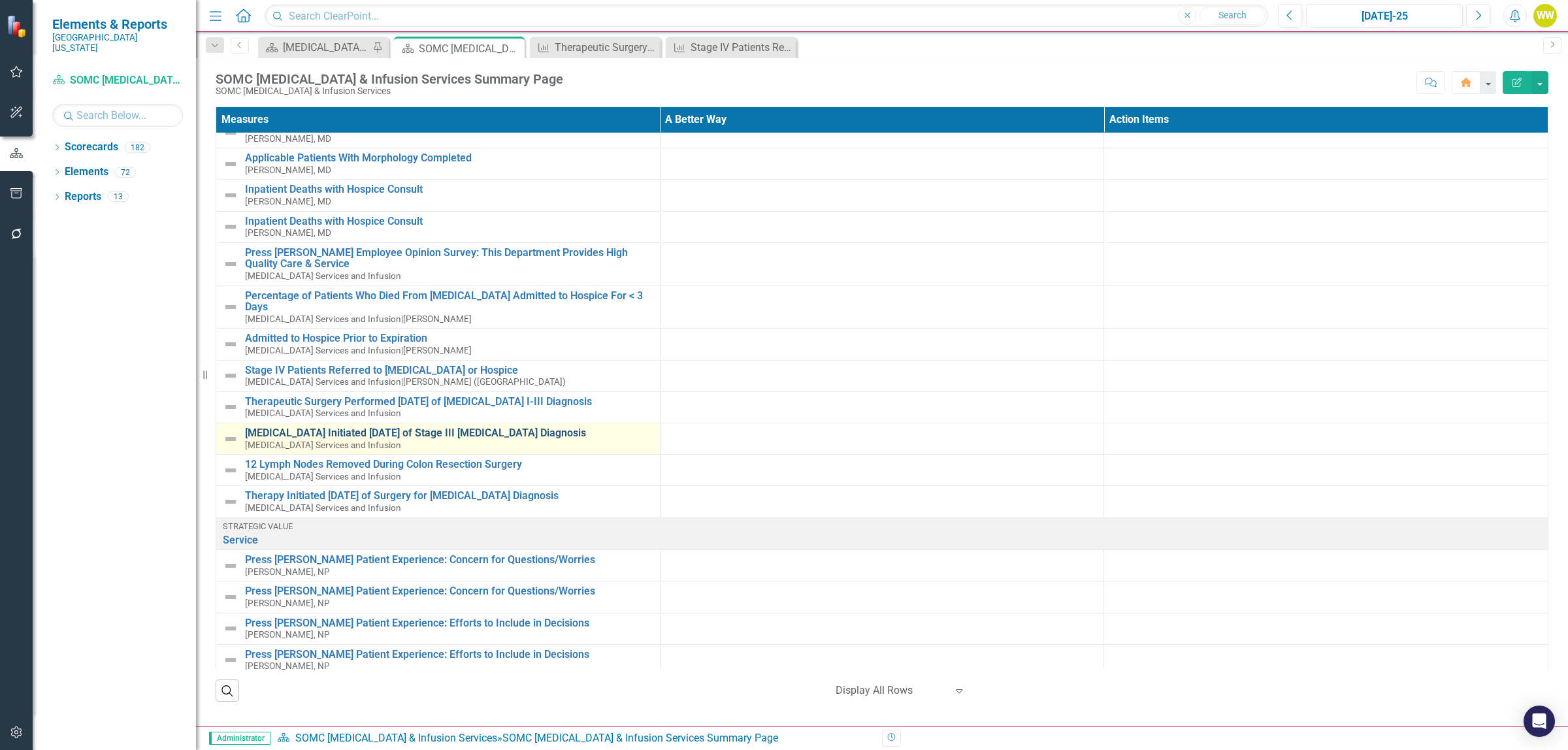
click at [378, 427] on link "[MEDICAL_DATA] Initiated [DATE] of Stage III [MEDICAL_DATA] Diagnosis" at bounding box center [448, 433] width 409 height 12
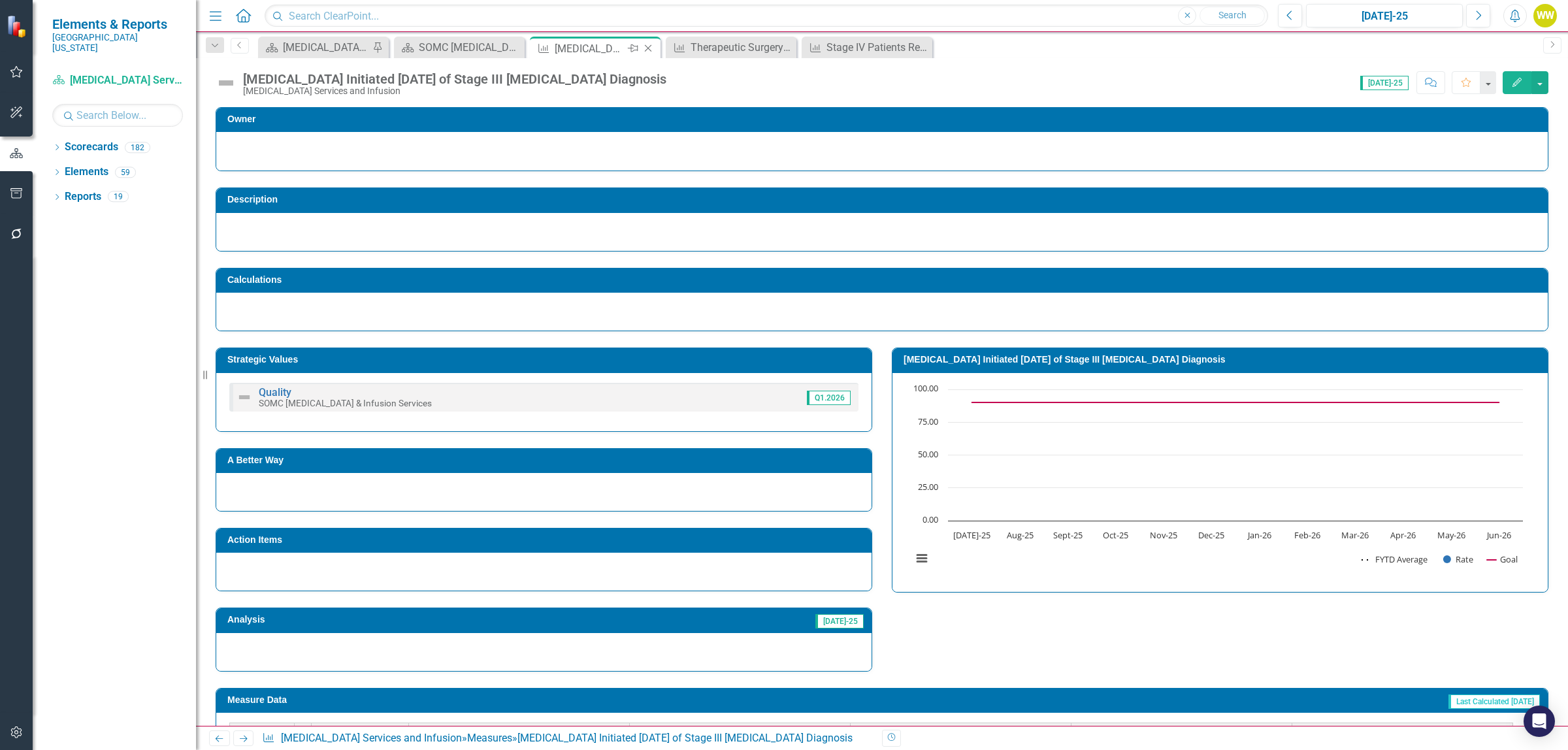
click at [645, 46] on icon at bounding box center [648, 48] width 7 height 7
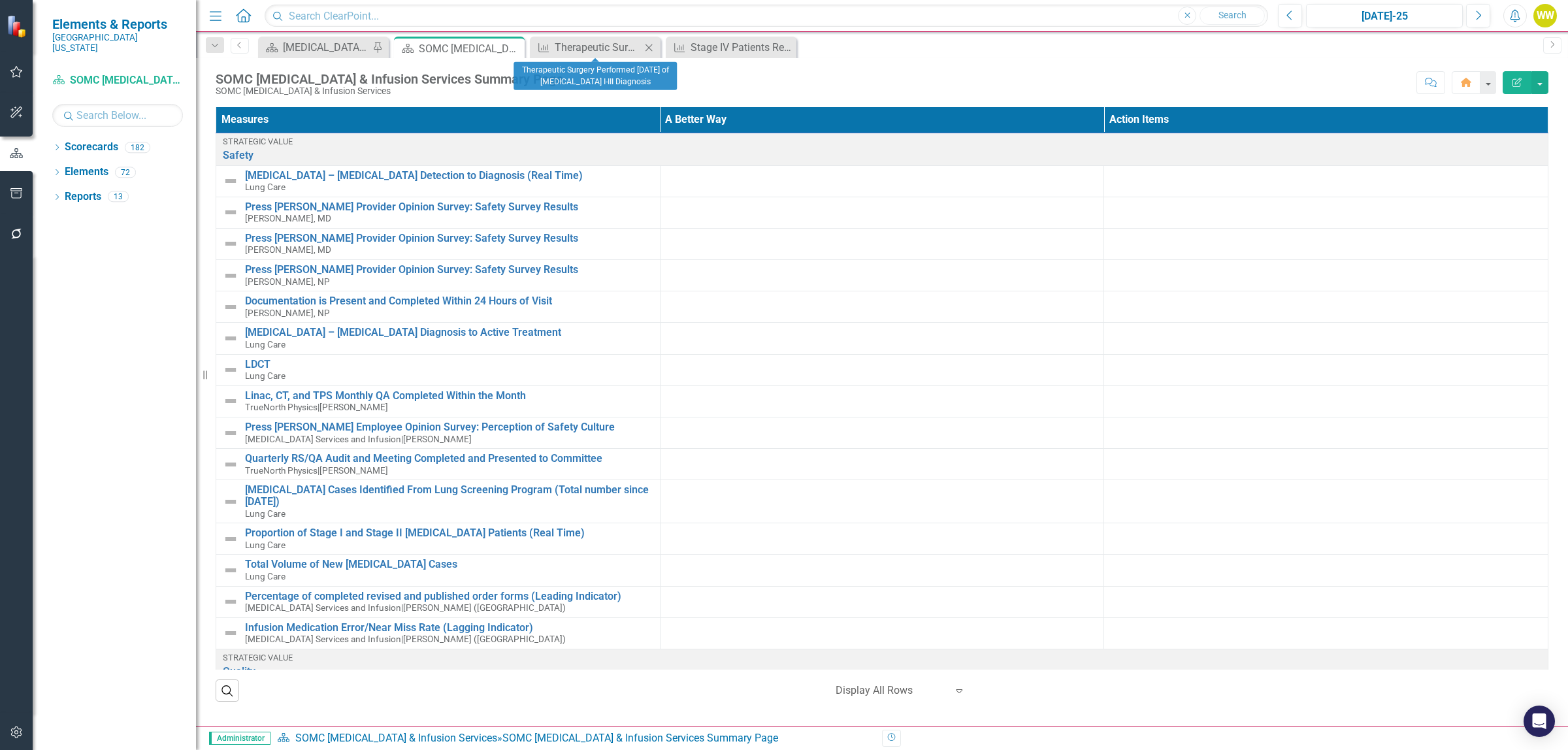
click at [649, 49] on icon "Close" at bounding box center [648, 48] width 13 height 10
click at [647, 49] on icon "Close" at bounding box center [648, 48] width 13 height 10
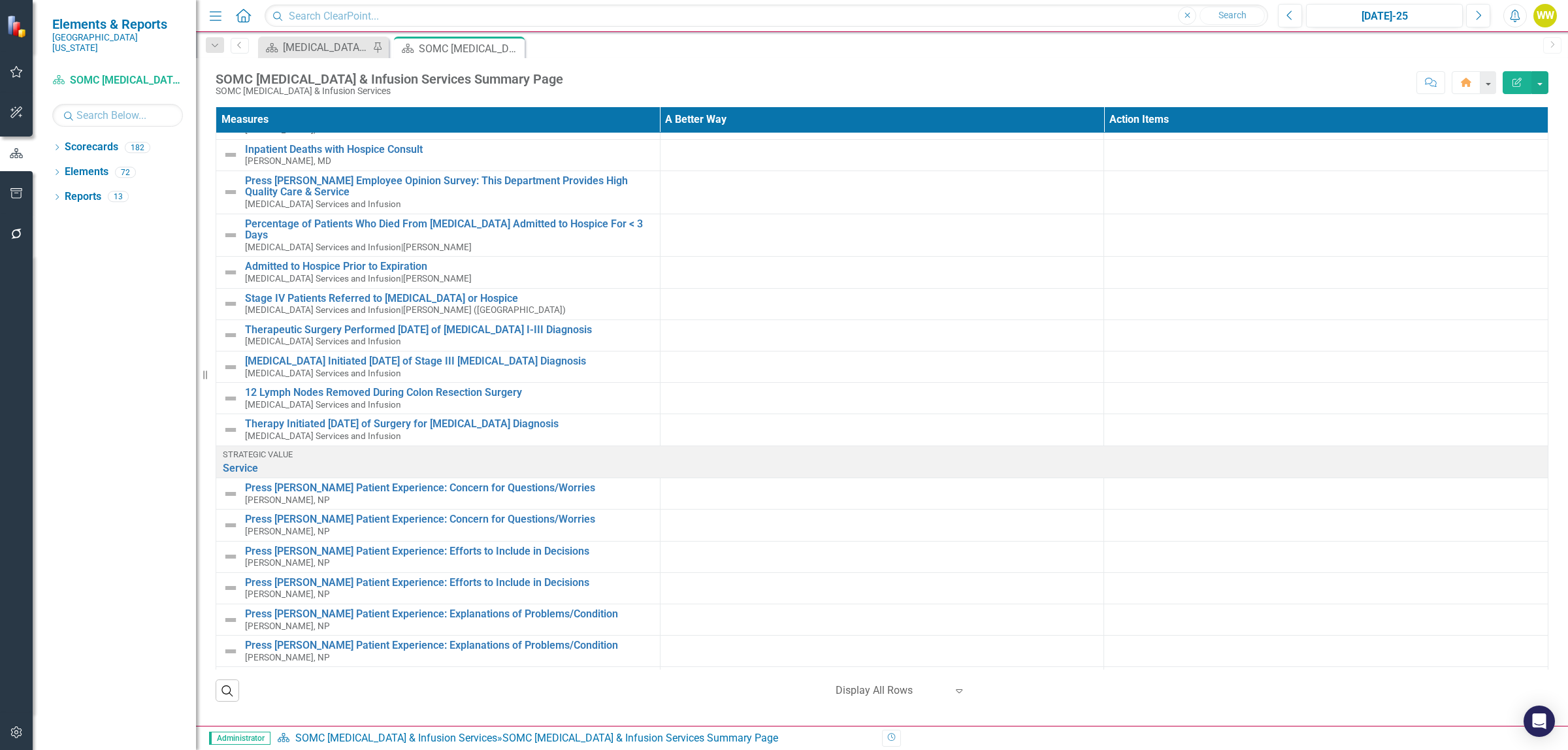
scroll to position [899, 0]
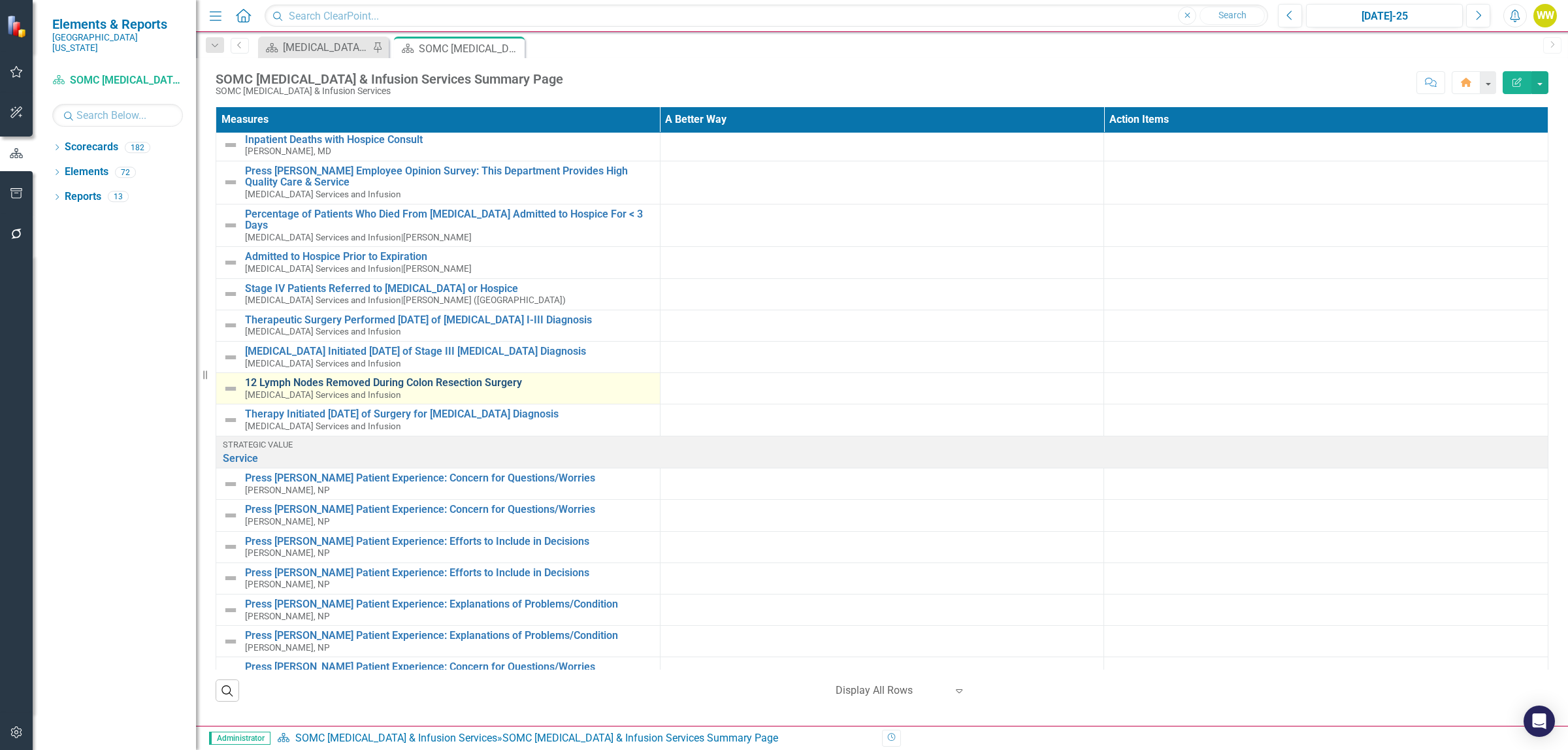
click at [403, 377] on link "12 Lymph Nodes Removed During Colon Resection Surgery" at bounding box center [448, 383] width 409 height 12
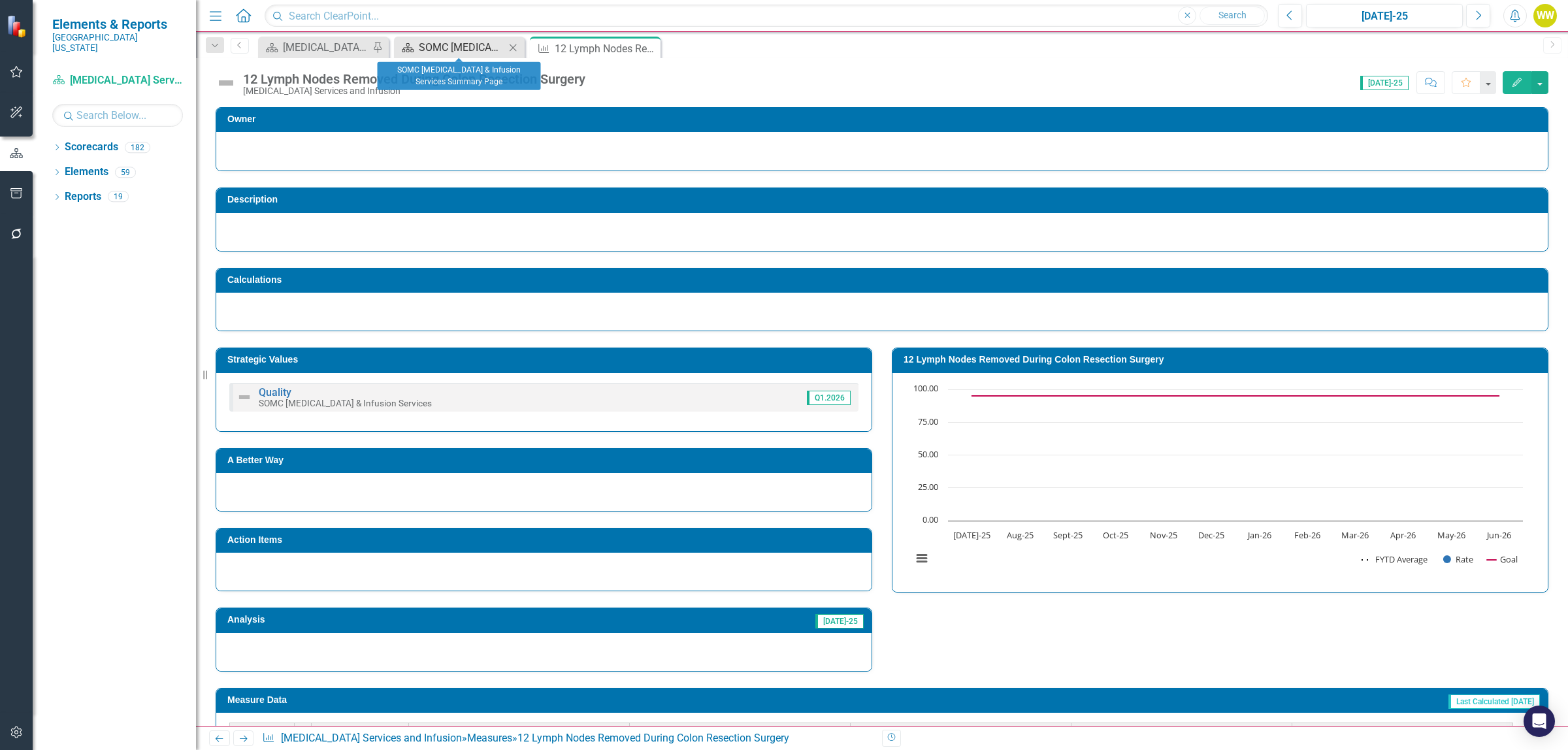
click at [425, 47] on div "SOMC [MEDICAL_DATA] & Infusion Services Summary Page" at bounding box center [462, 47] width 87 height 16
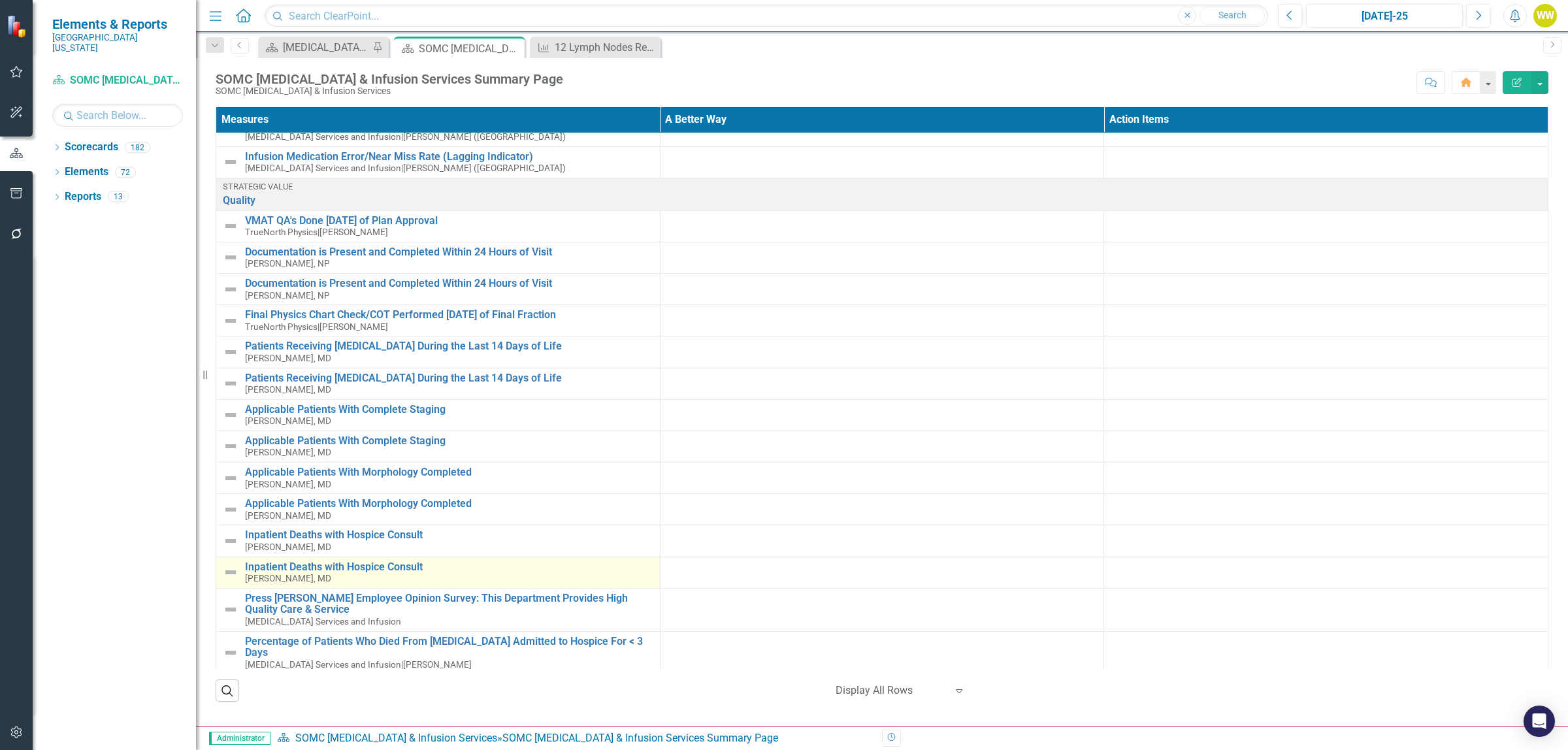
scroll to position [735, 0]
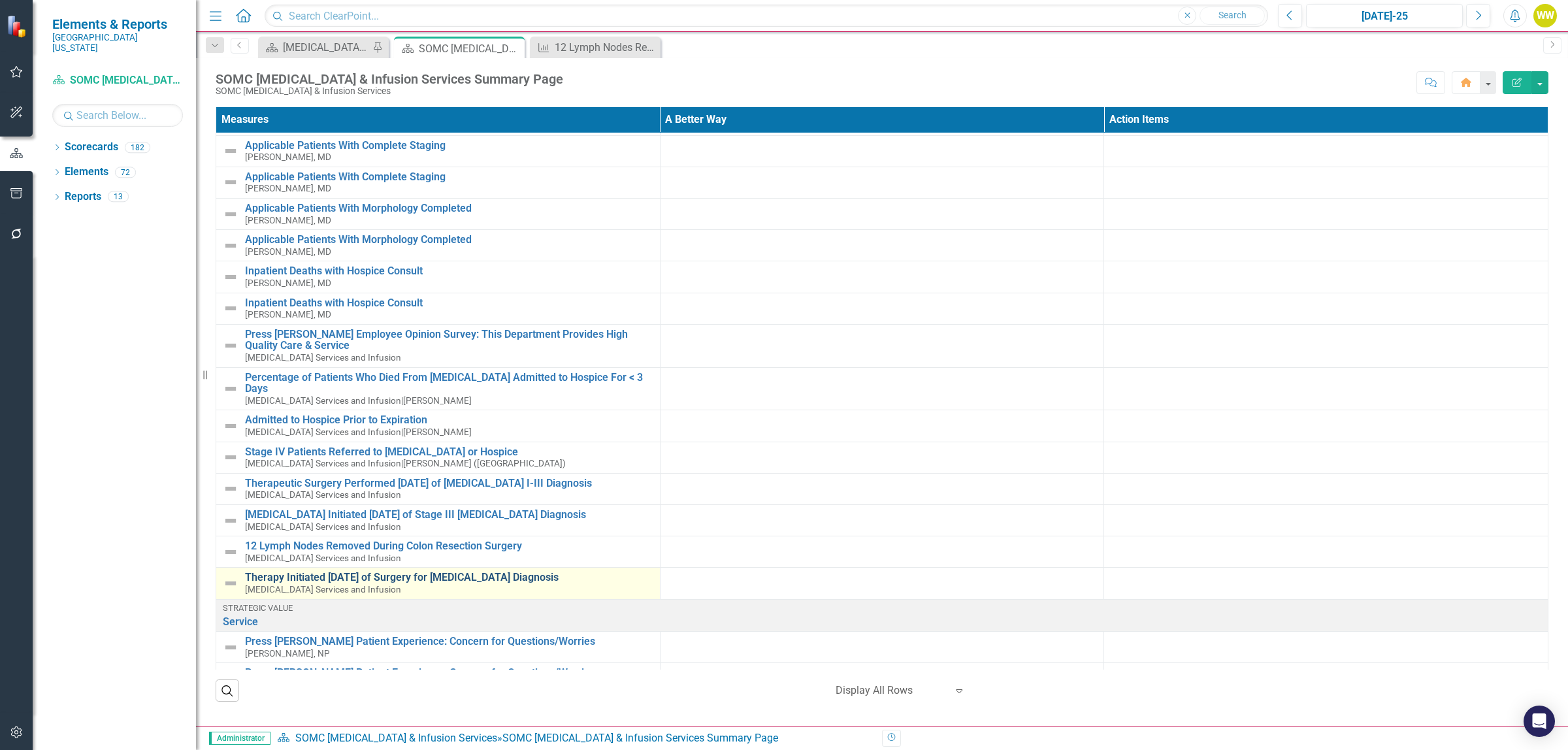
click at [409, 575] on link "Therapy Initiated [DATE] of Surgery for [MEDICAL_DATA] Diagnosis" at bounding box center [448, 578] width 409 height 12
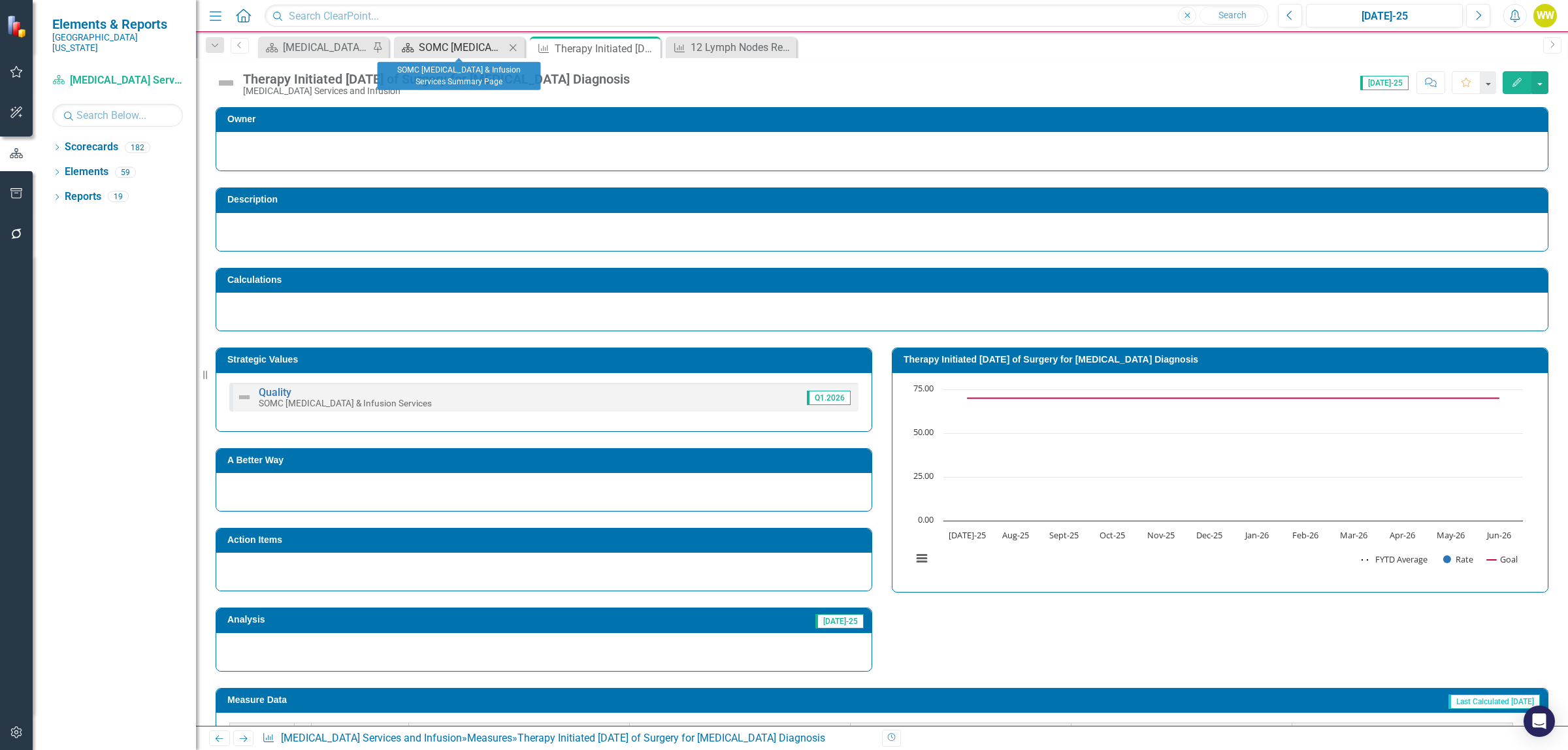
click at [468, 47] on div "SOMC [MEDICAL_DATA] & Infusion Services Summary Page" at bounding box center [462, 47] width 87 height 16
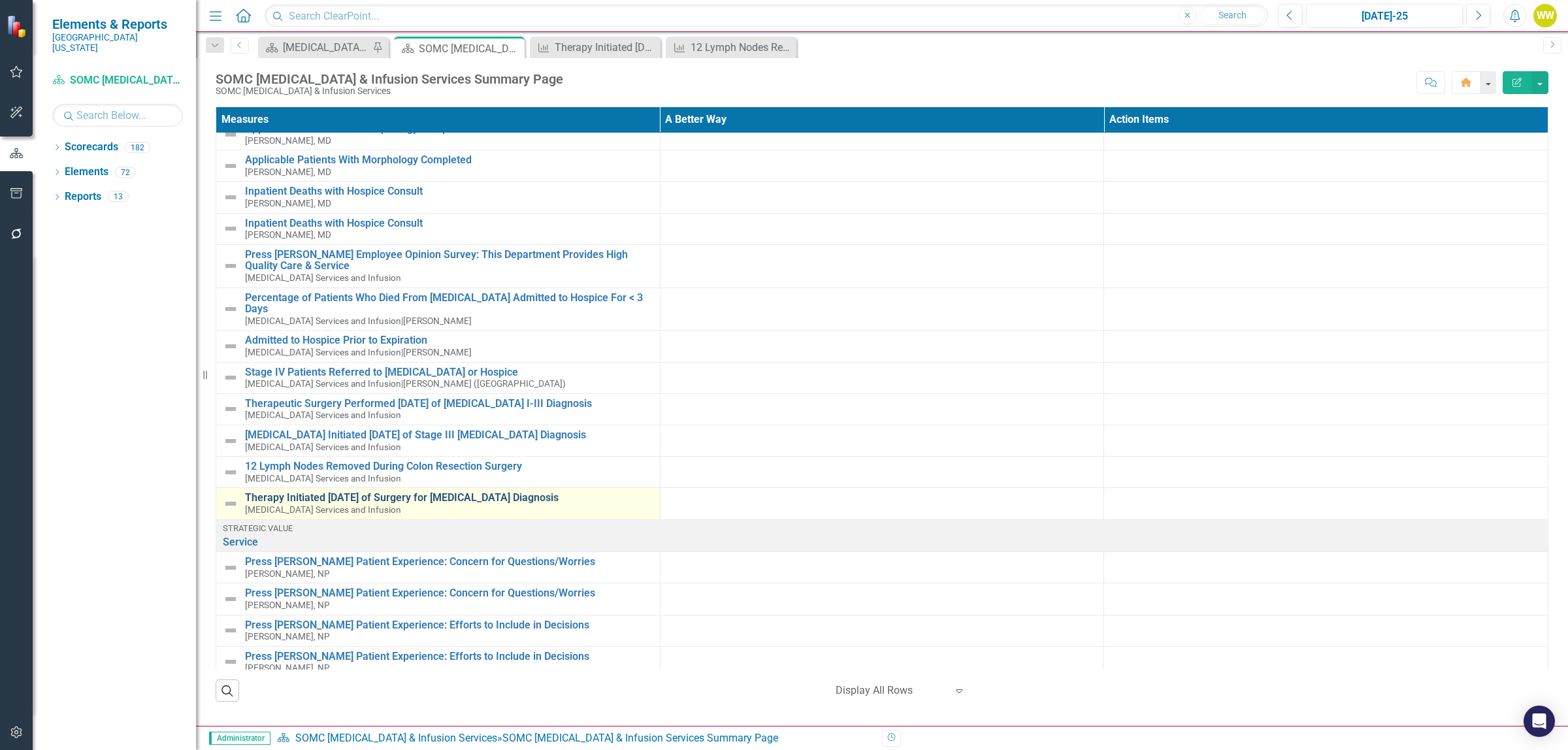
scroll to position [817, 0]
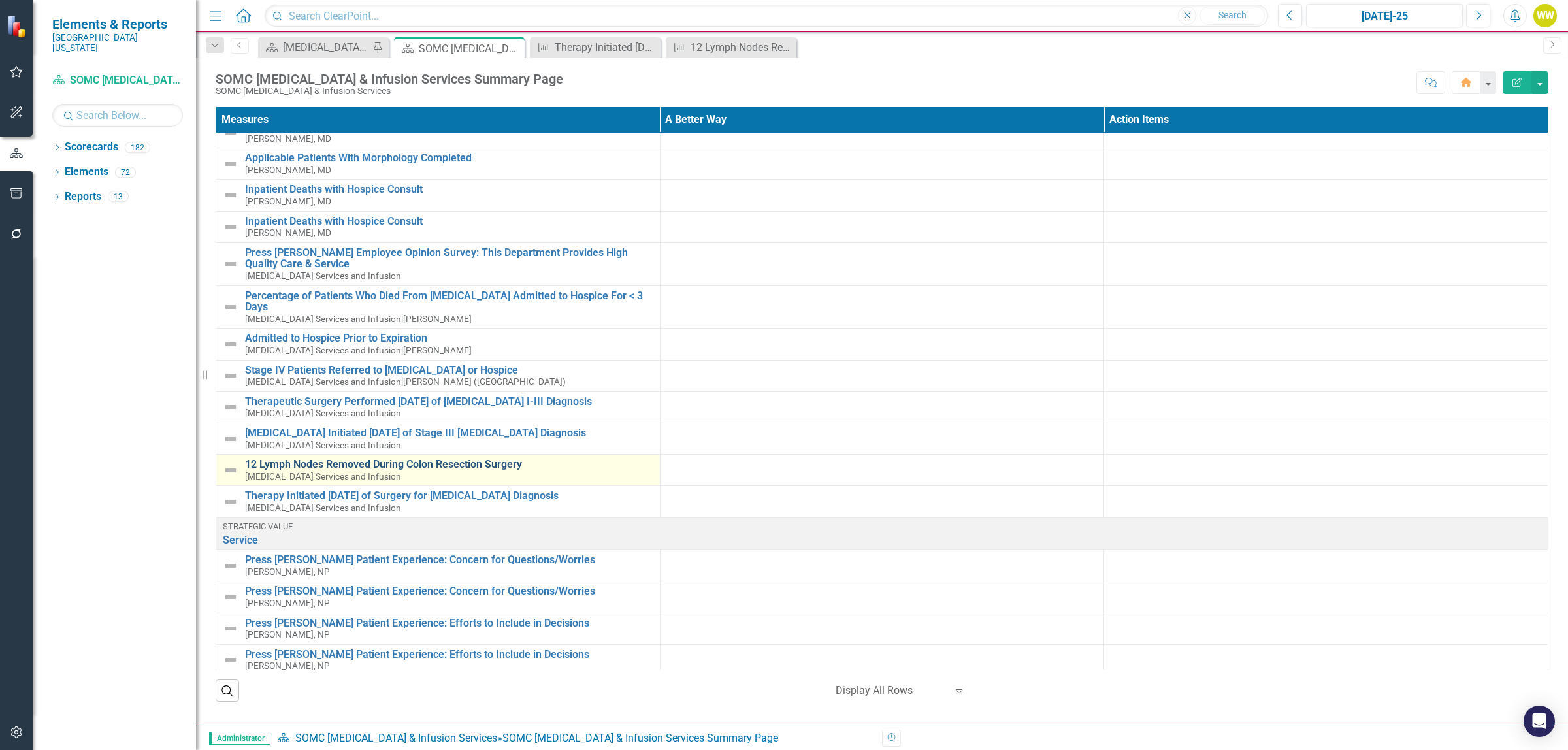
click at [405, 459] on link "12 Lymph Nodes Removed During Colon Resection Surgery" at bounding box center [448, 465] width 409 height 12
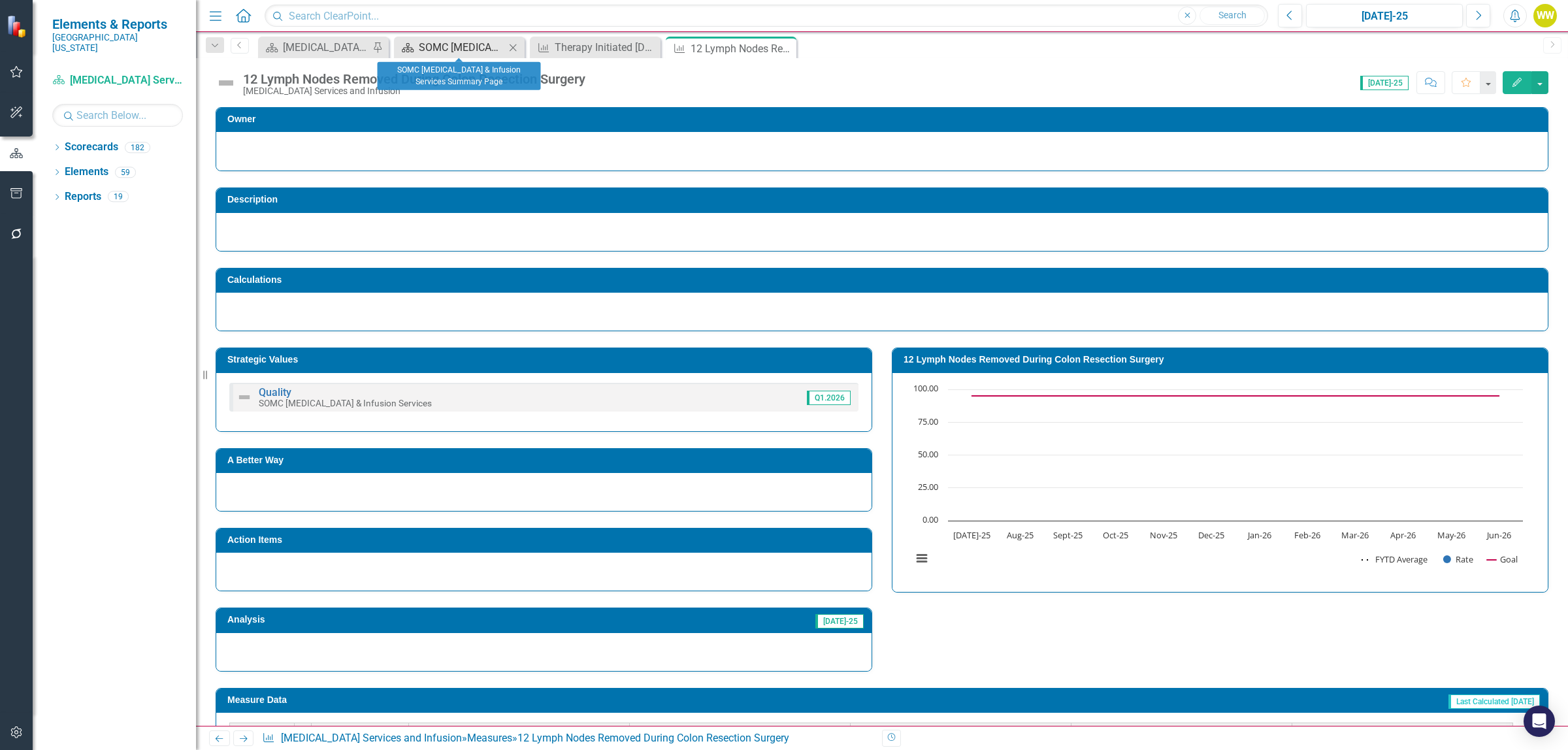
click at [446, 47] on div "SOMC [MEDICAL_DATA] & Infusion Services Summary Page" at bounding box center [462, 47] width 87 height 16
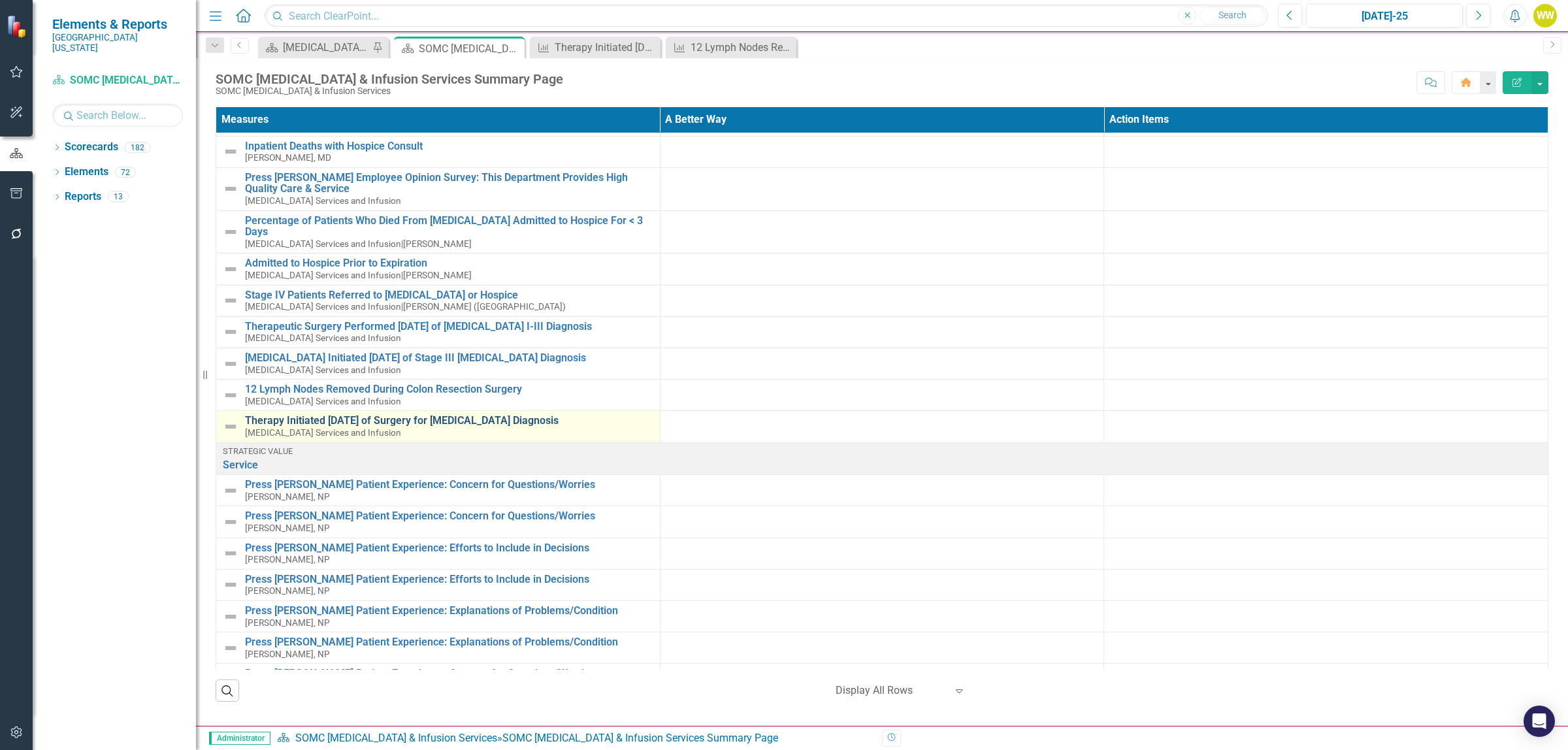
scroll to position [899, 0]
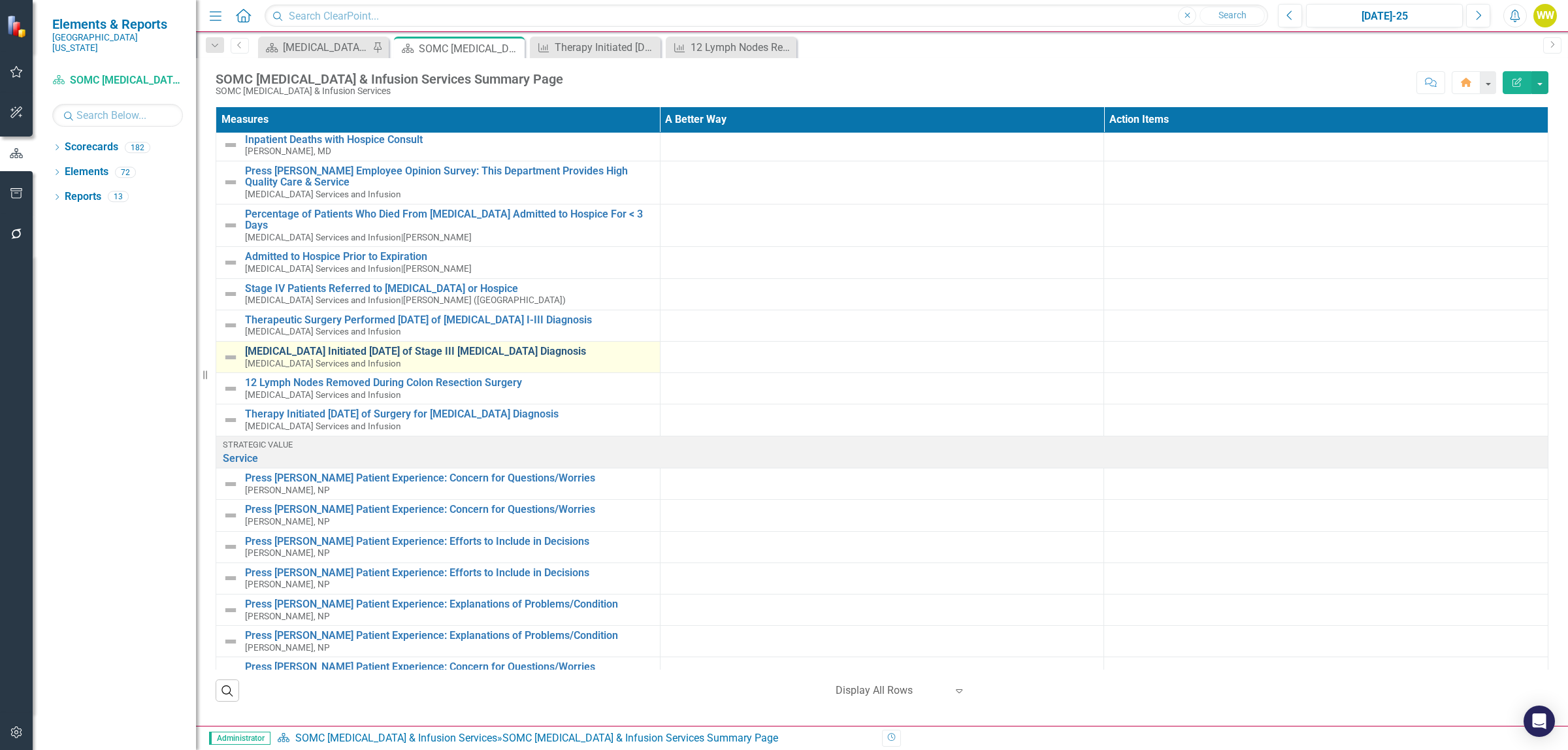
click at [393, 346] on link "[MEDICAL_DATA] Initiated [DATE] of Stage III [MEDICAL_DATA] Diagnosis" at bounding box center [448, 352] width 409 height 12
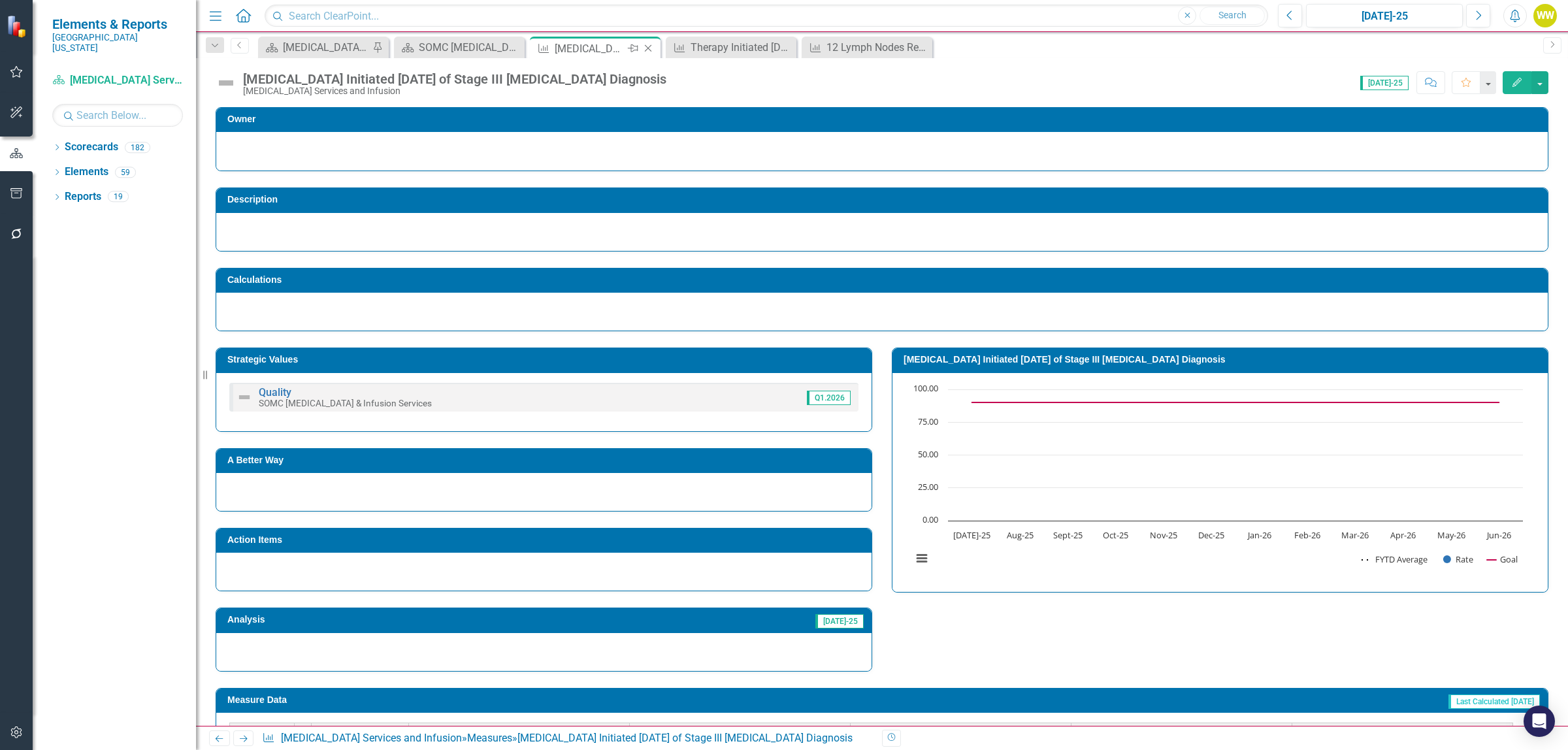
click at [649, 48] on icon "Close" at bounding box center [647, 48] width 13 height 10
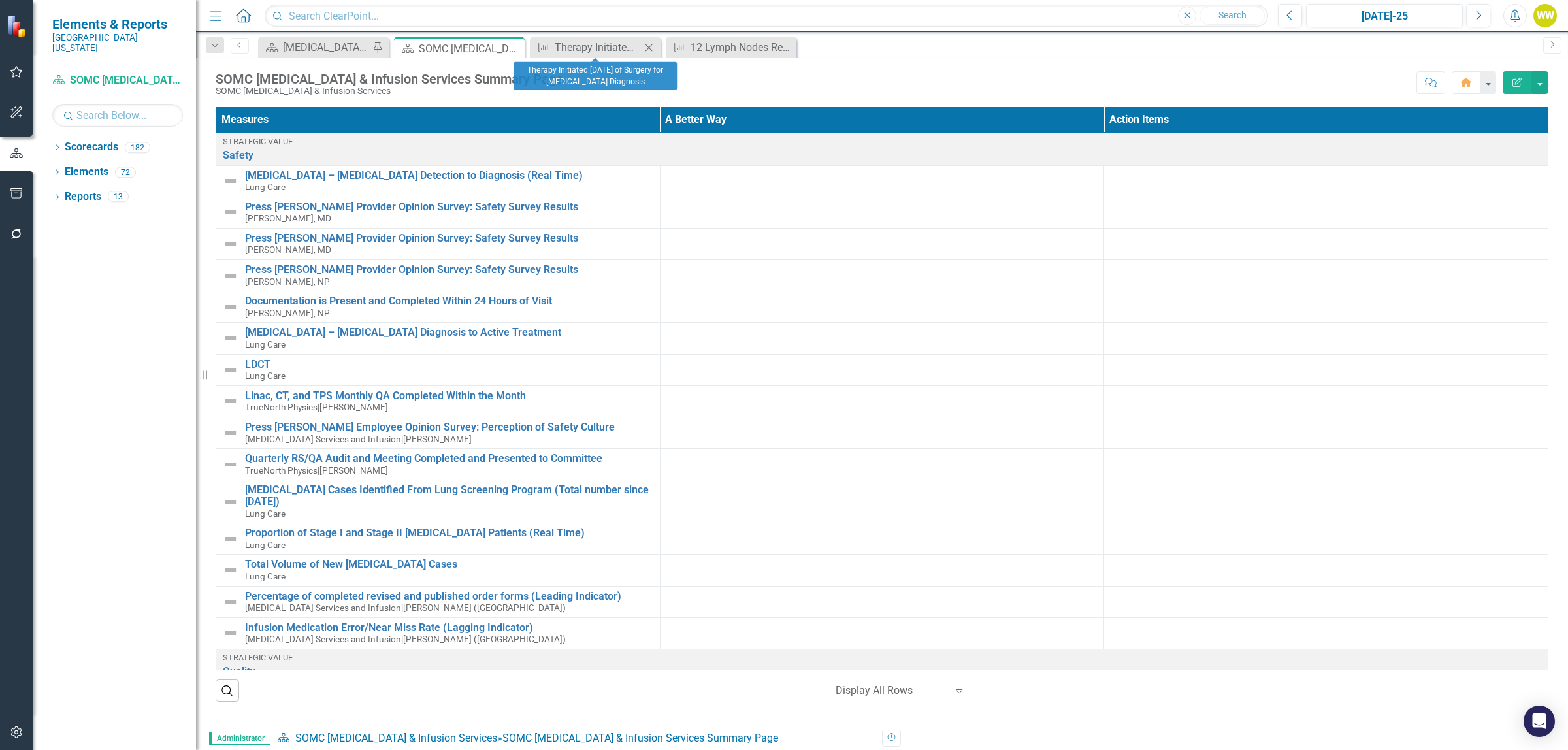
click at [652, 47] on icon "Close" at bounding box center [648, 48] width 13 height 10
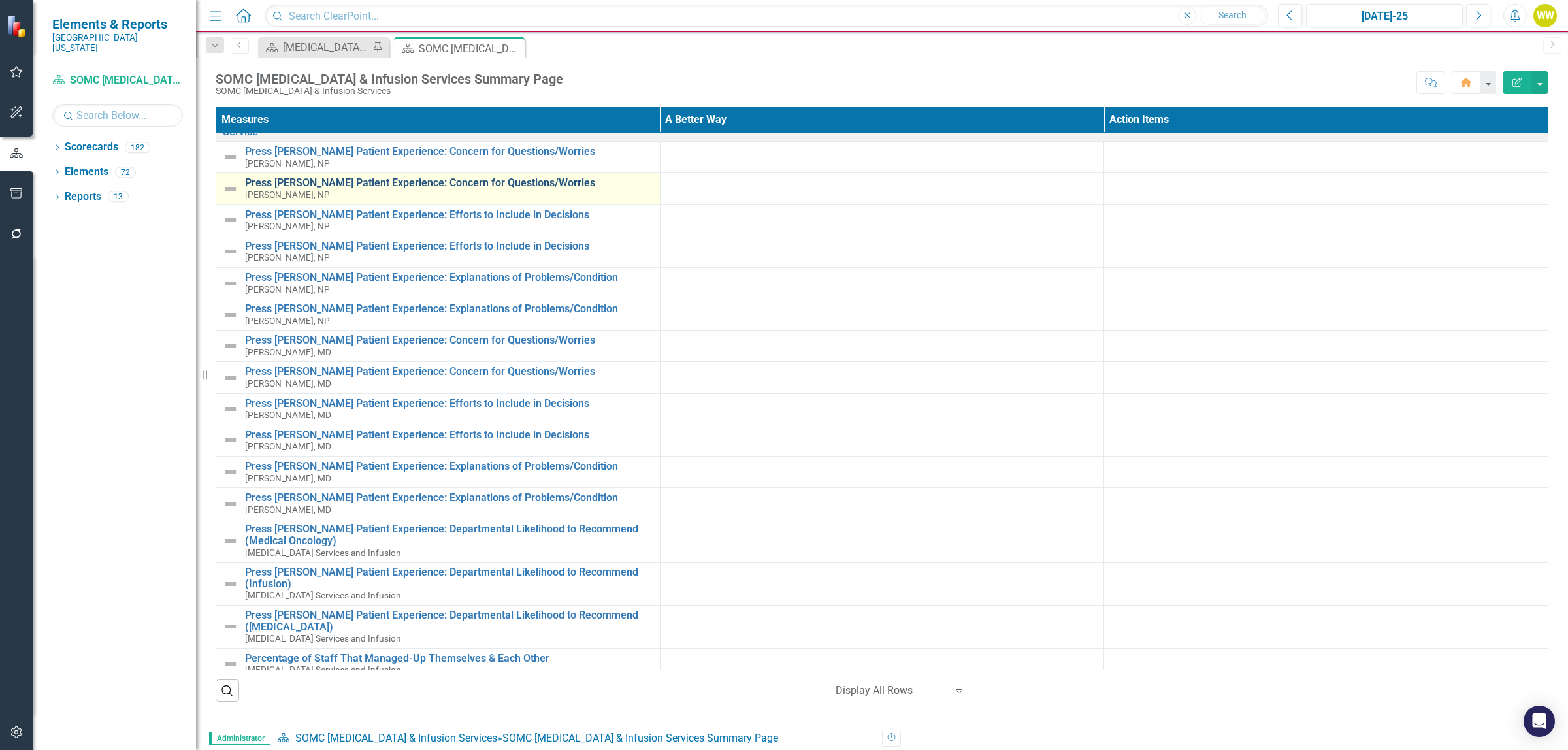
scroll to position [1306, 0]
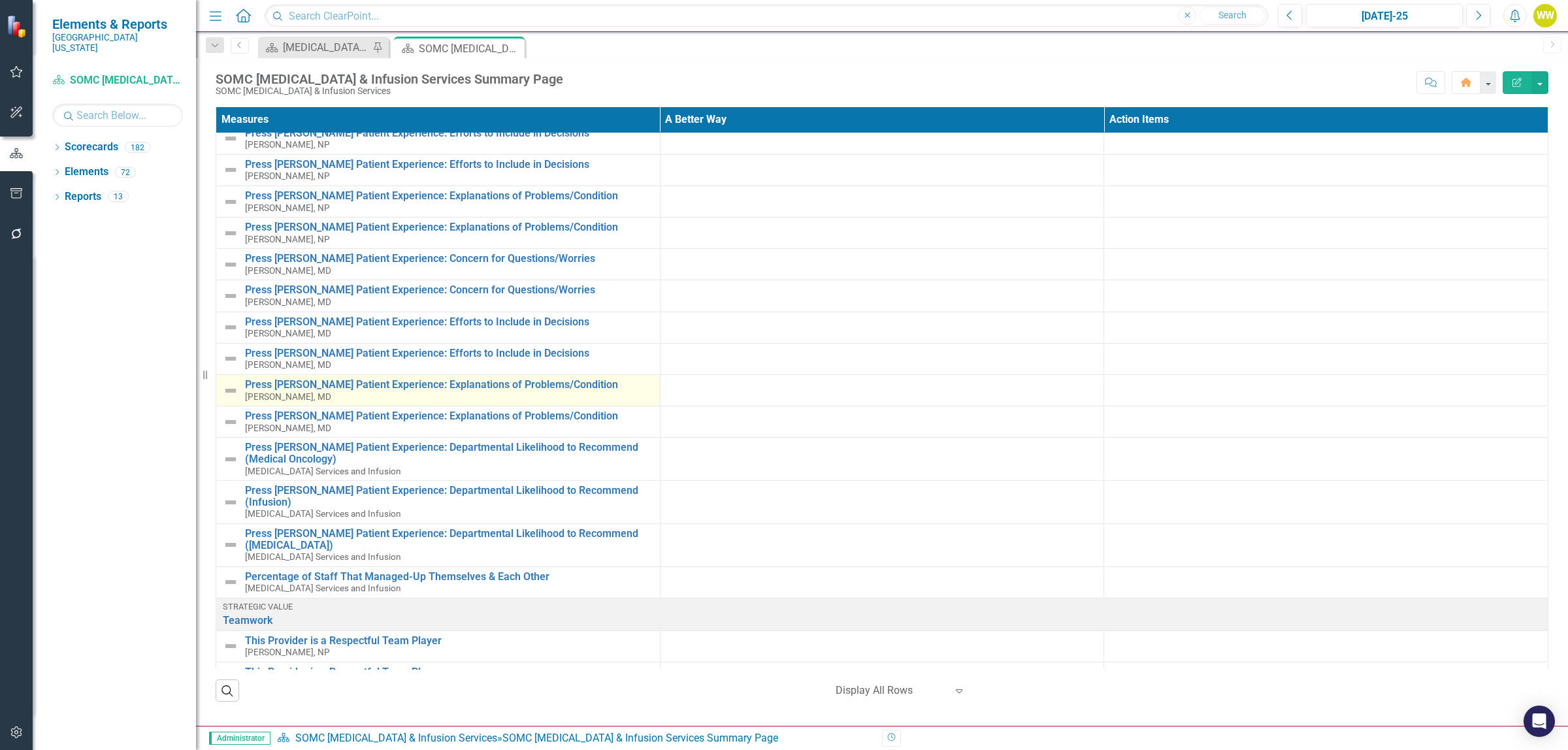
click at [440, 401] on div "Press Ganey Patient Experience: Explanations of Problems/Condition Nanda Methuk…" at bounding box center [448, 390] width 409 height 23
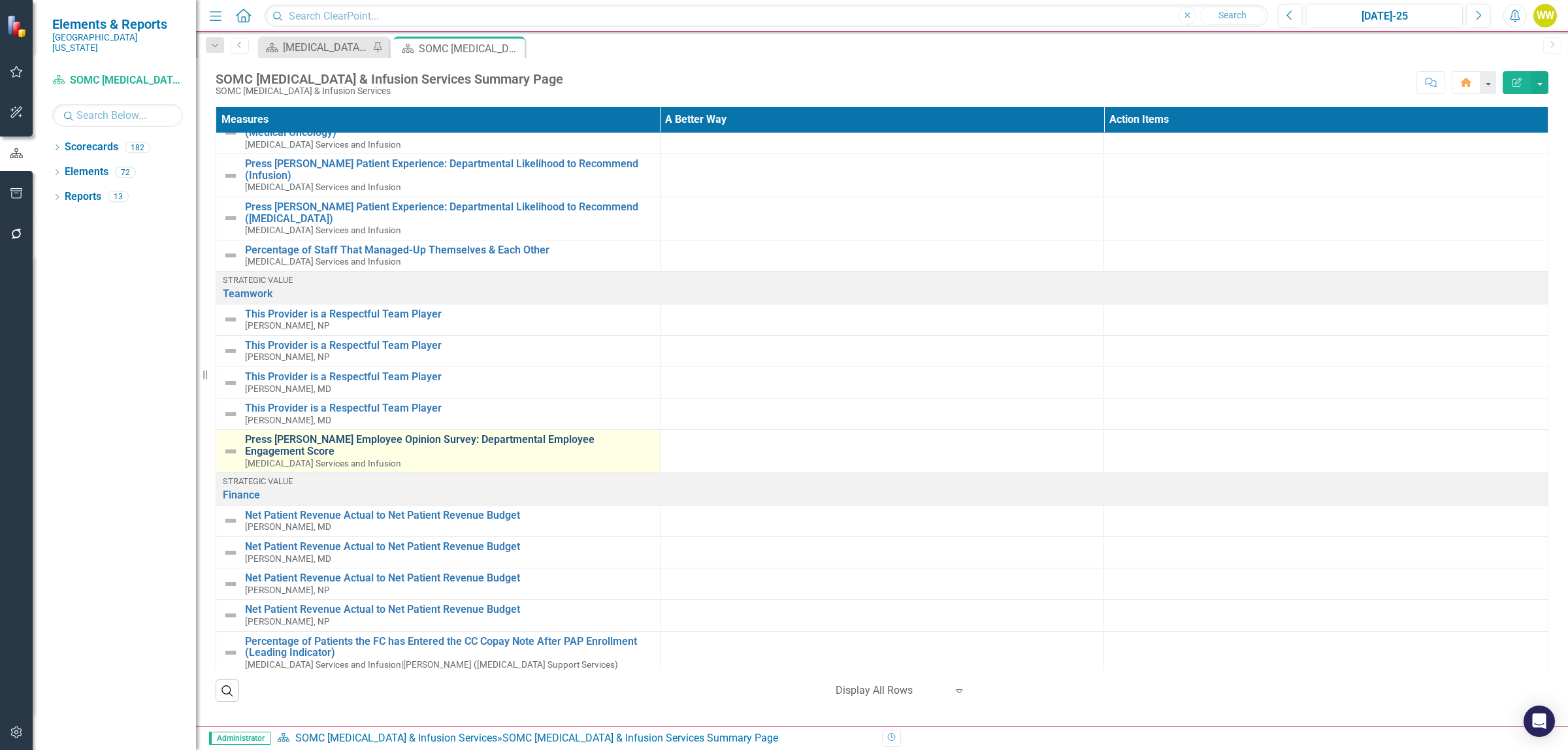
click at [406, 436] on link "Press [PERSON_NAME] Employee Opinion Survey: Departmental Employee Engagement S…" at bounding box center [448, 445] width 409 height 23
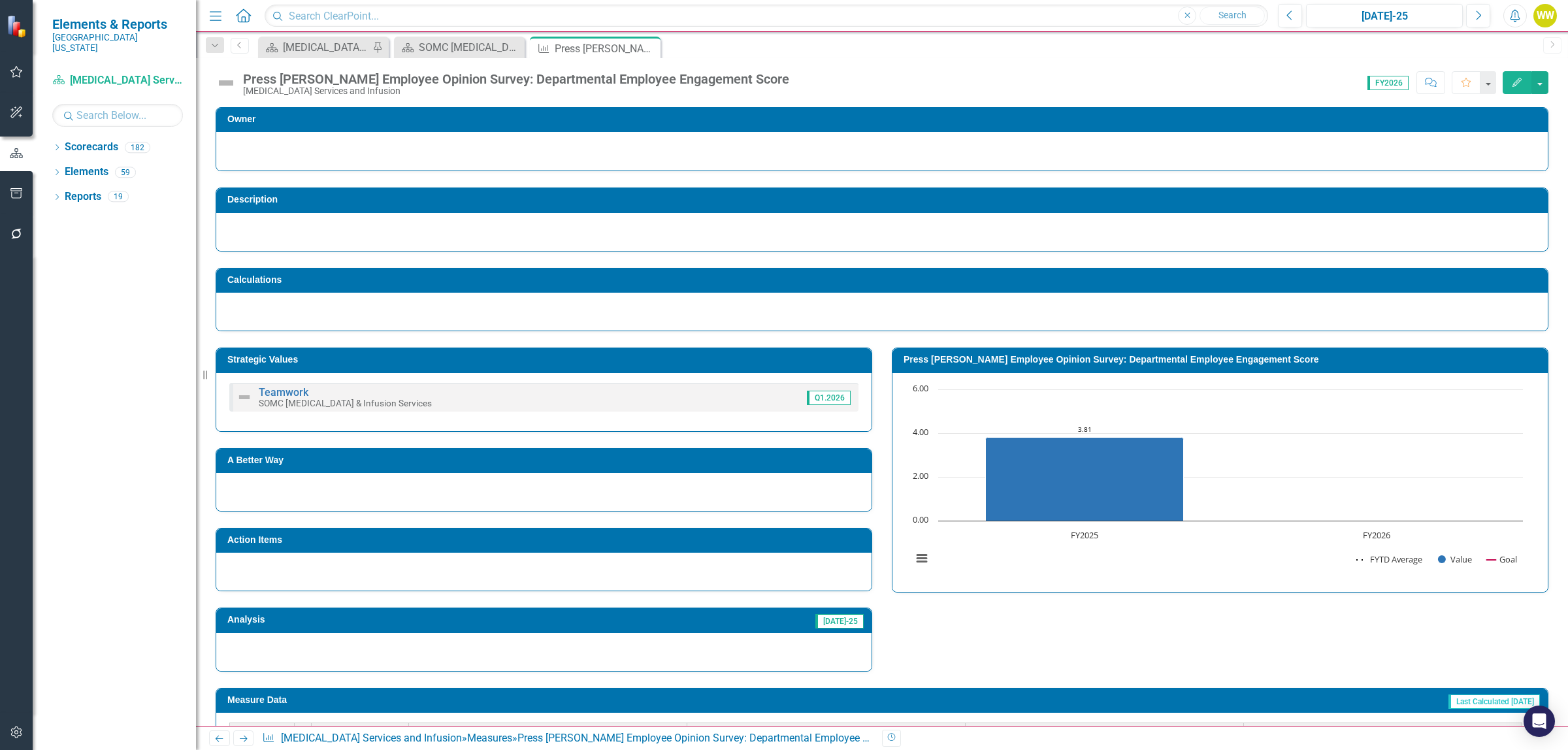
drag, startPoint x: 650, startPoint y: 49, endPoint x: 476, endPoint y: 28, distance: 175.3
click at [0, 0] on icon "Close" at bounding box center [0, 0] width 0 height 0
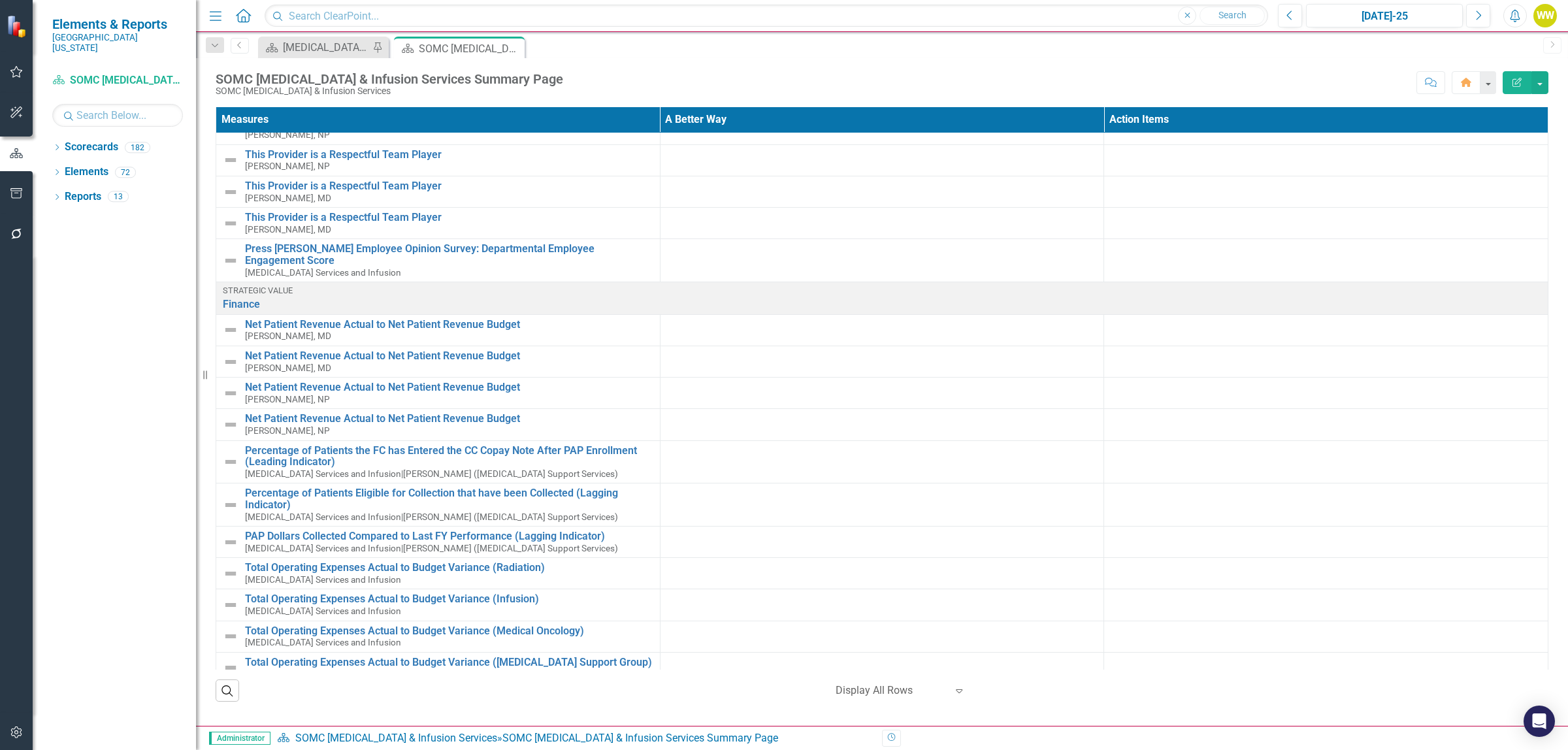
scroll to position [1824, 0]
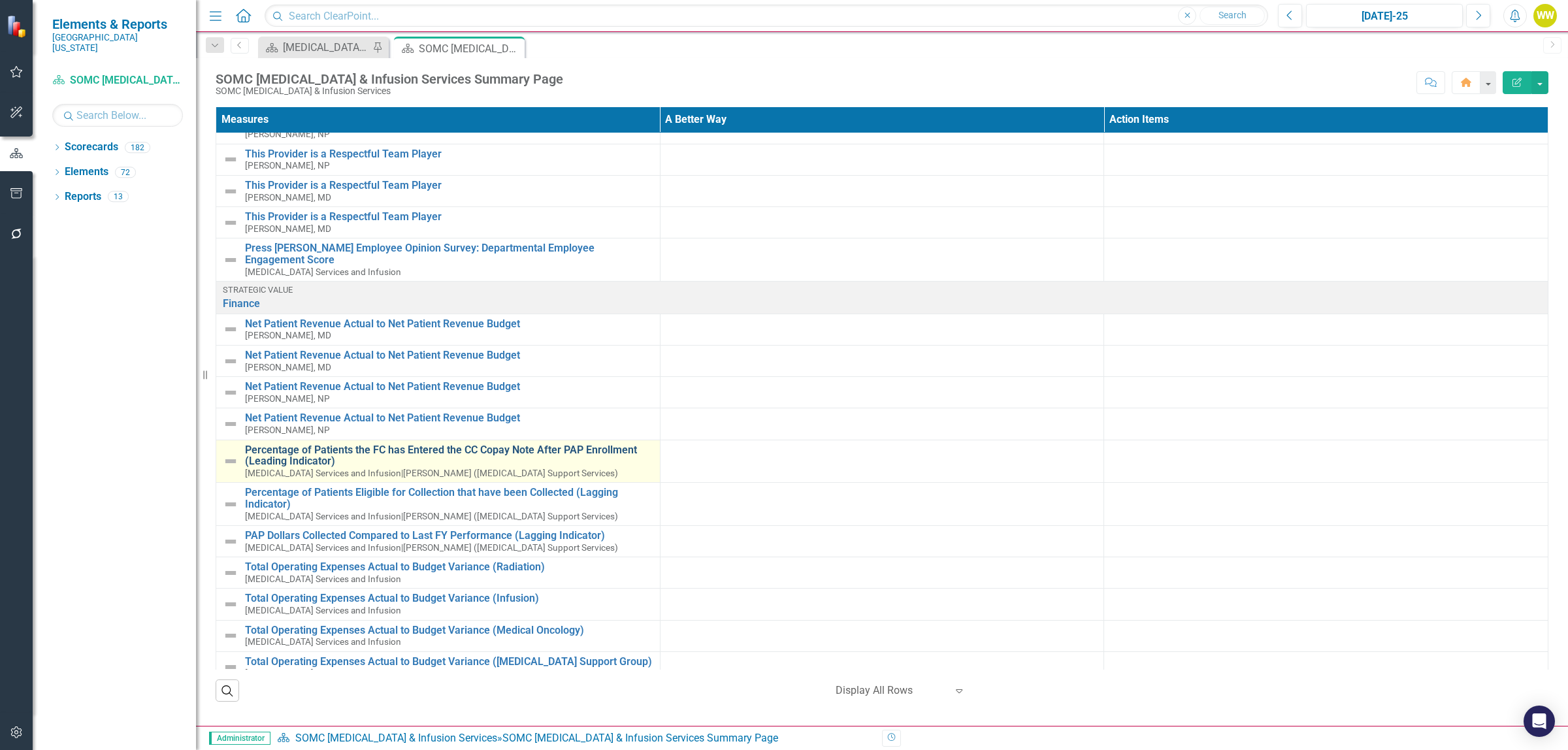
click at [472, 444] on link "Percentage of Patients the FC has Entered the CC Copay Note After PAP Enrollmen…" at bounding box center [448, 455] width 409 height 23
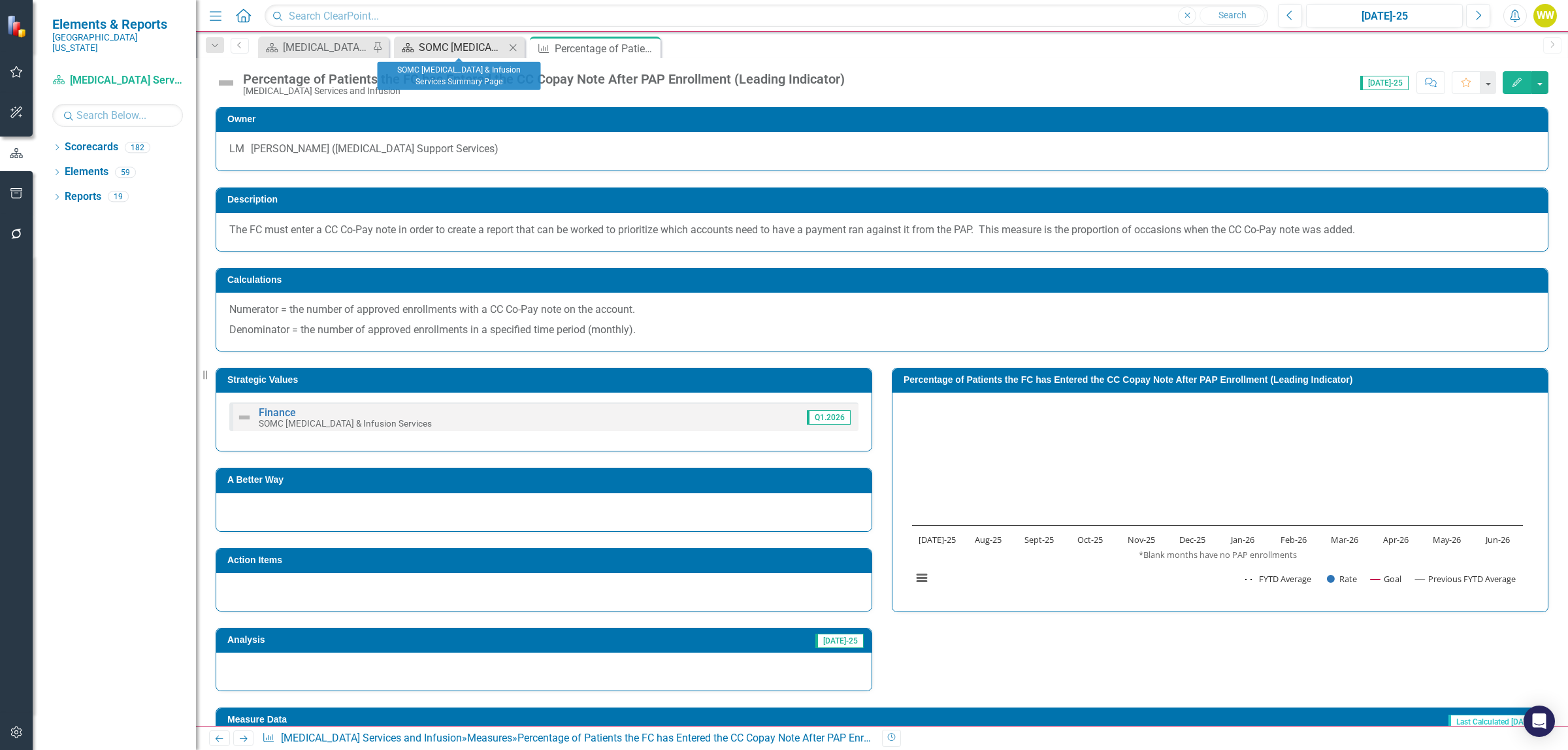
click at [460, 46] on div "SOMC [MEDICAL_DATA] & Infusion Services Summary Page" at bounding box center [462, 47] width 87 height 16
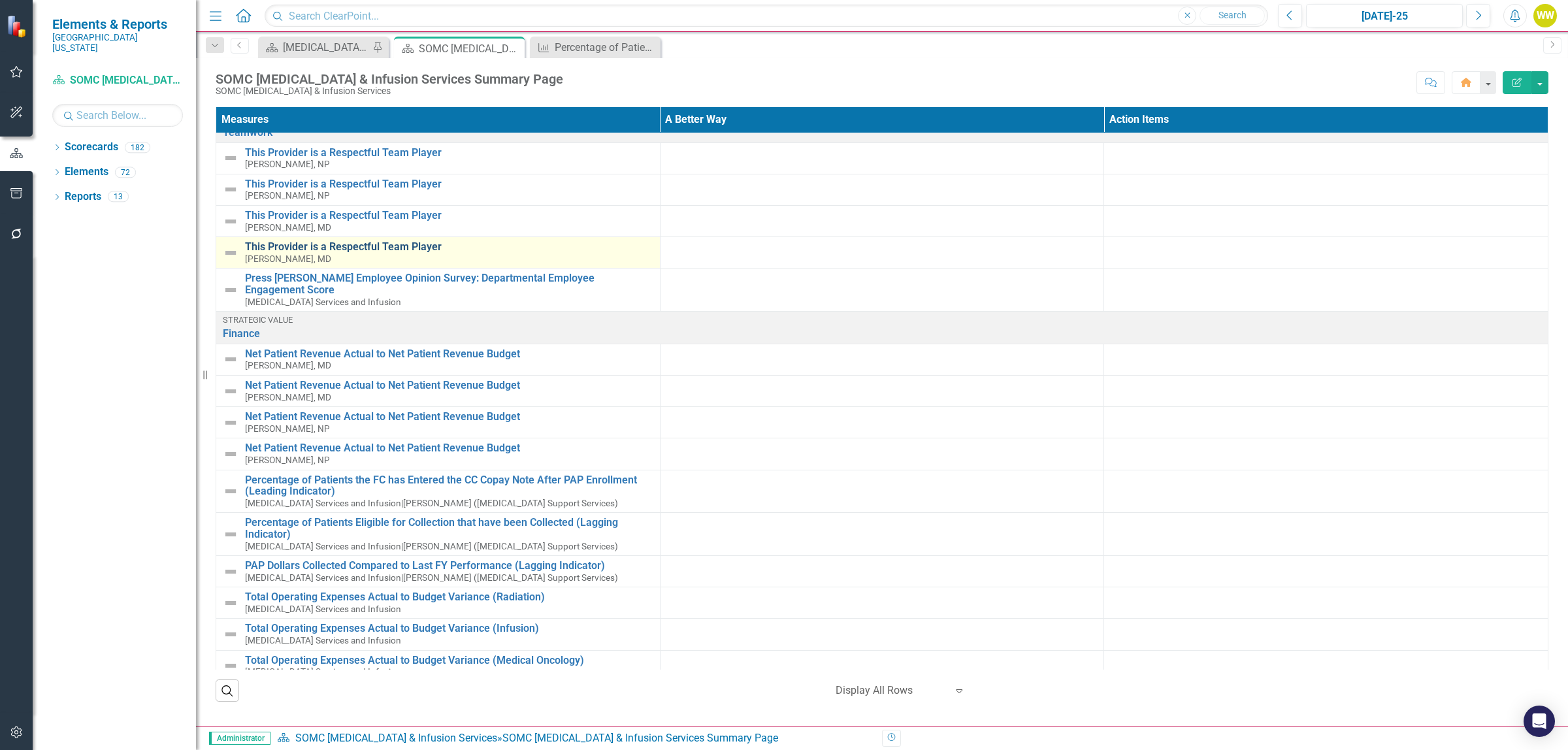
scroll to position [1796, 0]
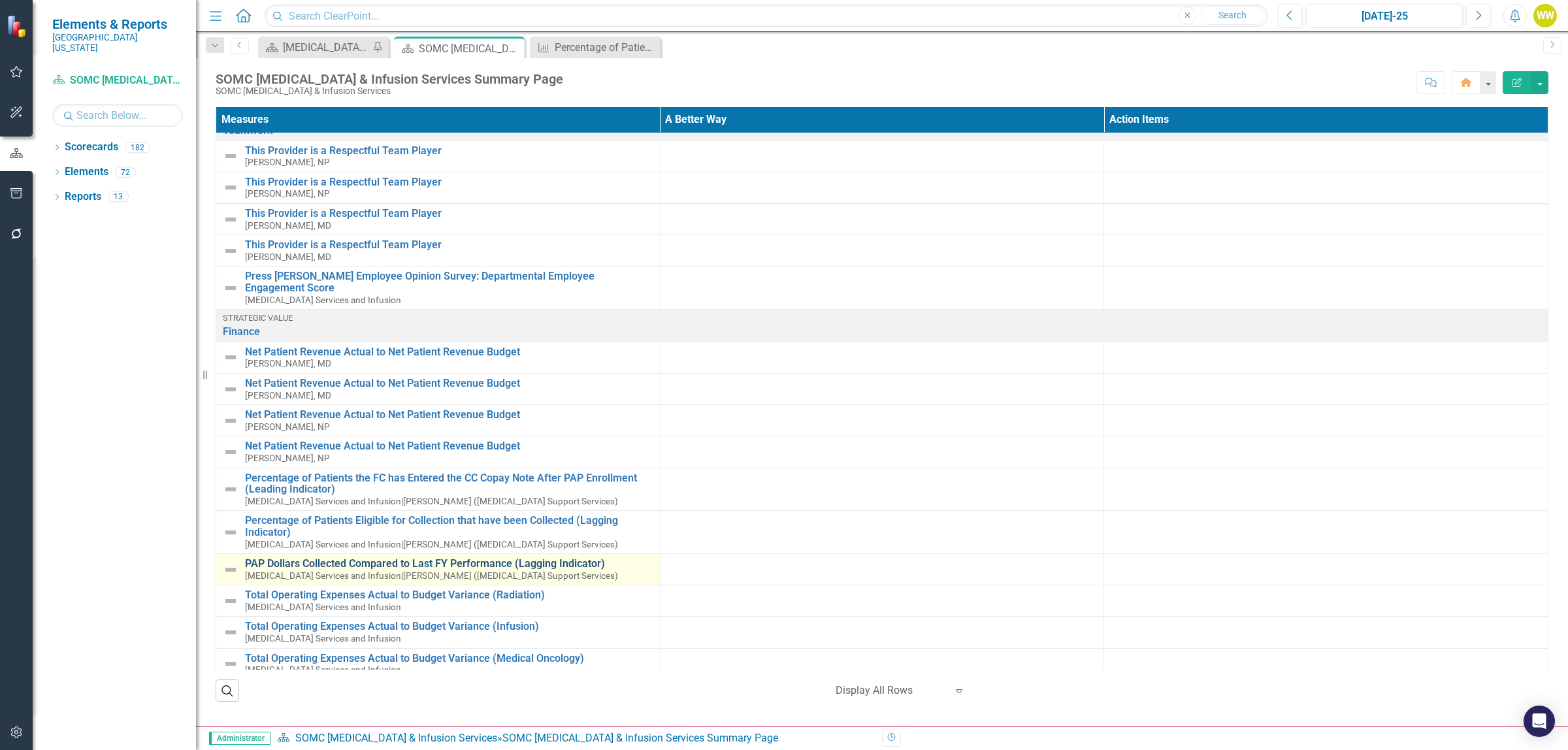
click at [474, 558] on link "PAP Dollars Collected Compared to Last FY Performance (Lagging Indicator)" at bounding box center [448, 564] width 409 height 12
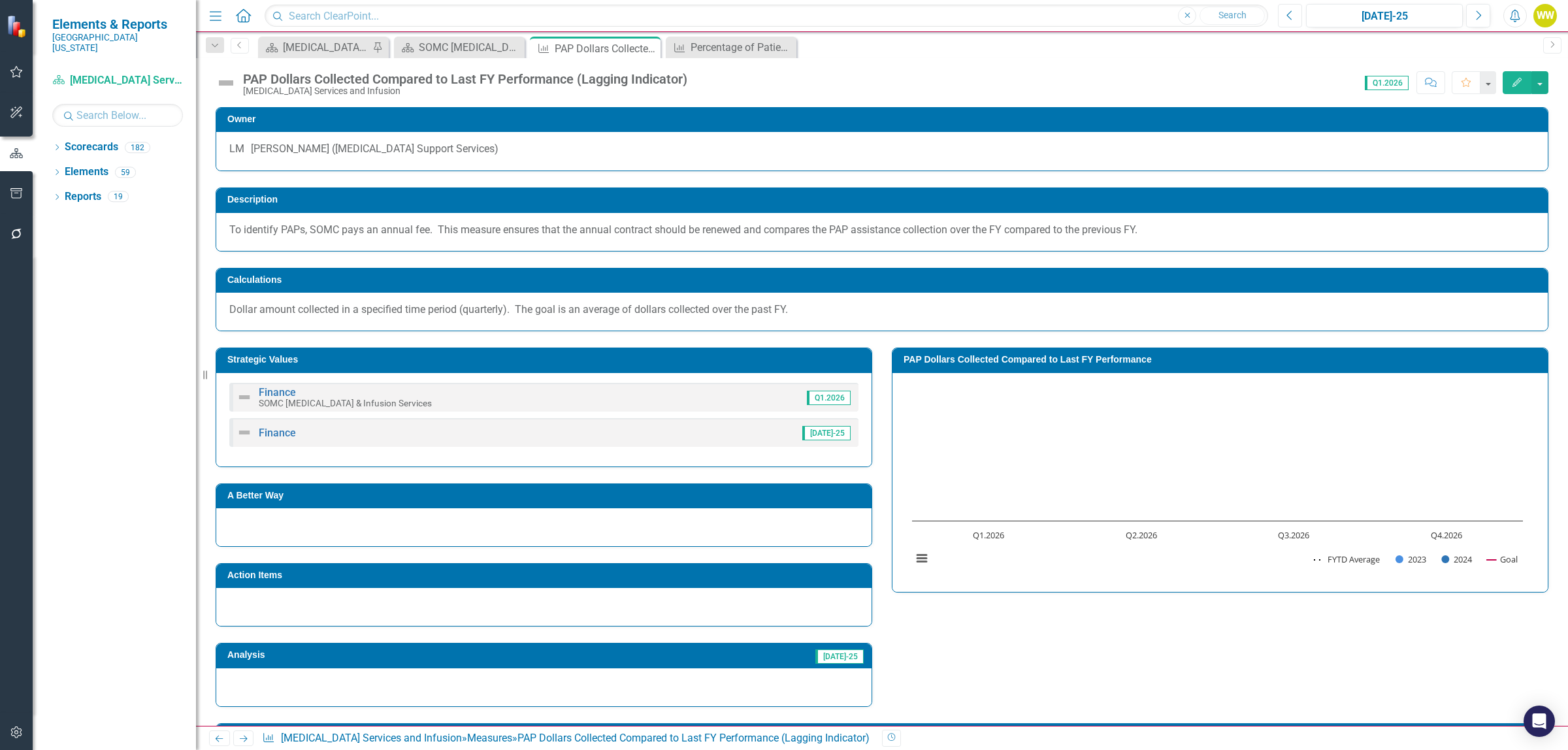
click at [1289, 15] on icon "Previous" at bounding box center [1290, 16] width 7 height 12
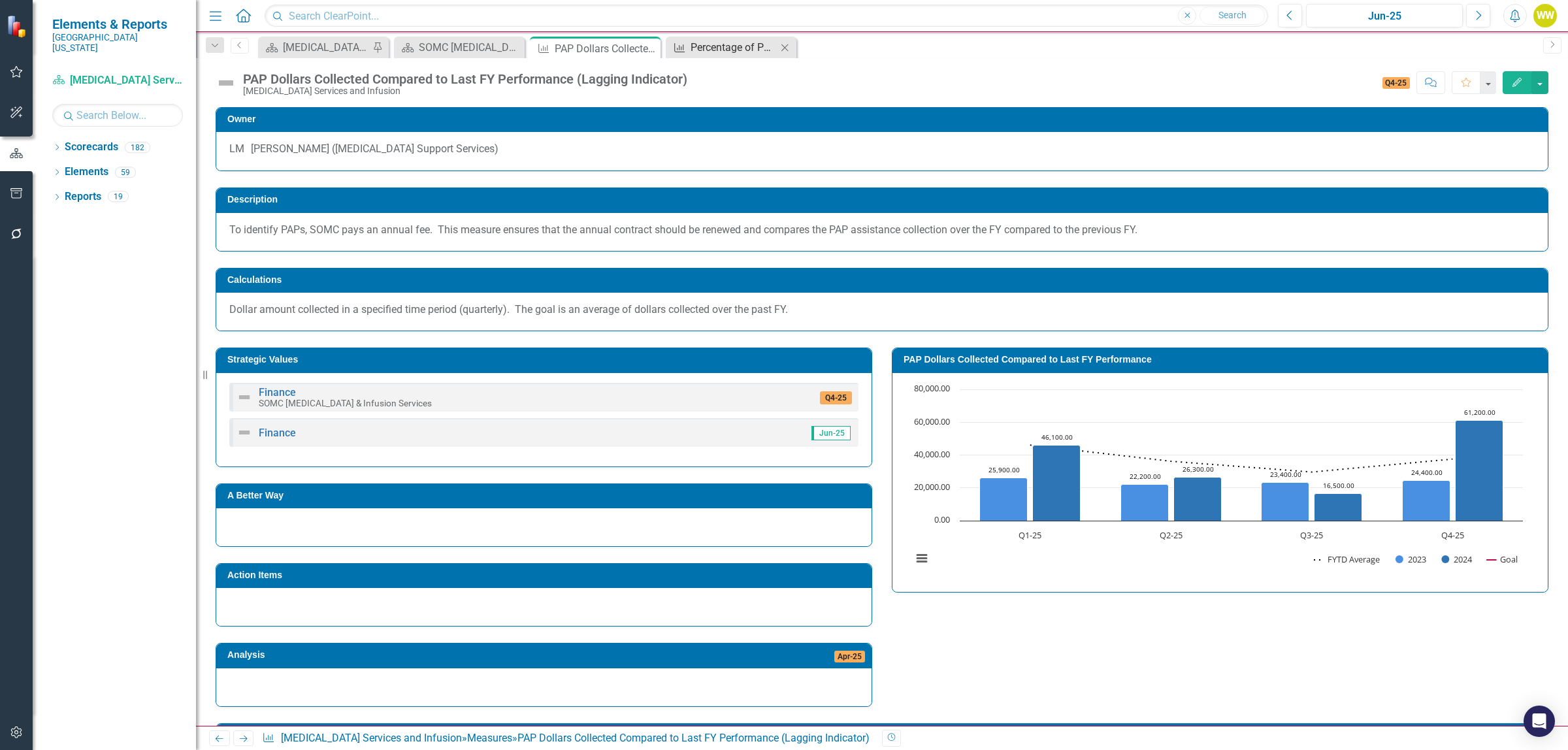
click at [759, 49] on div "Percentage of Patients the FC has Entered the CC Copay Note After PAP Enrollmen…" at bounding box center [734, 47] width 87 height 16
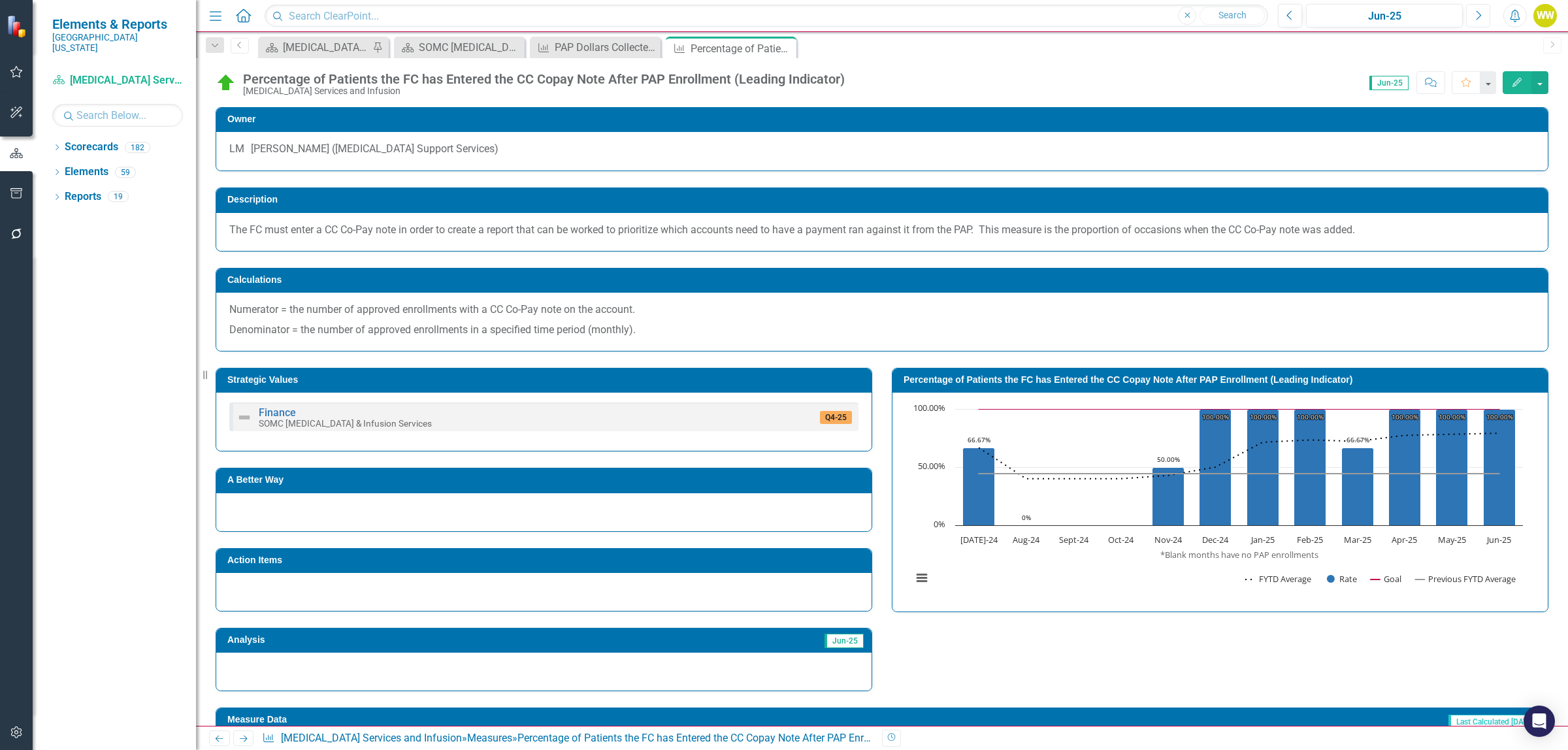
click at [1475, 20] on icon "Next" at bounding box center [1478, 16] width 7 height 12
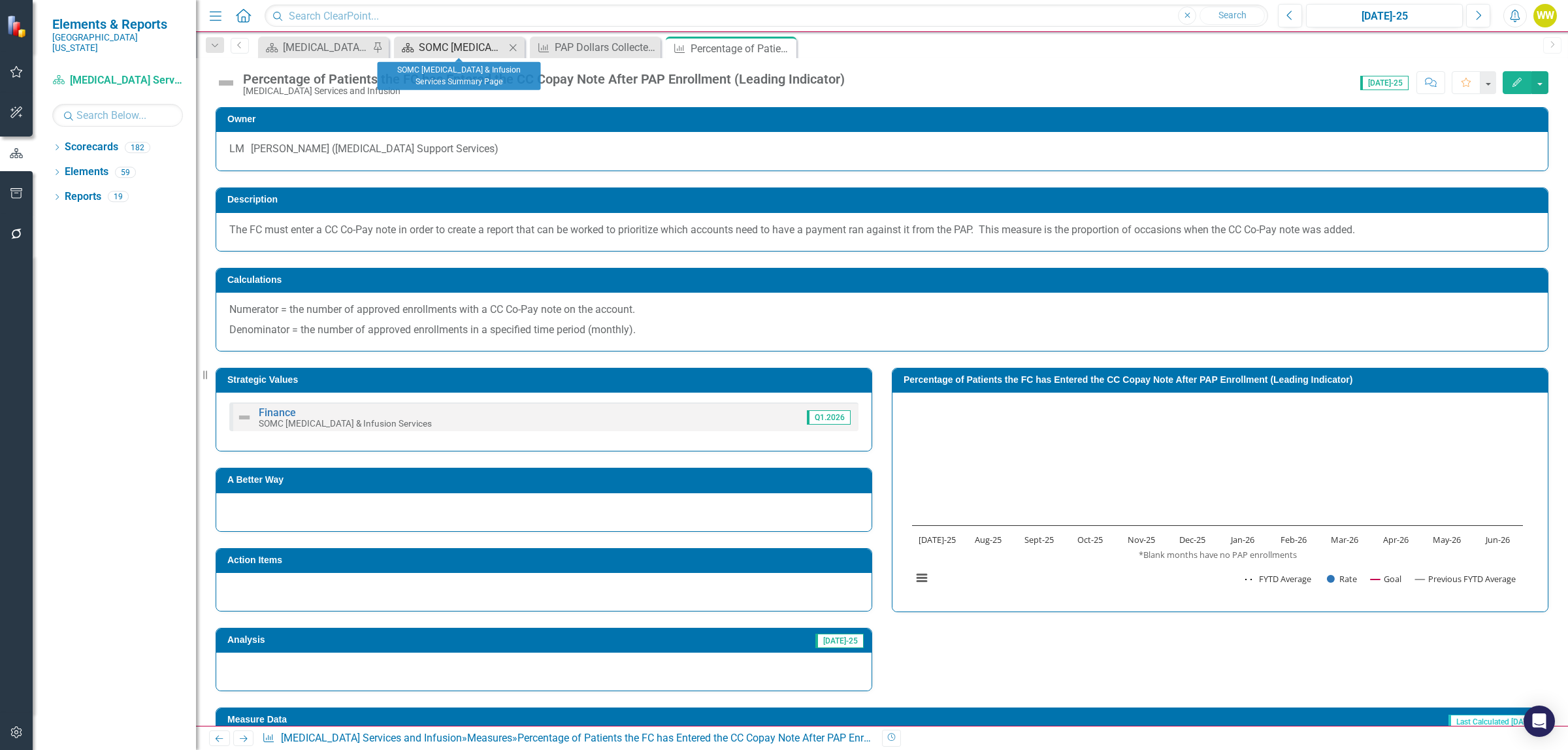
click at [468, 51] on div "SOMC [MEDICAL_DATA] & Infusion Services Summary Page" at bounding box center [462, 47] width 87 height 16
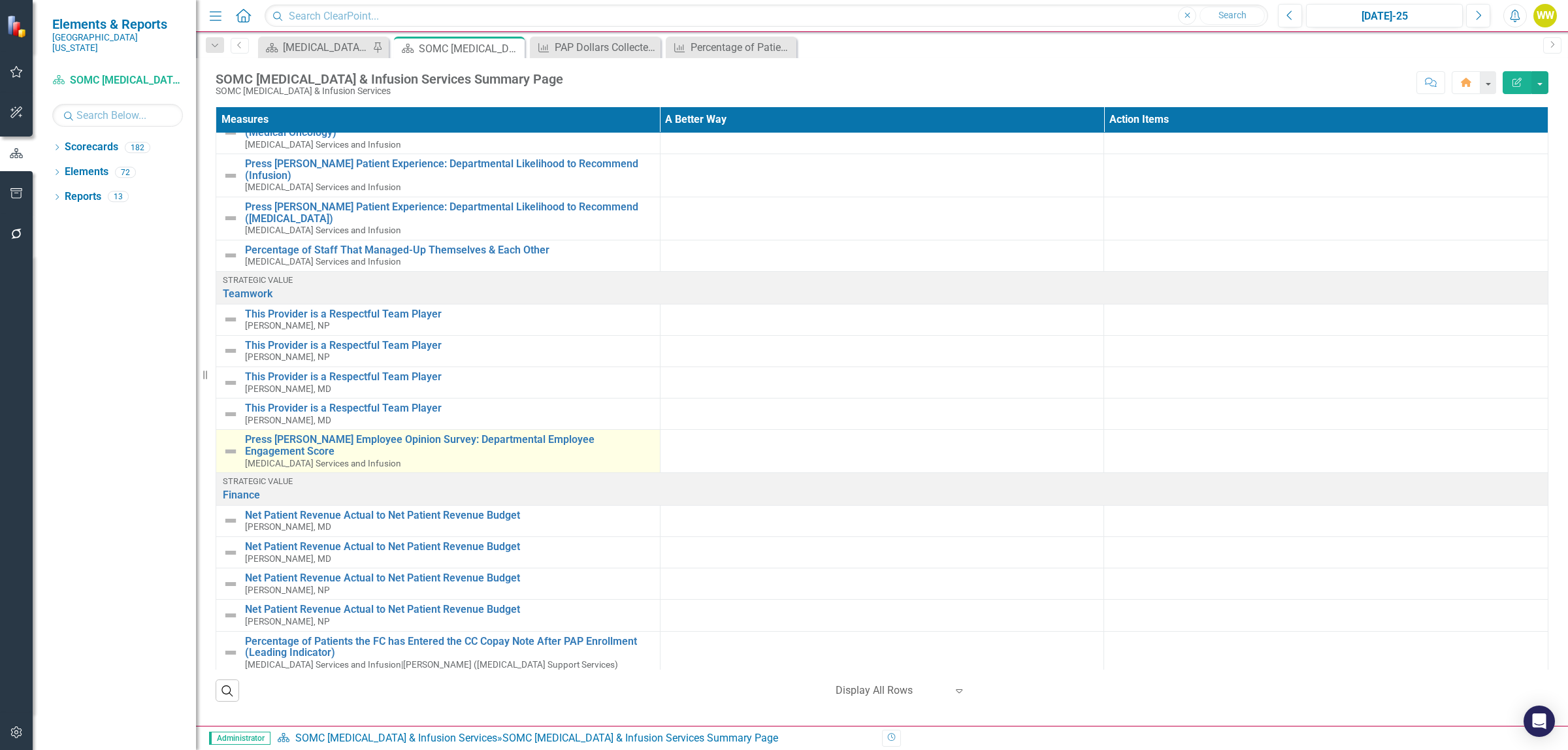
scroll to position [1824, 0]
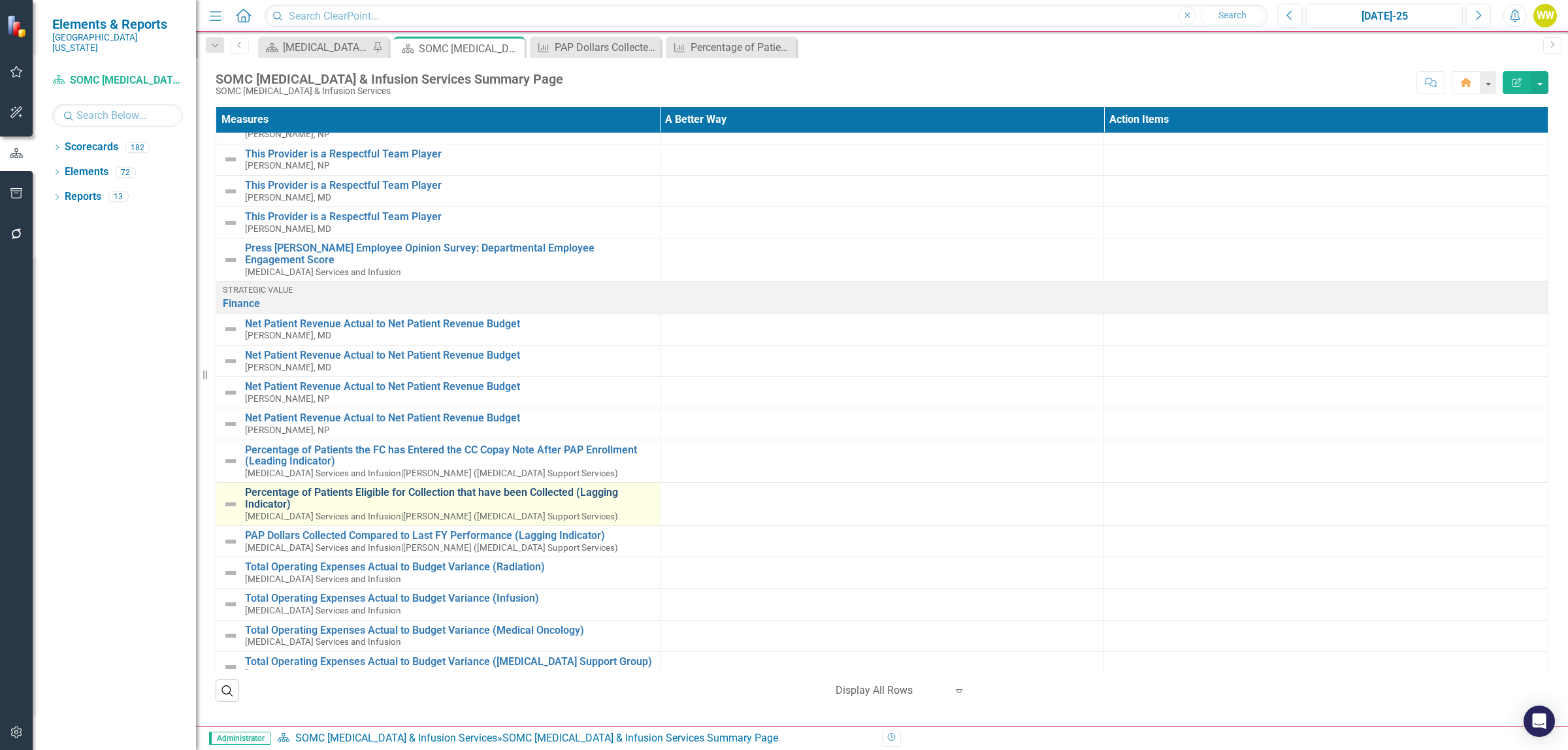
click at [431, 487] on link "Percentage of Patients Eligible for Collection that have been Collected (Laggin…" at bounding box center [448, 498] width 409 height 23
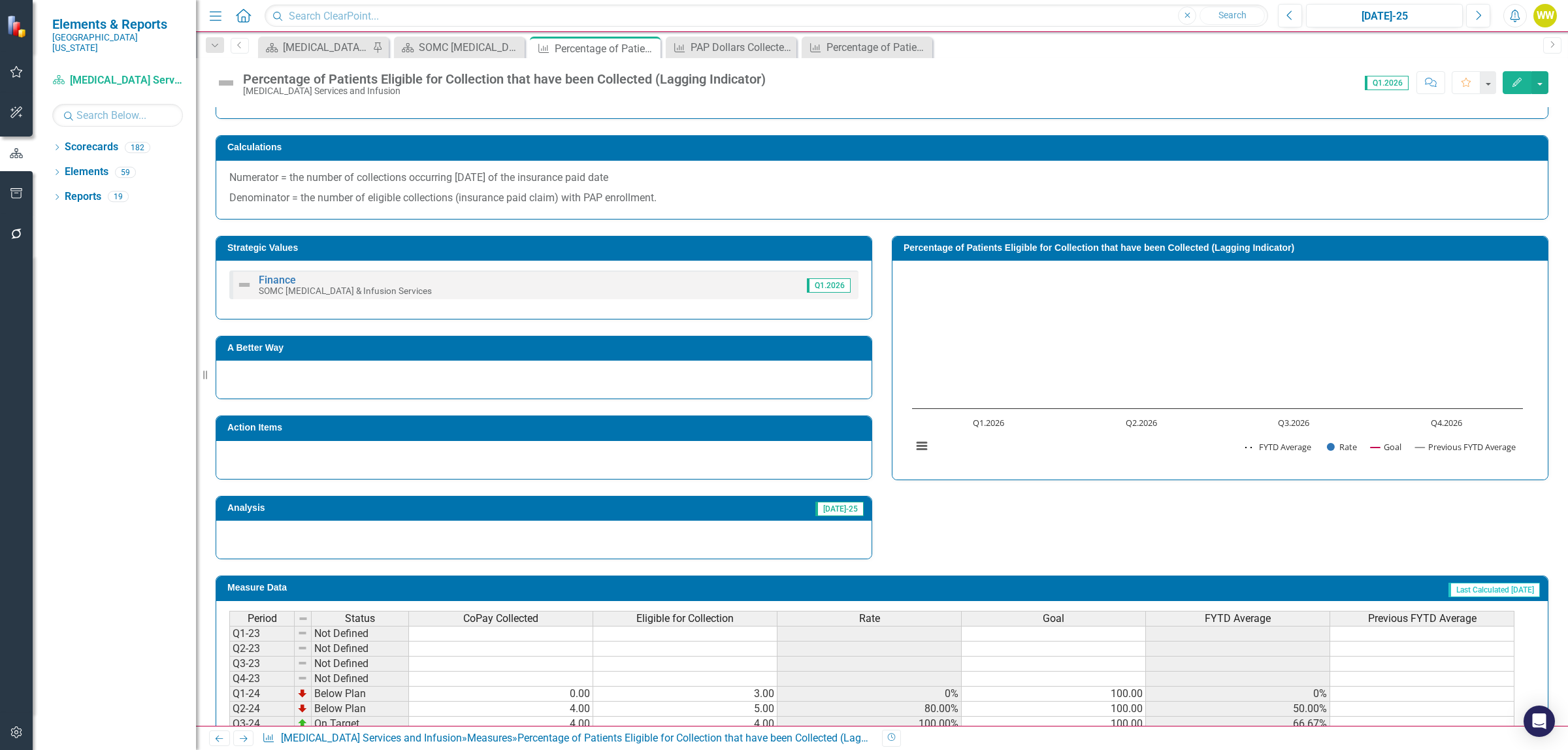
scroll to position [163, 0]
